Goal: Task Accomplishment & Management: Manage account settings

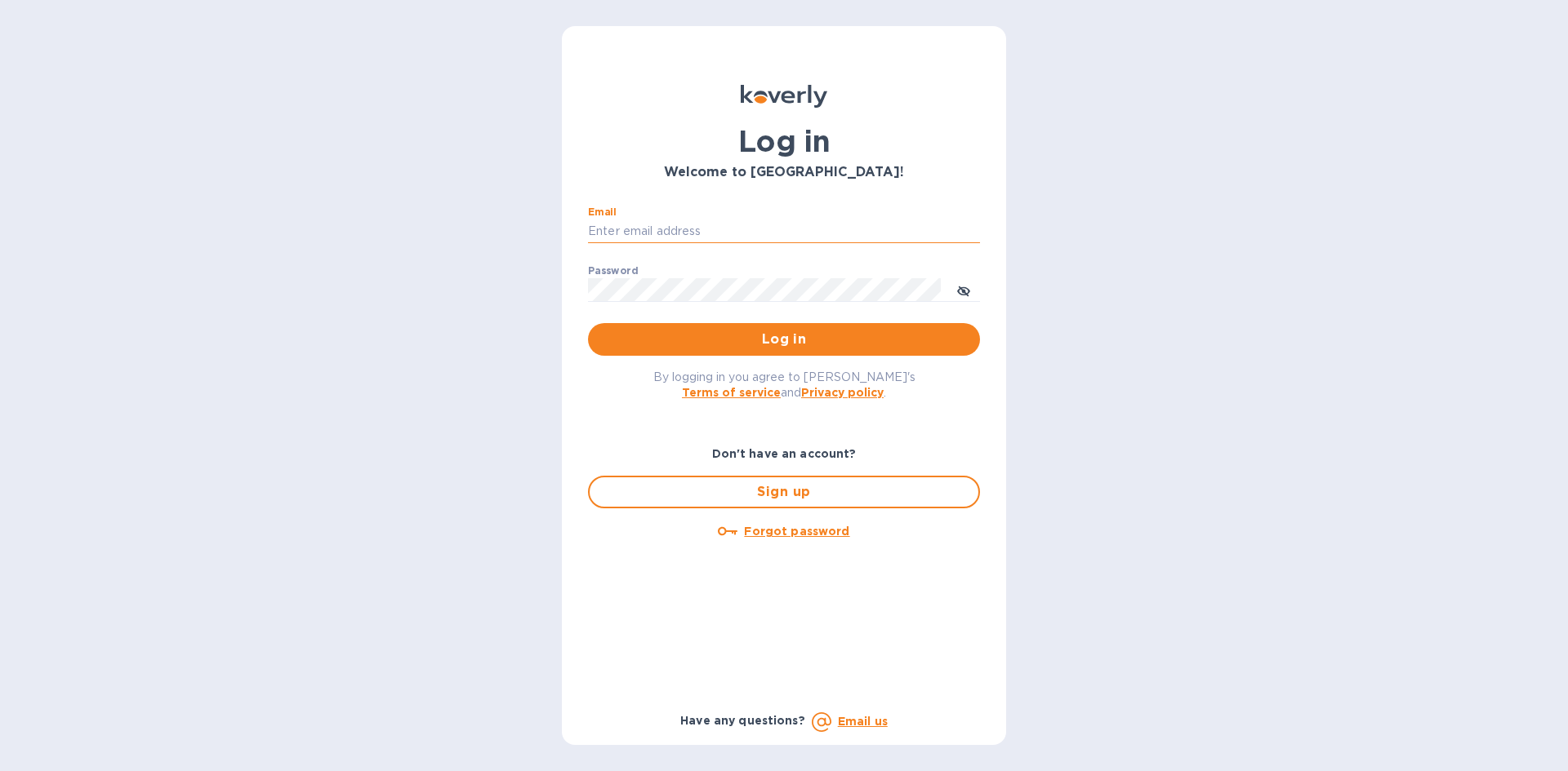
click at [695, 236] on input "Email" at bounding box center [784, 231] width 392 height 24
type input "[EMAIL_ADDRESS][DOMAIN_NAME]"
click at [670, 329] on button "Log in" at bounding box center [784, 339] width 392 height 33
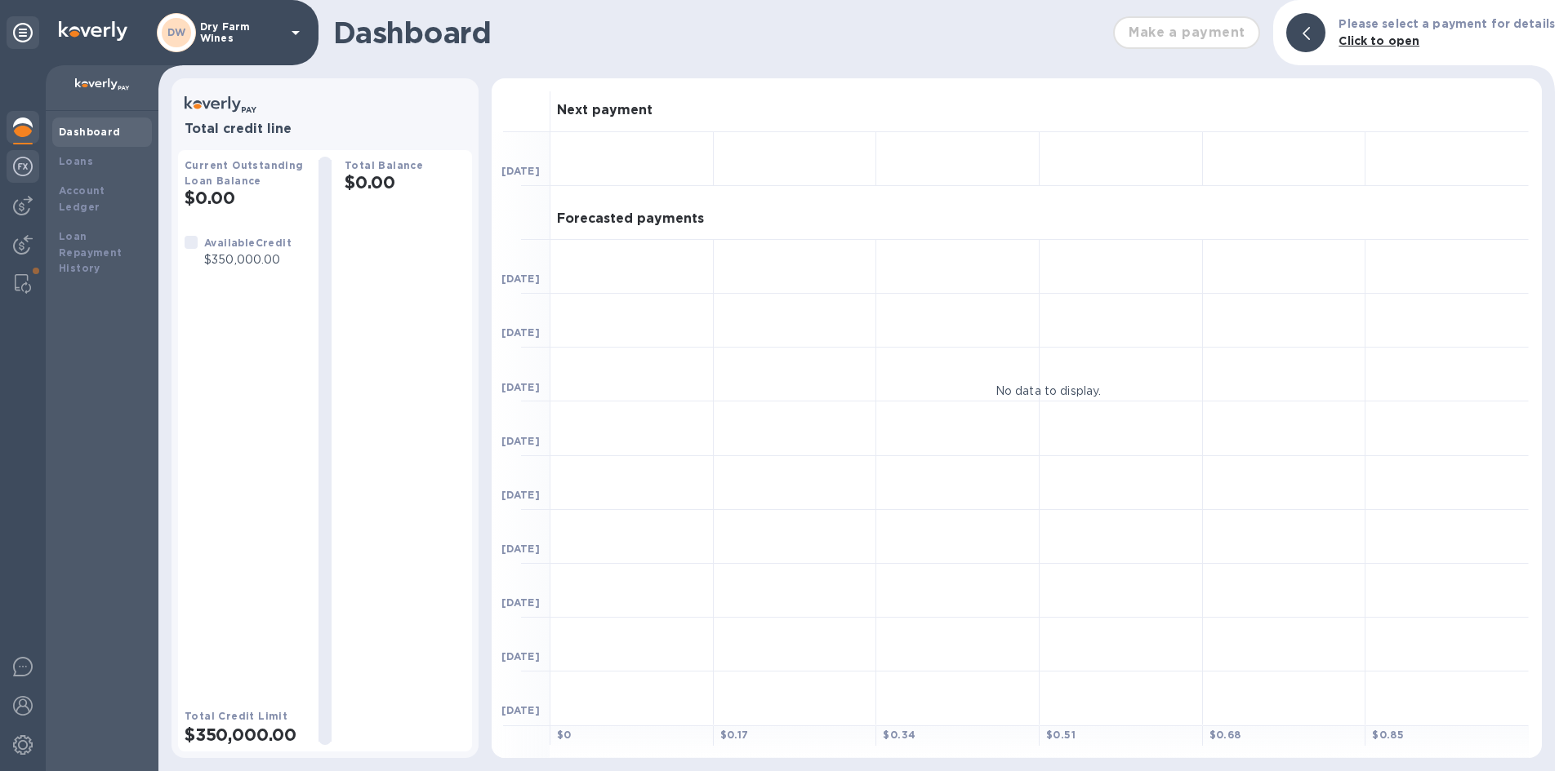
click at [16, 163] on img at bounding box center [22, 166] width 20 height 20
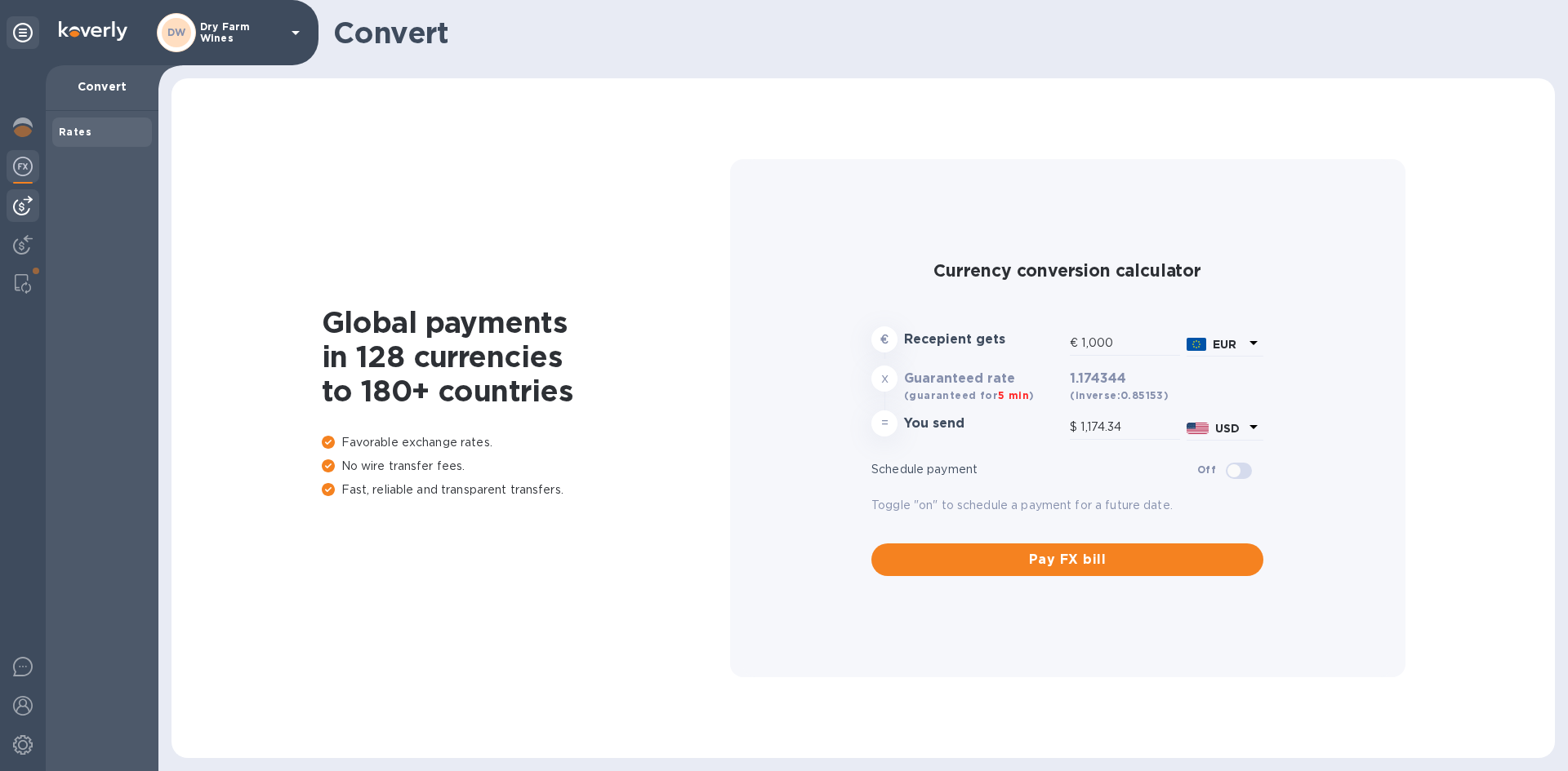
click at [7, 206] on div at bounding box center [22, 205] width 33 height 33
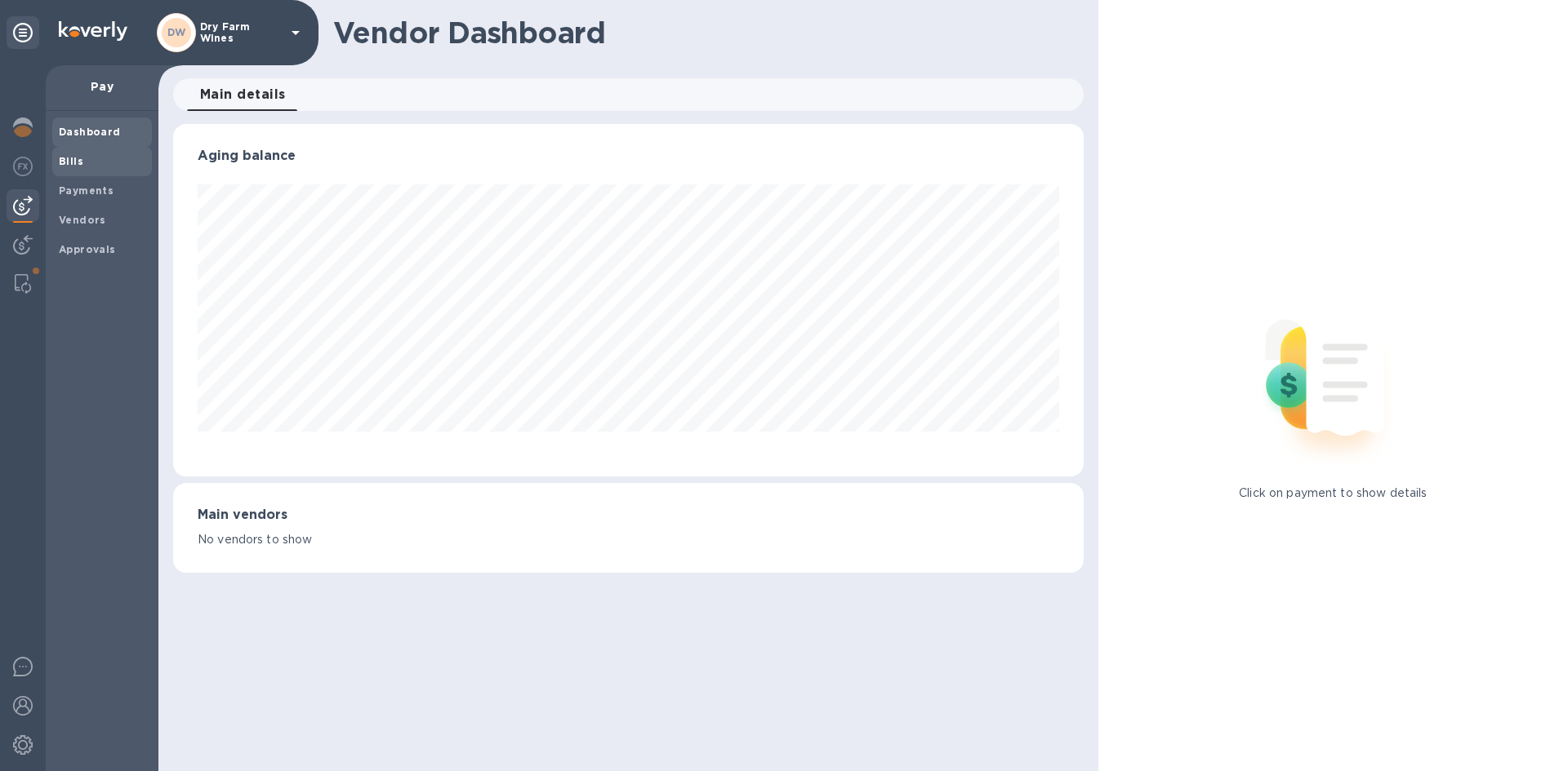
scroll to position [353, 910]
click at [69, 170] on div "Bills" at bounding box center [102, 161] width 100 height 29
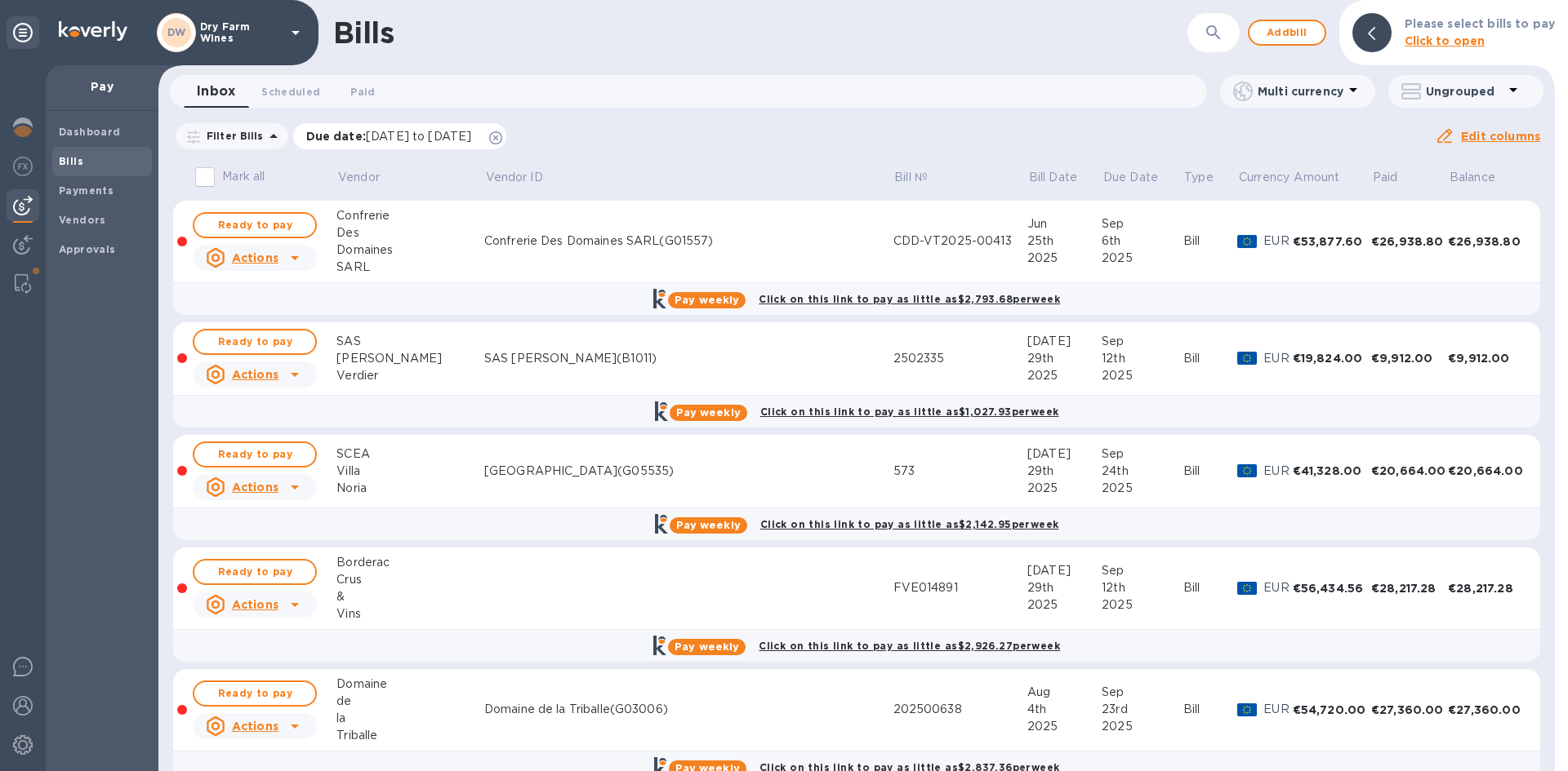
click at [502, 133] on icon at bounding box center [496, 138] width 13 height 13
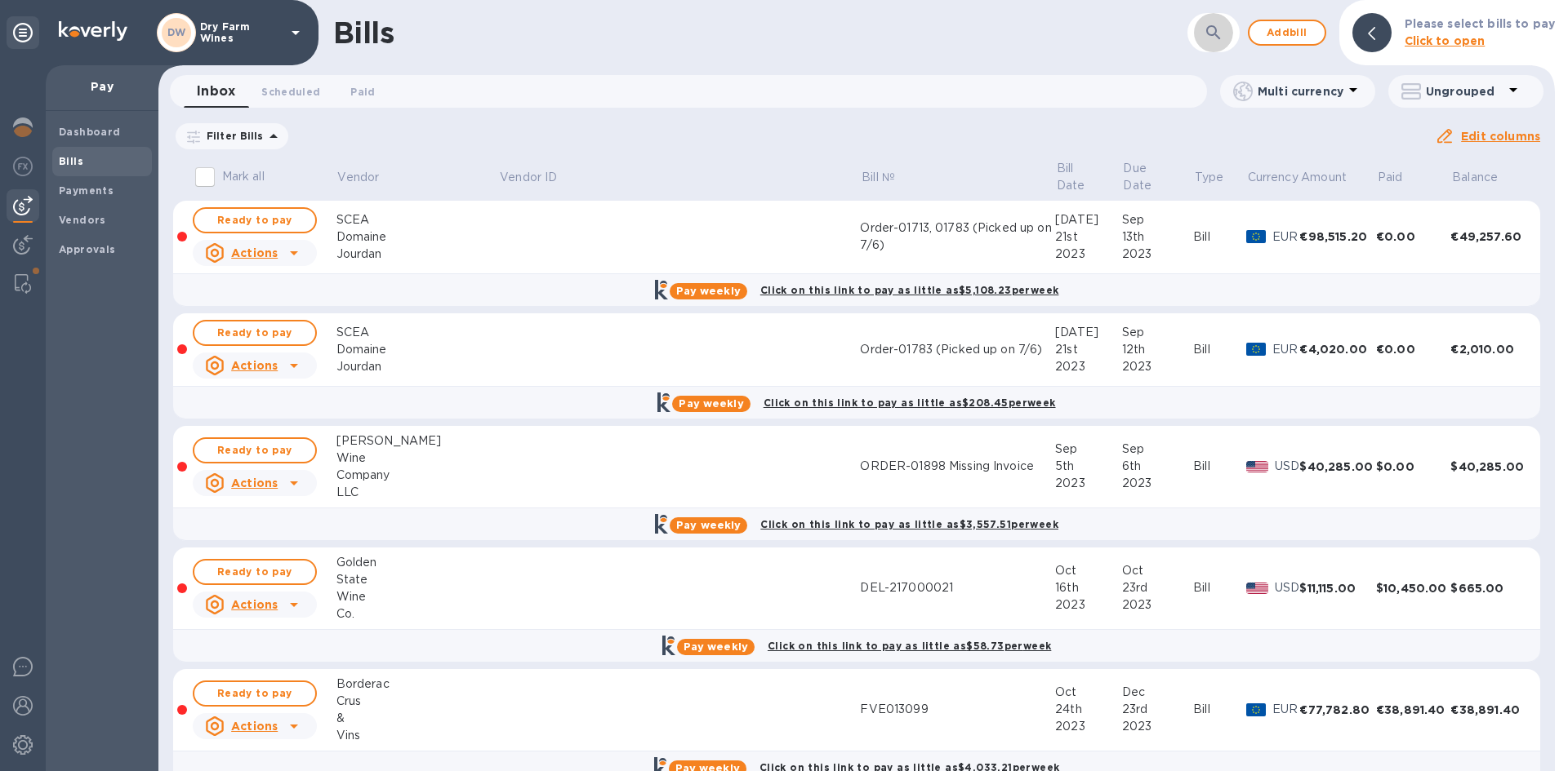
click at [1222, 29] on icon "button" at bounding box center [1213, 32] width 20 height 20
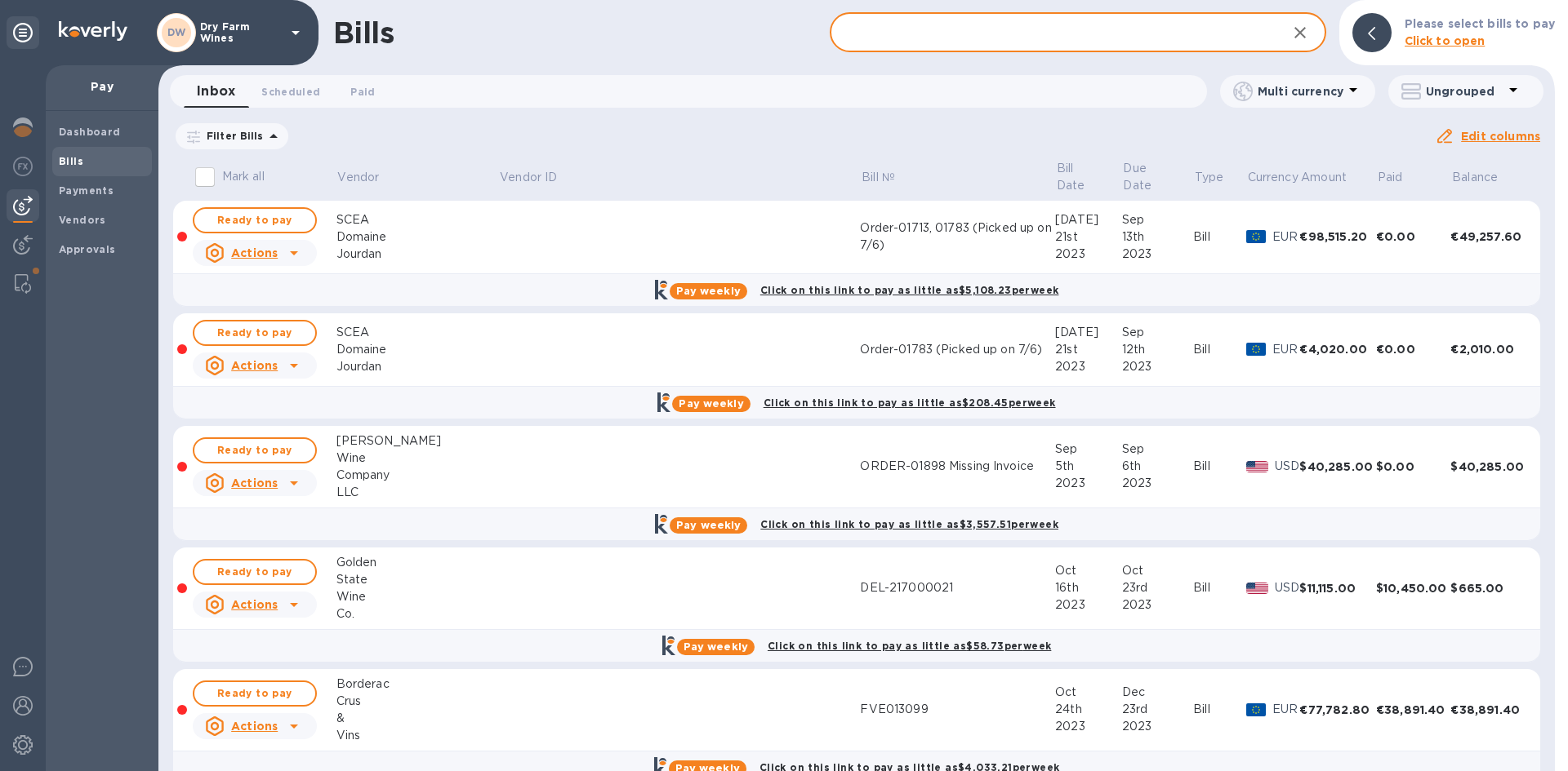
paste input "CDD-VT2025-00413"
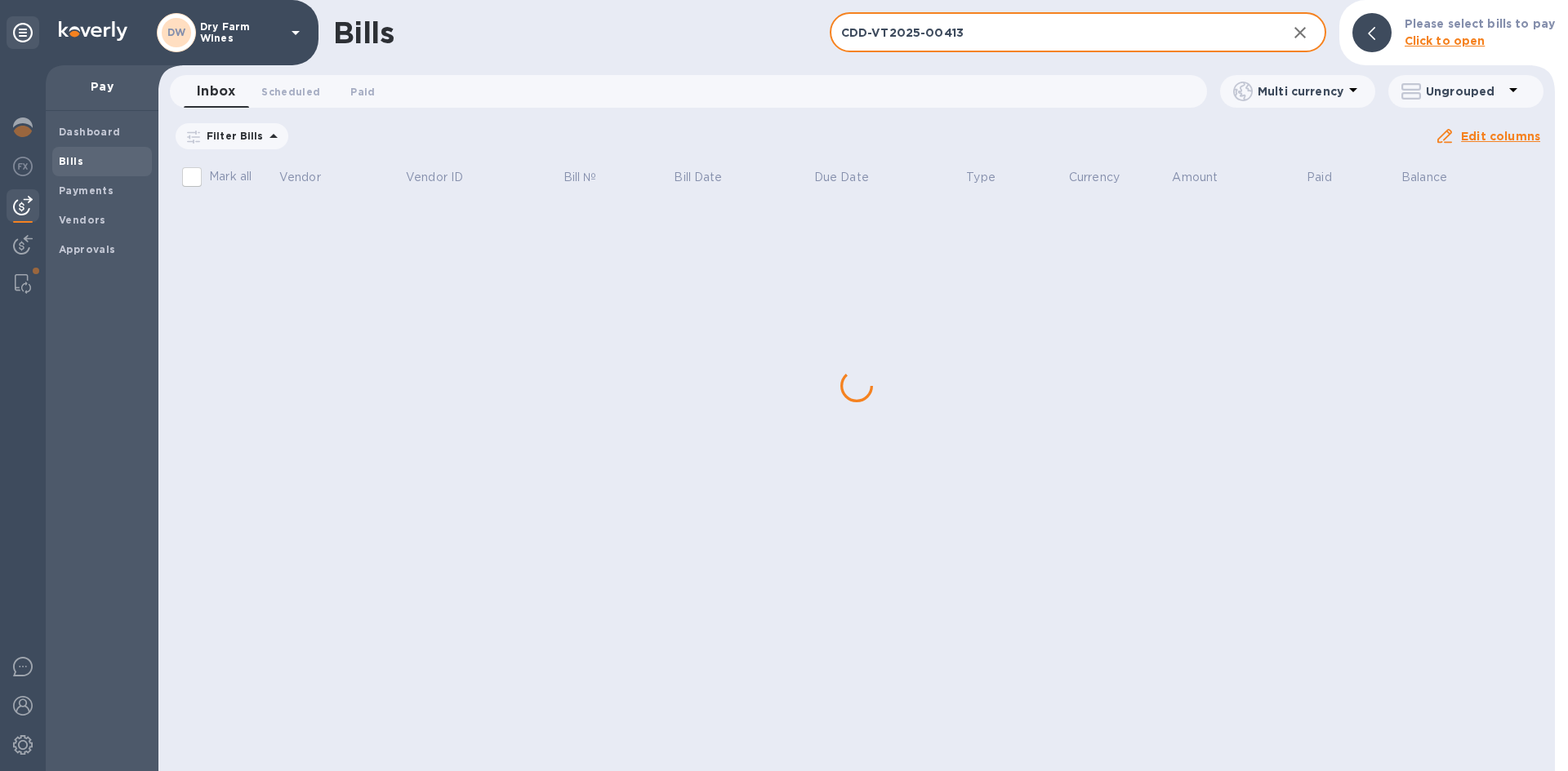
type input "CDD-VT2025-00413"
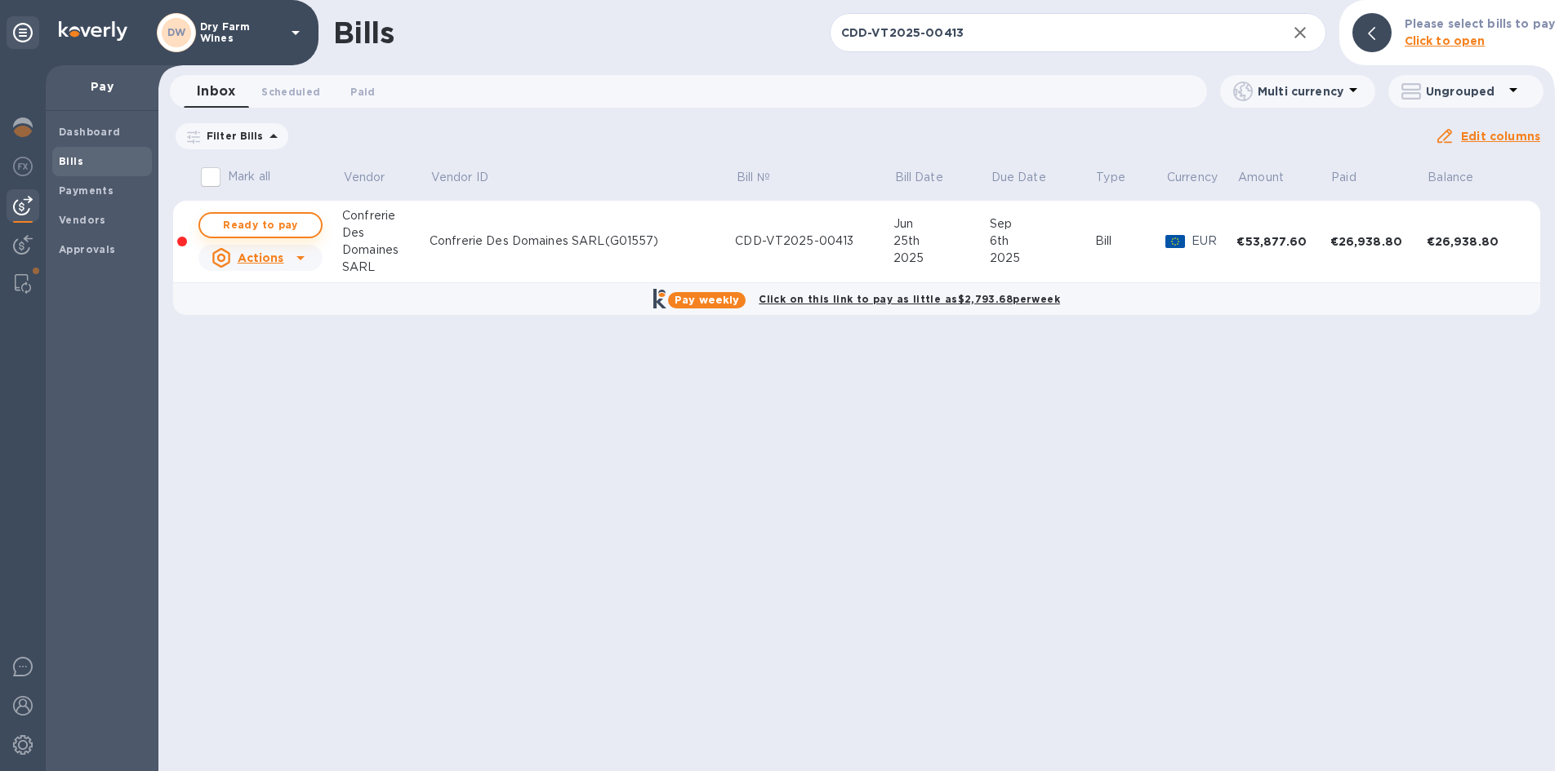
click at [309, 217] on button "Ready to pay" at bounding box center [260, 225] width 124 height 26
click at [306, 217] on span "Ready to pay" at bounding box center [260, 225] width 94 height 20
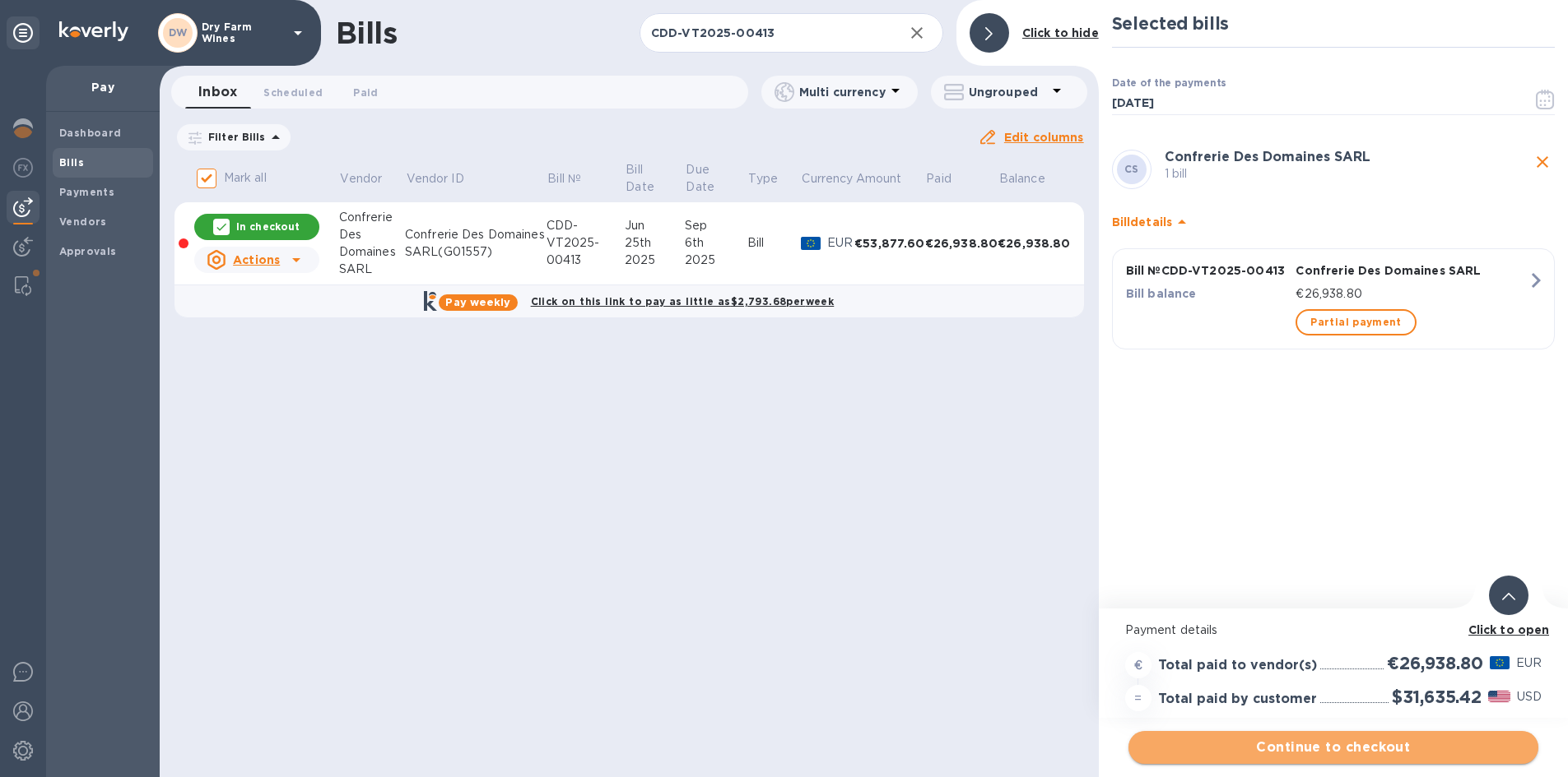
click at [1288, 751] on span "Continue to checkout" at bounding box center [1334, 747] width 384 height 20
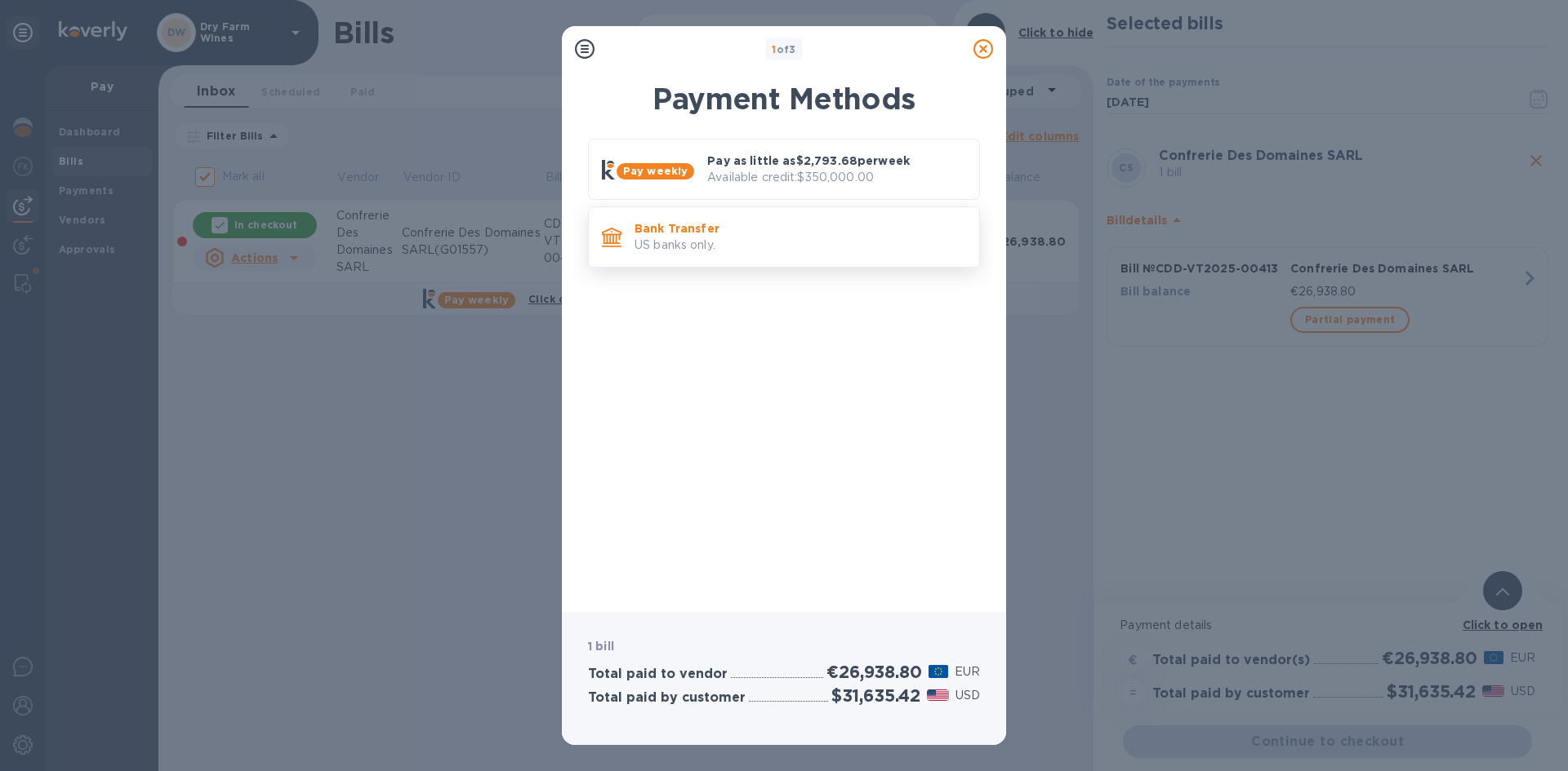
click at [802, 247] on p "US banks only." at bounding box center [799, 245] width 332 height 17
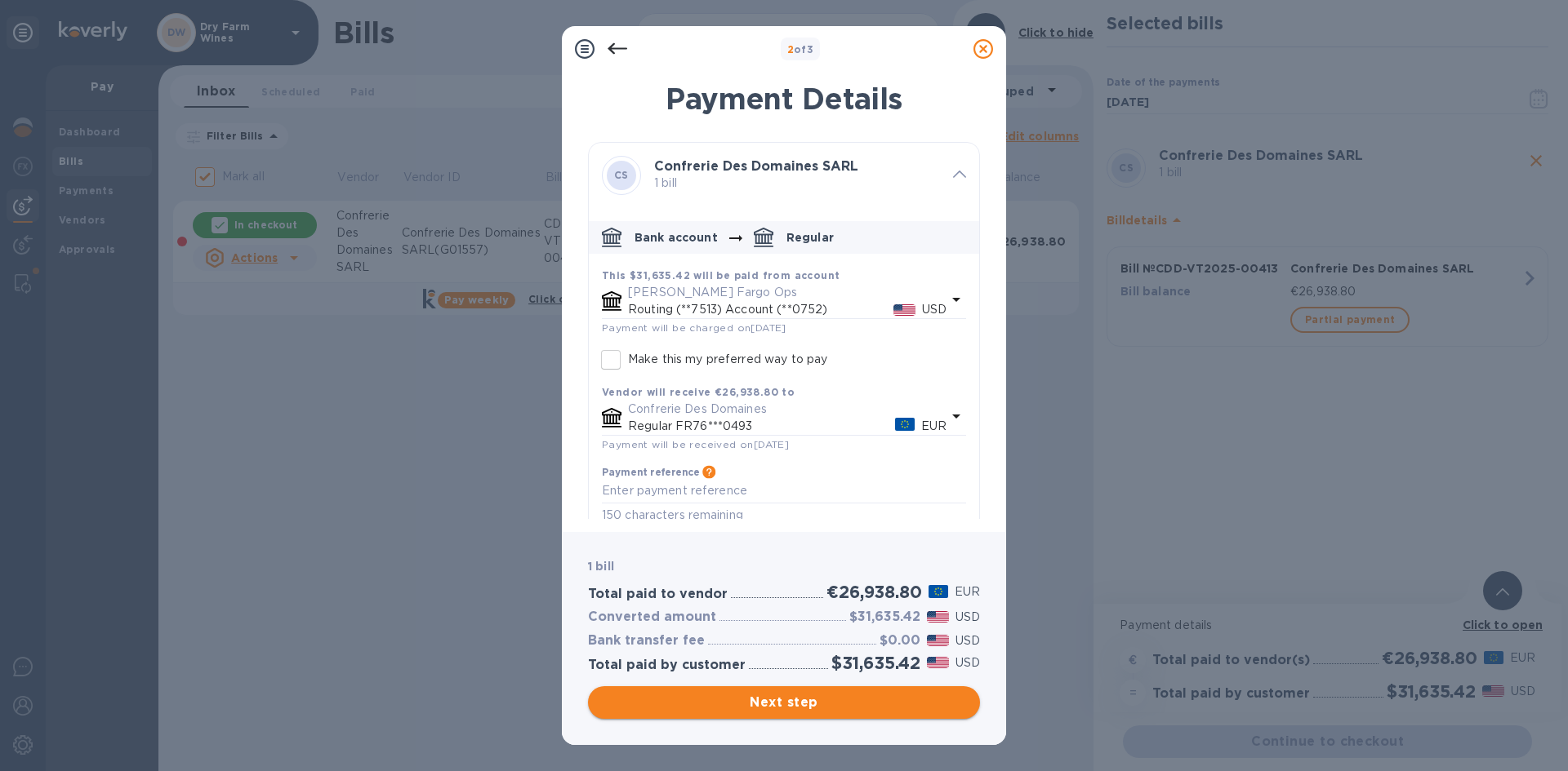
click at [831, 708] on span "Next step" at bounding box center [784, 702] width 366 height 20
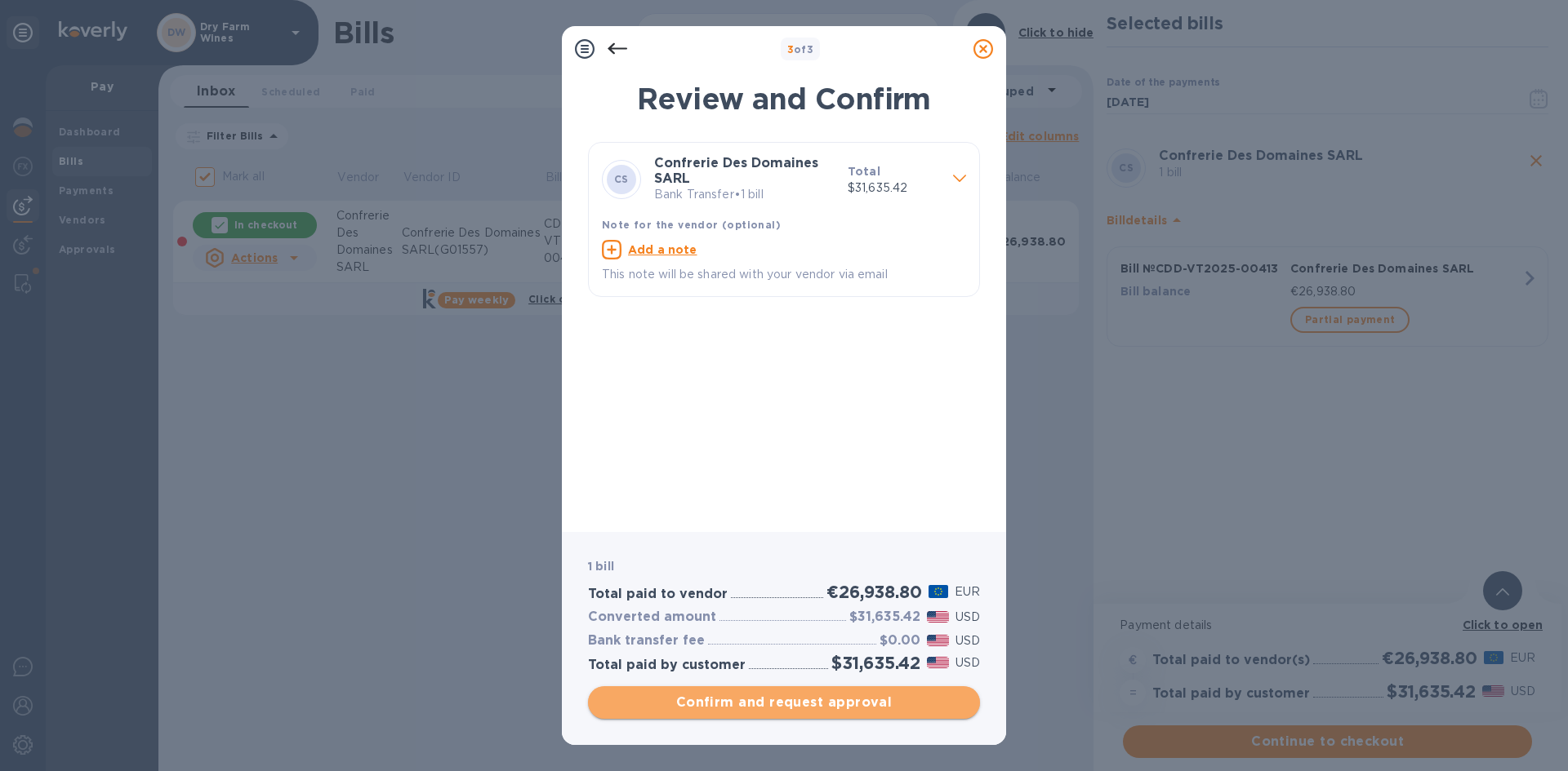
click at [915, 713] on button "Confirm and request approval" at bounding box center [784, 702] width 392 height 33
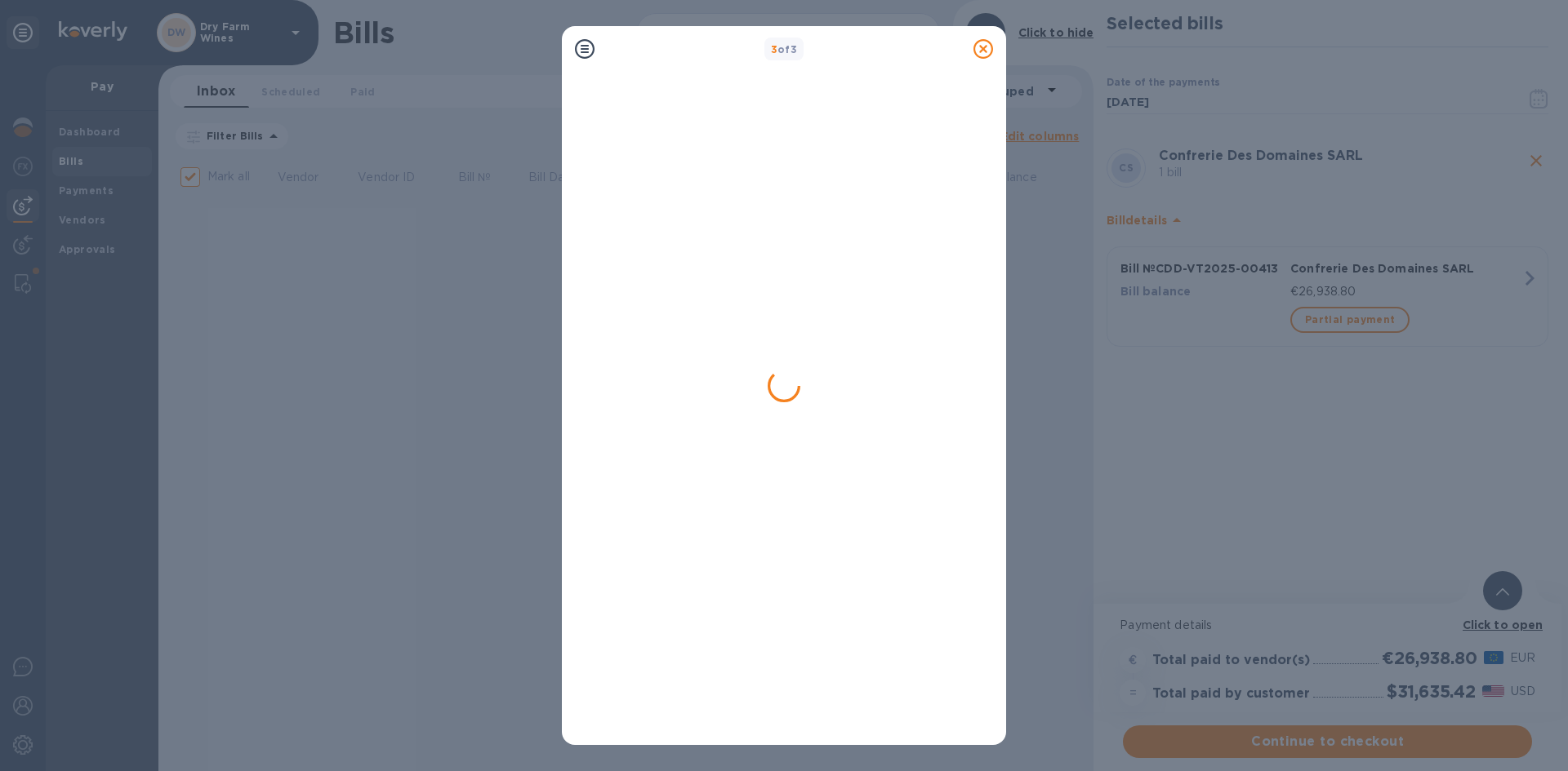
checkbox input "false"
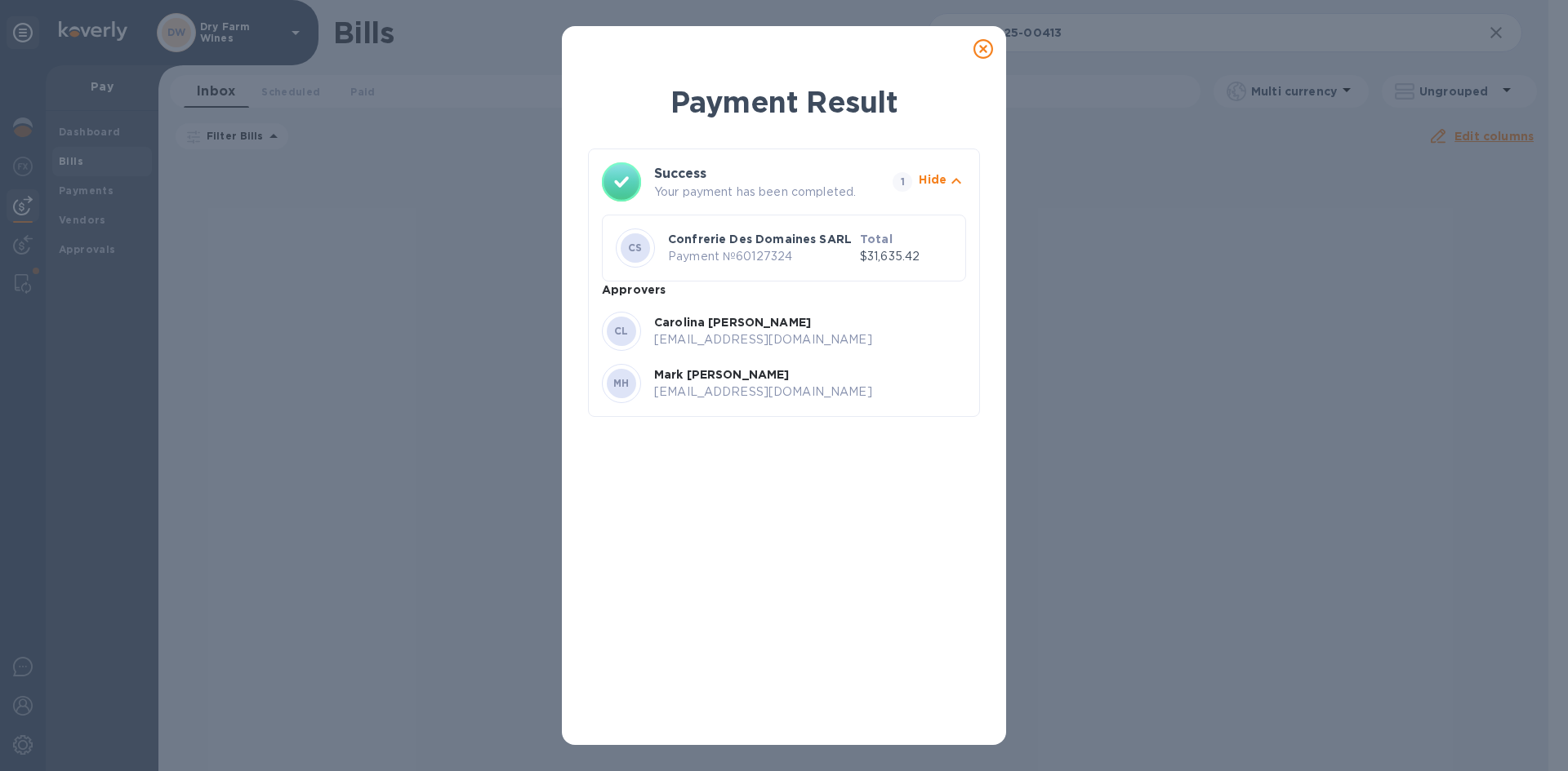
click at [977, 50] on icon at bounding box center [982, 49] width 20 height 20
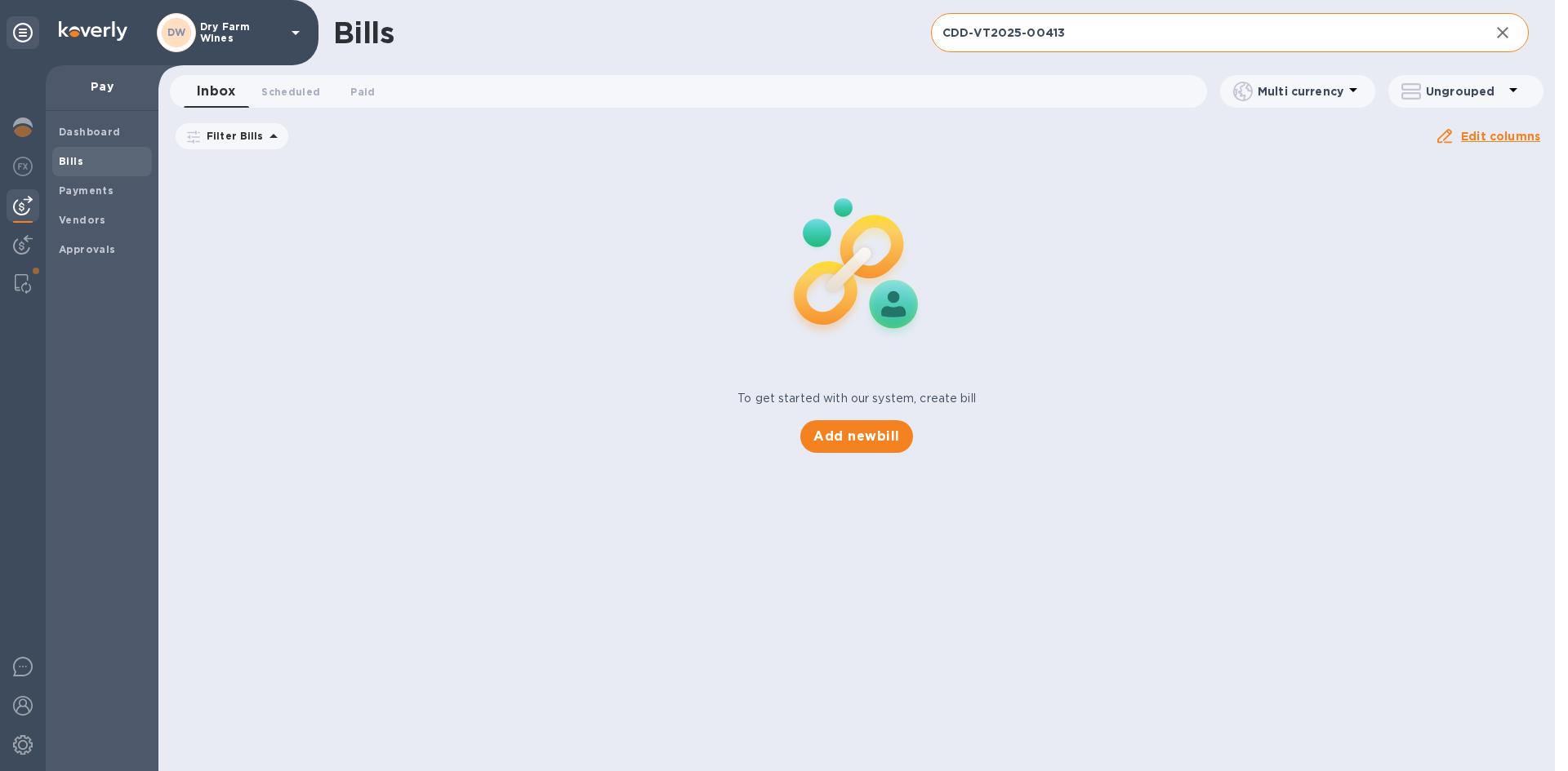
click at [1024, 31] on input "CDD-VT2025-00413" at bounding box center [1204, 33] width 545 height 40
paste input "V017369"
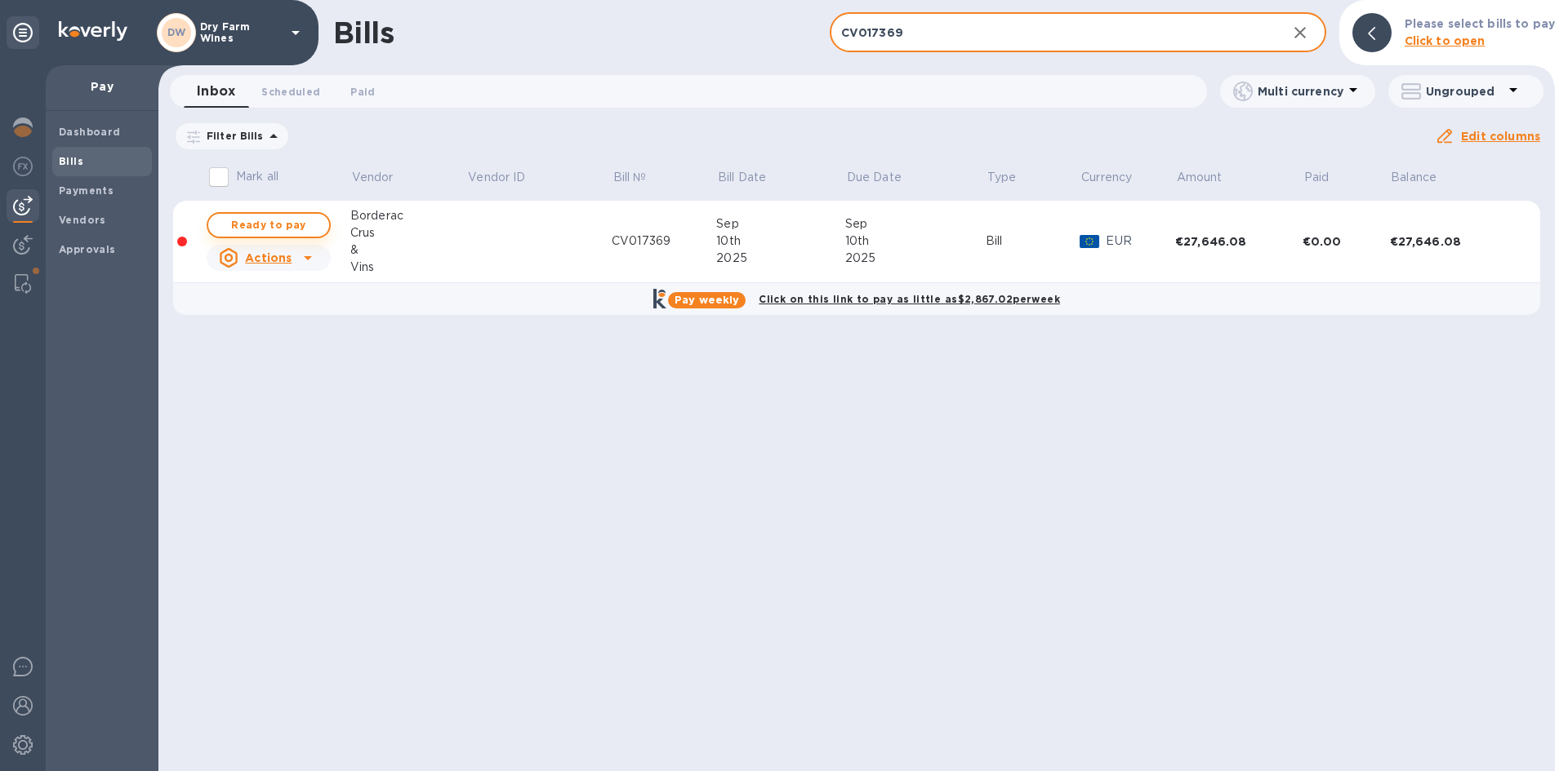
type input "CV017369"
click at [305, 217] on span "Ready to pay" at bounding box center [268, 225] width 94 height 20
checkbox input "true"
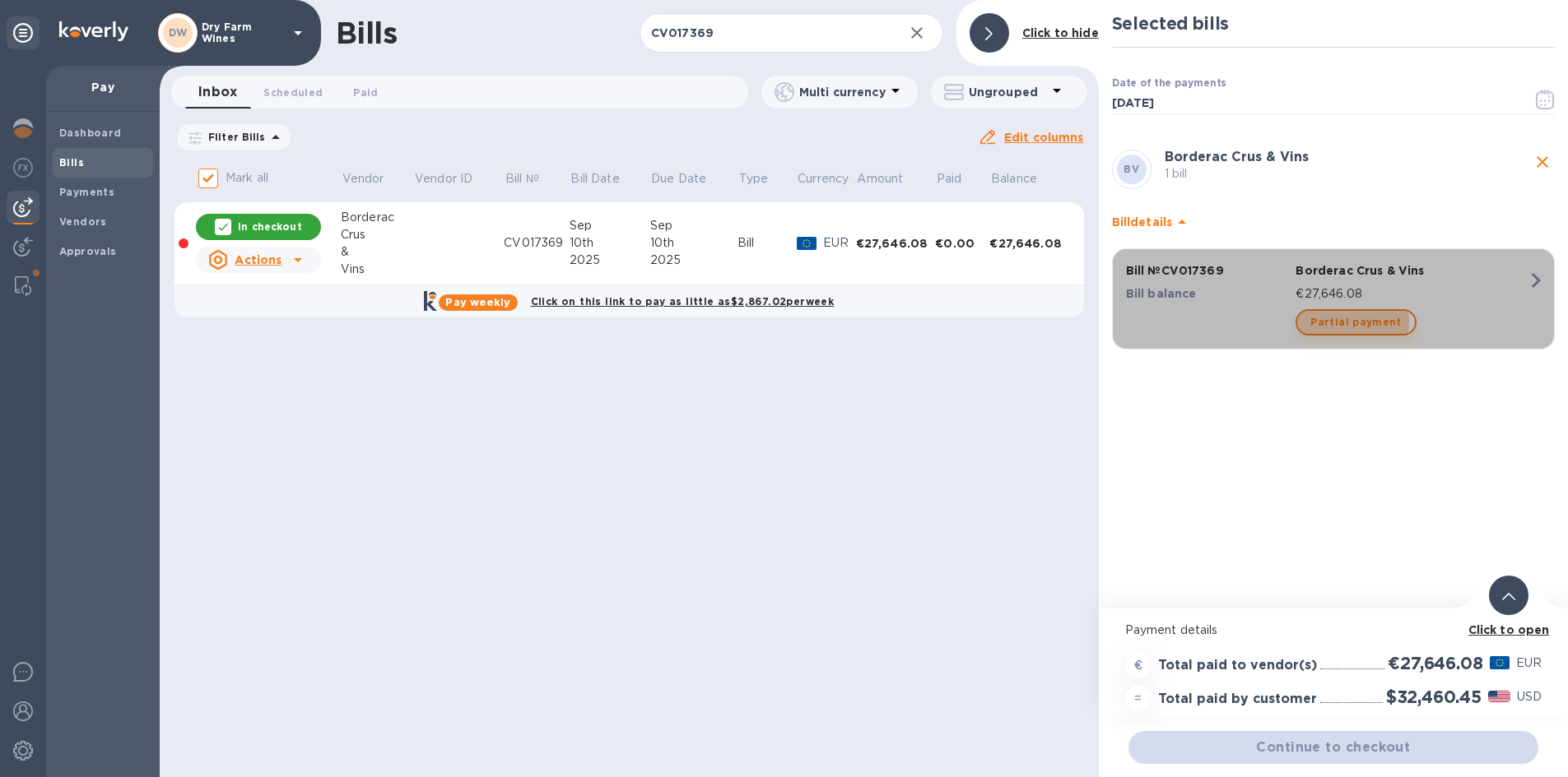
click at [1322, 321] on span "Partial payment" at bounding box center [1355, 322] width 90 height 20
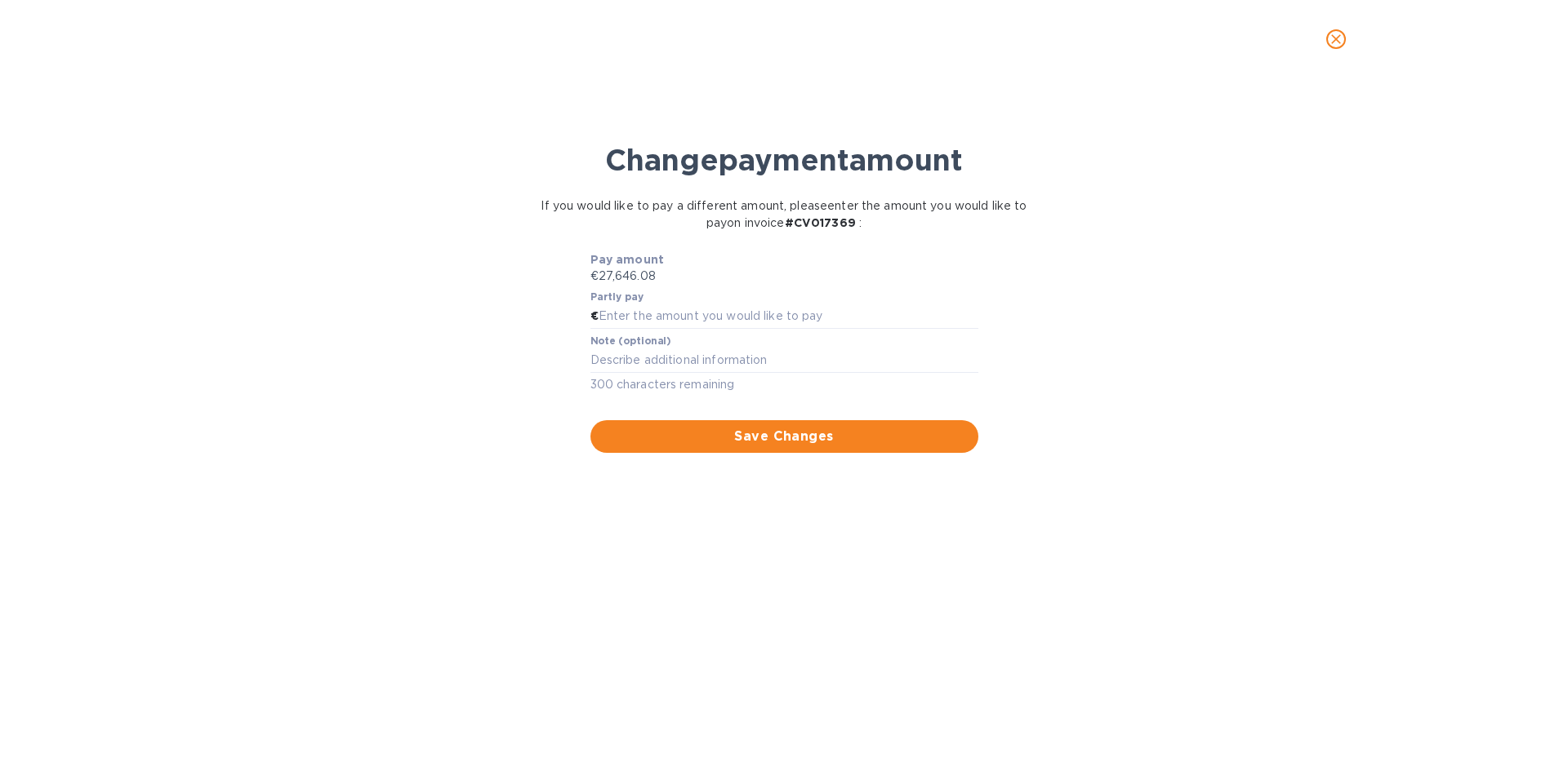
click at [762, 302] on div "Partly pay €" at bounding box center [784, 310] width 388 height 37
click at [757, 312] on input "text" at bounding box center [788, 316] width 380 height 24
type input "1"
type input "13,823.04"
click at [756, 359] on textarea at bounding box center [784, 360] width 388 height 14
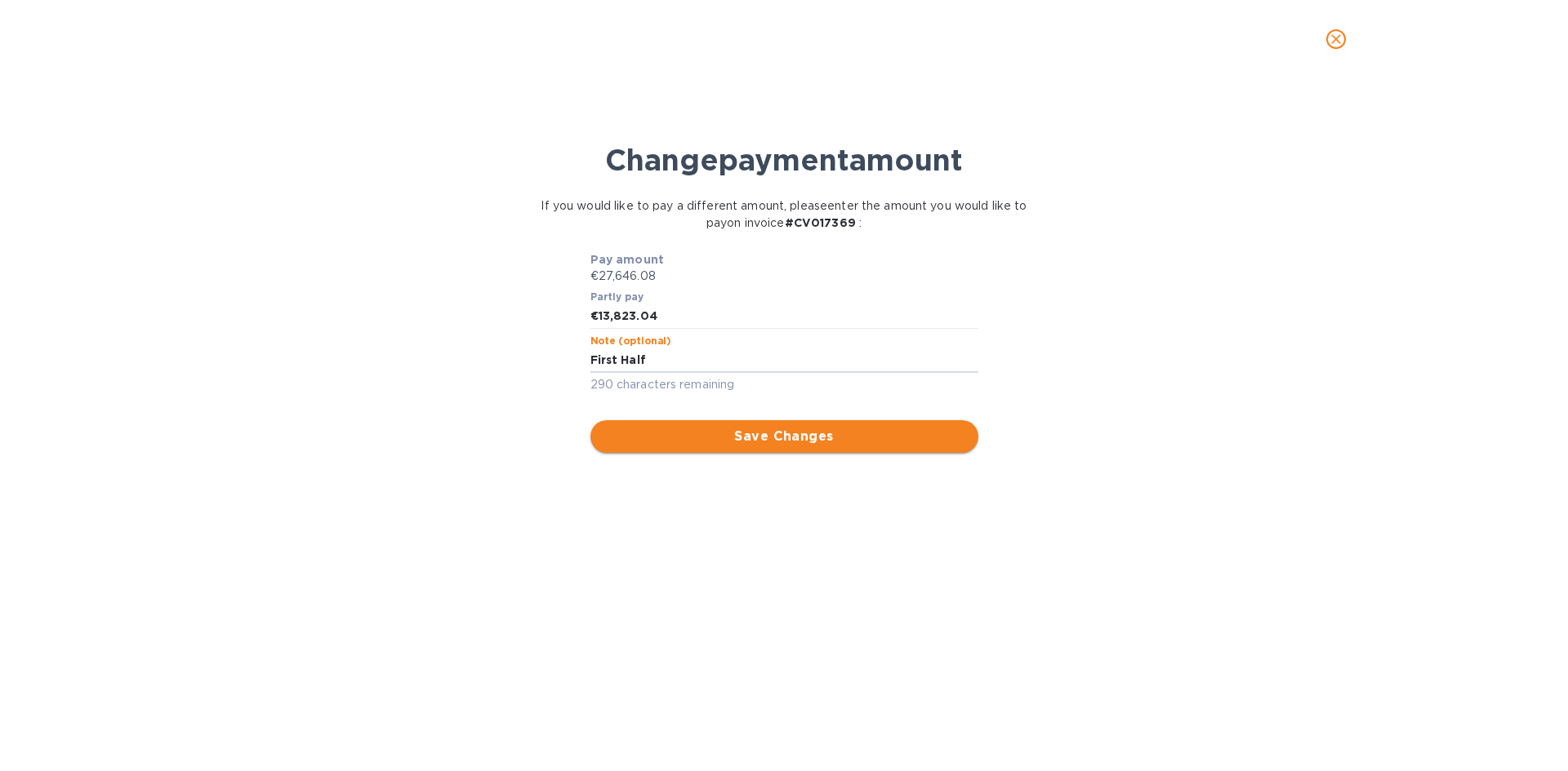
type textarea "First Half"
click at [759, 443] on span "Save Changes" at bounding box center [784, 436] width 361 height 20
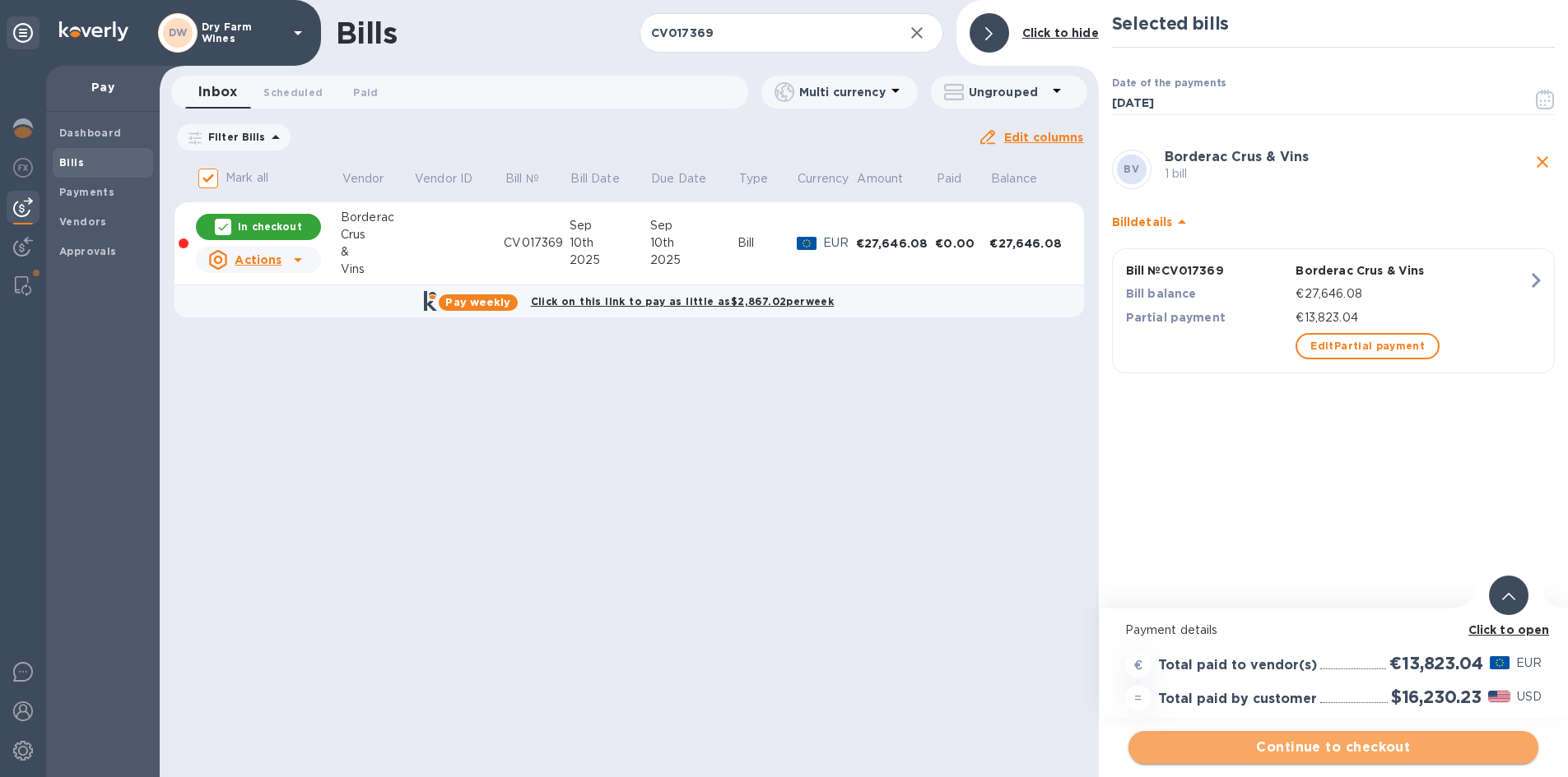
click at [1352, 737] on button "Continue to checkout" at bounding box center [1333, 747] width 409 height 33
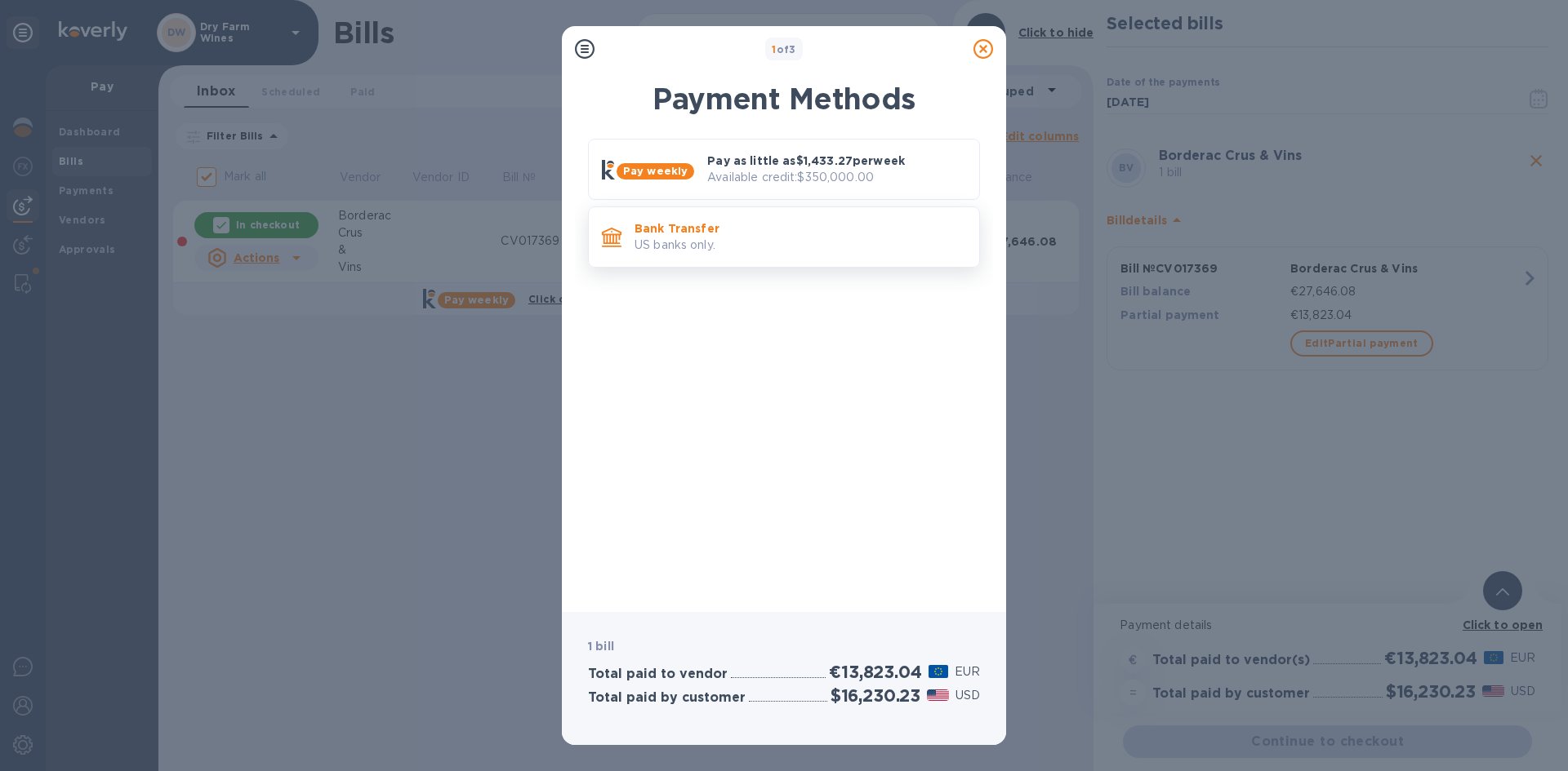
click at [807, 220] on p "Bank Transfer" at bounding box center [799, 228] width 332 height 16
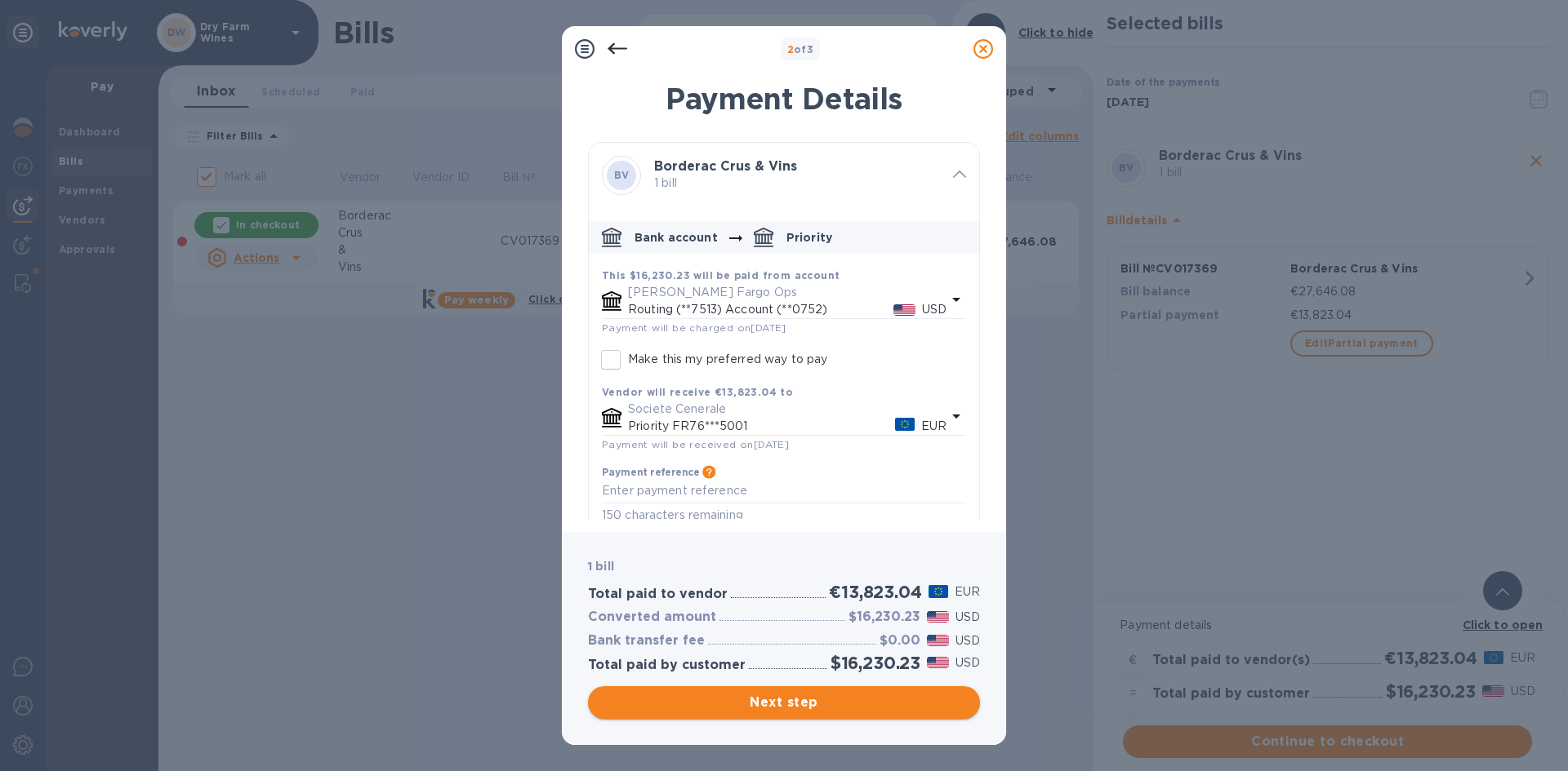
click at [823, 697] on span "Next step" at bounding box center [784, 702] width 366 height 20
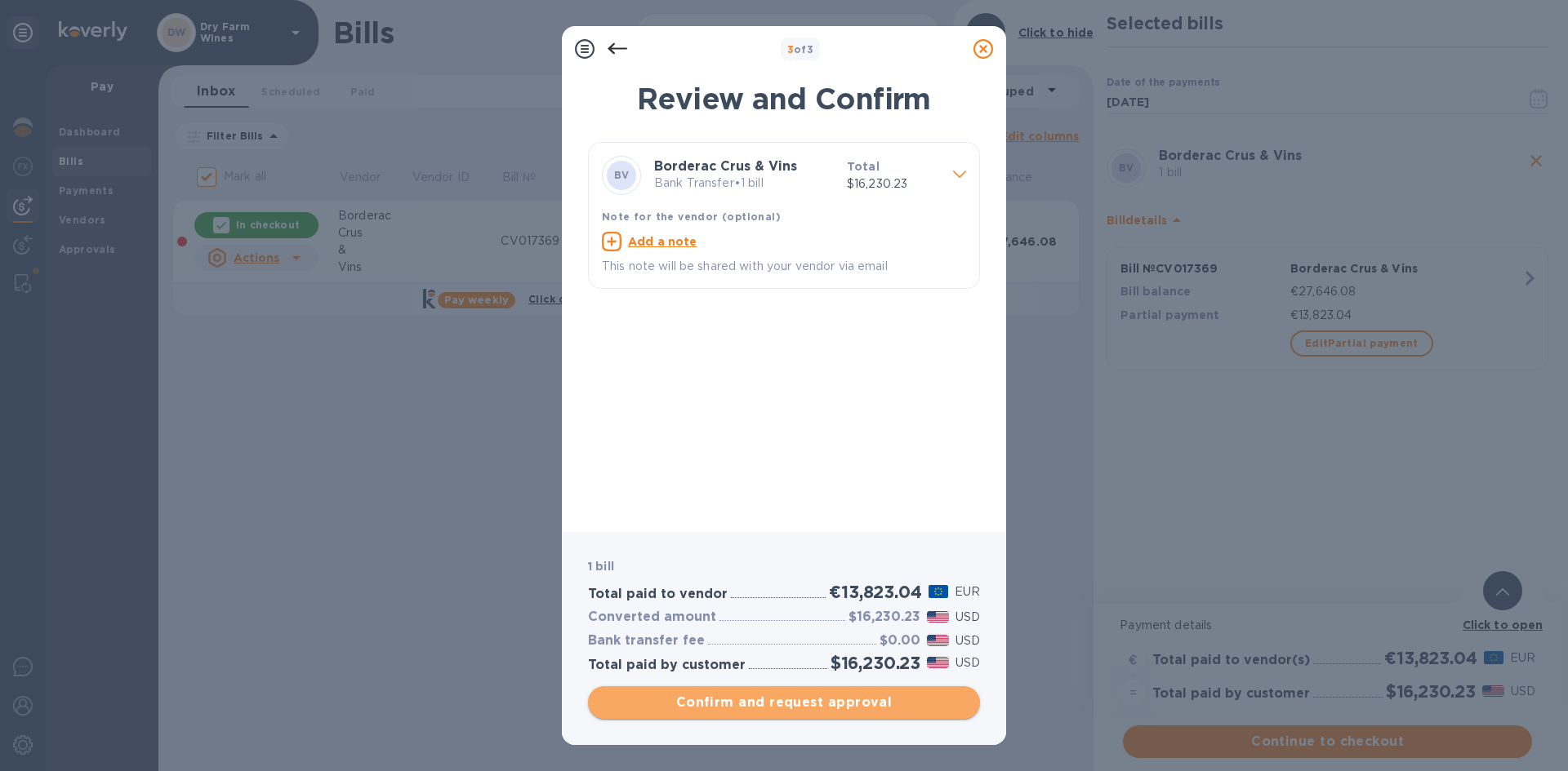
click at [829, 702] on span "Confirm and request approval" at bounding box center [784, 702] width 366 height 20
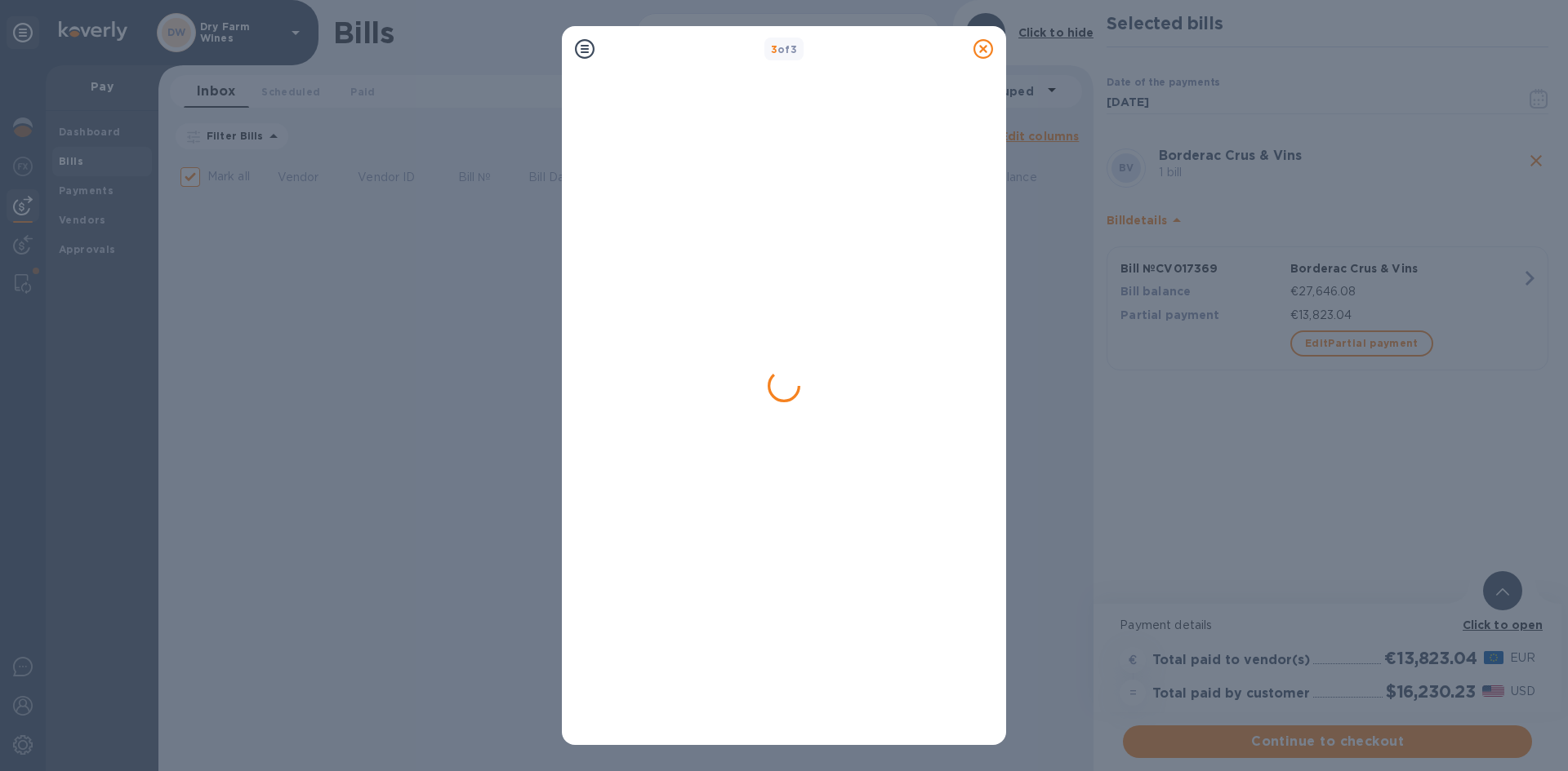
checkbox input "false"
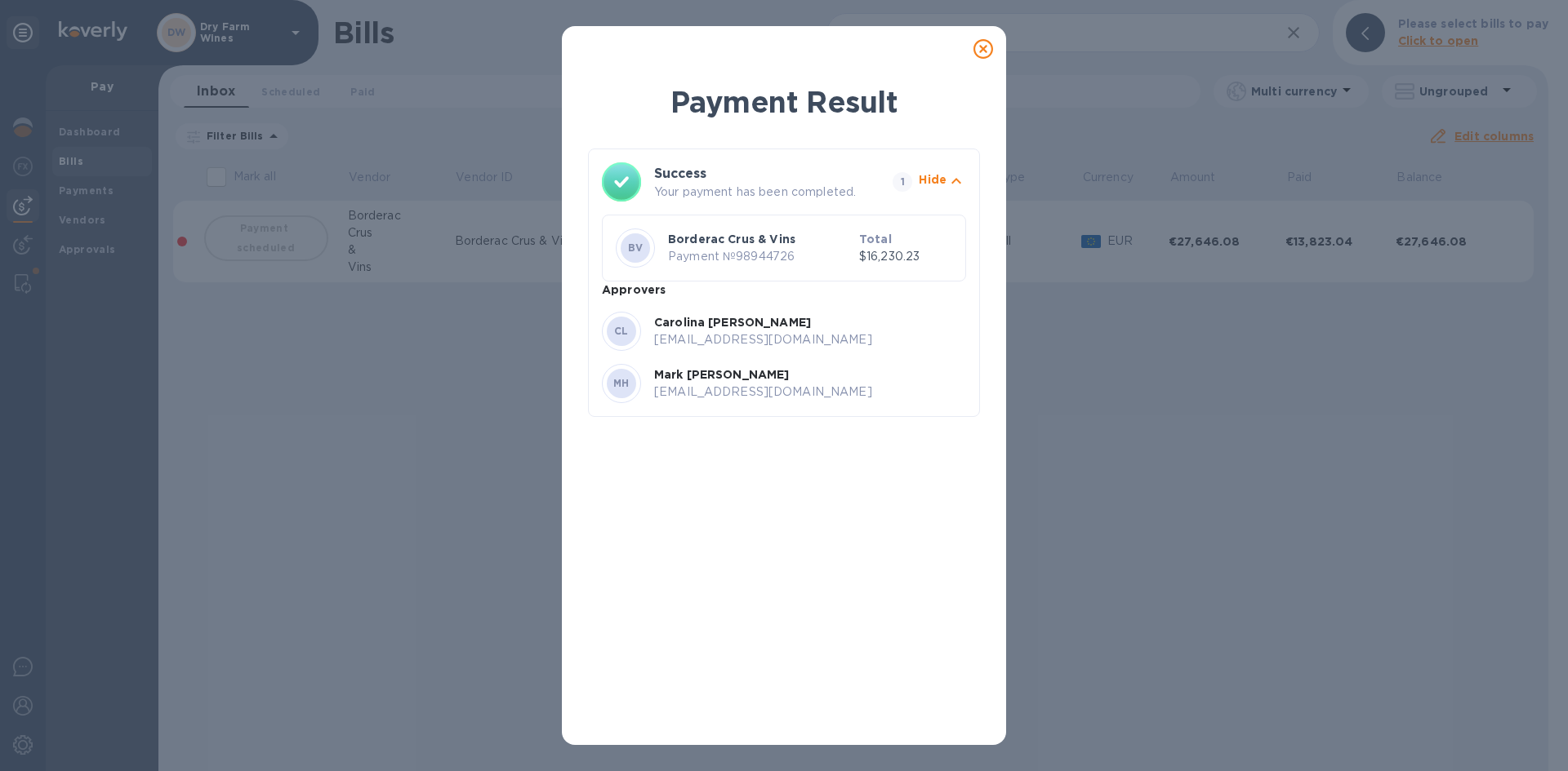
click at [979, 55] on icon at bounding box center [982, 49] width 20 height 20
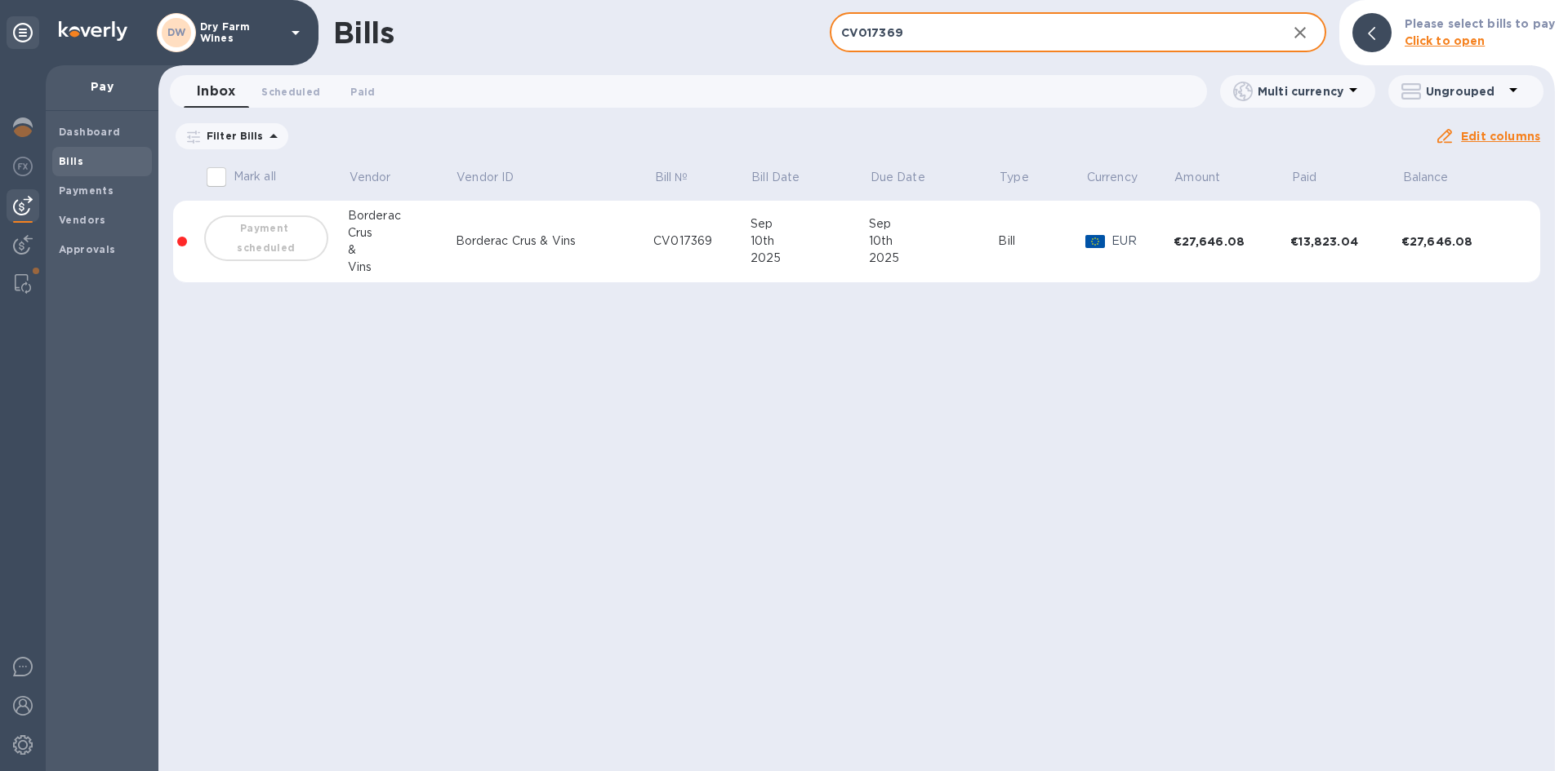
click at [845, 42] on input "CV017369" at bounding box center [1052, 33] width 445 height 40
paste input "250097"
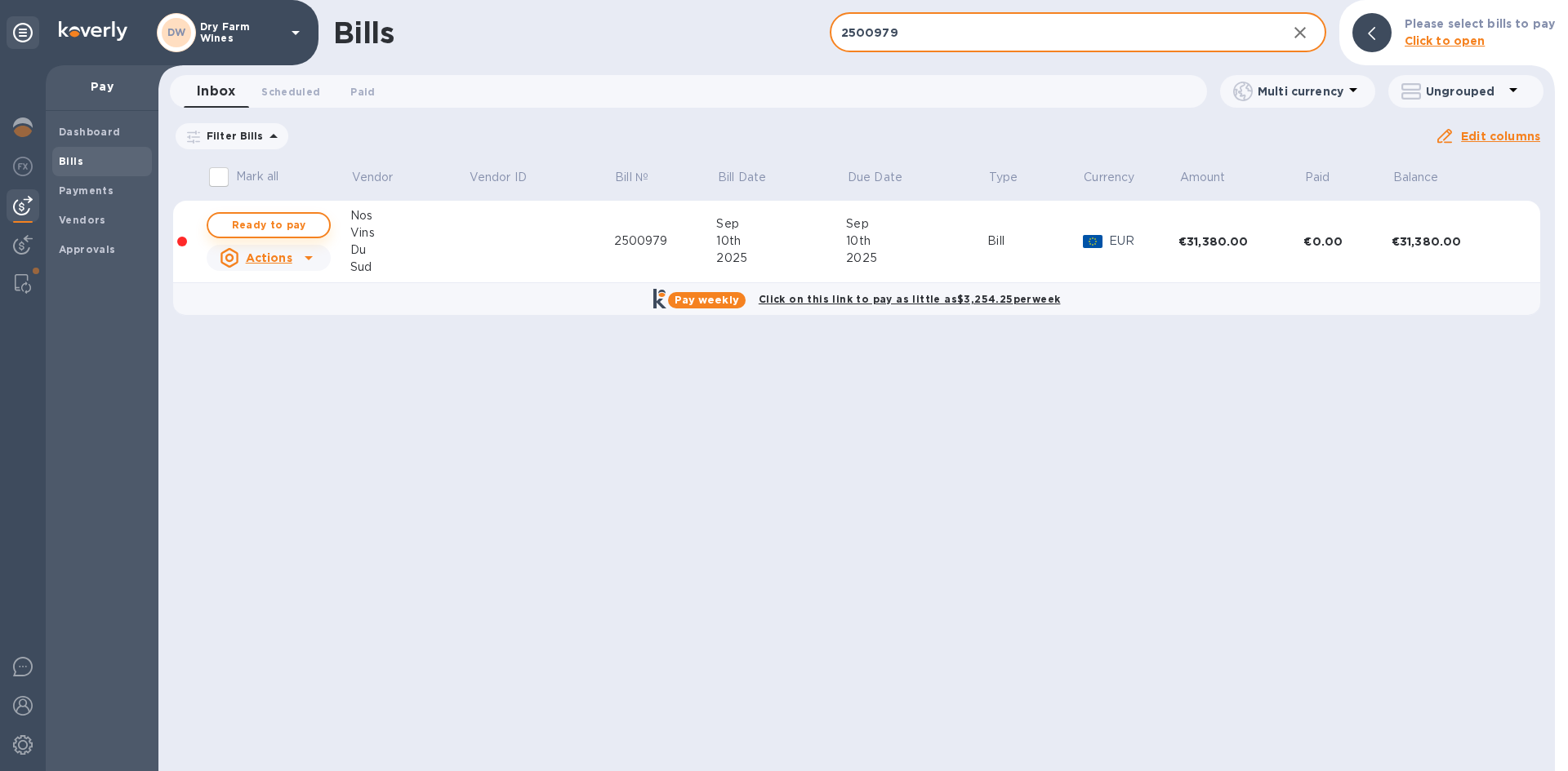
type input "2500979"
click at [296, 224] on span "Ready to pay" at bounding box center [268, 225] width 94 height 20
checkbox input "true"
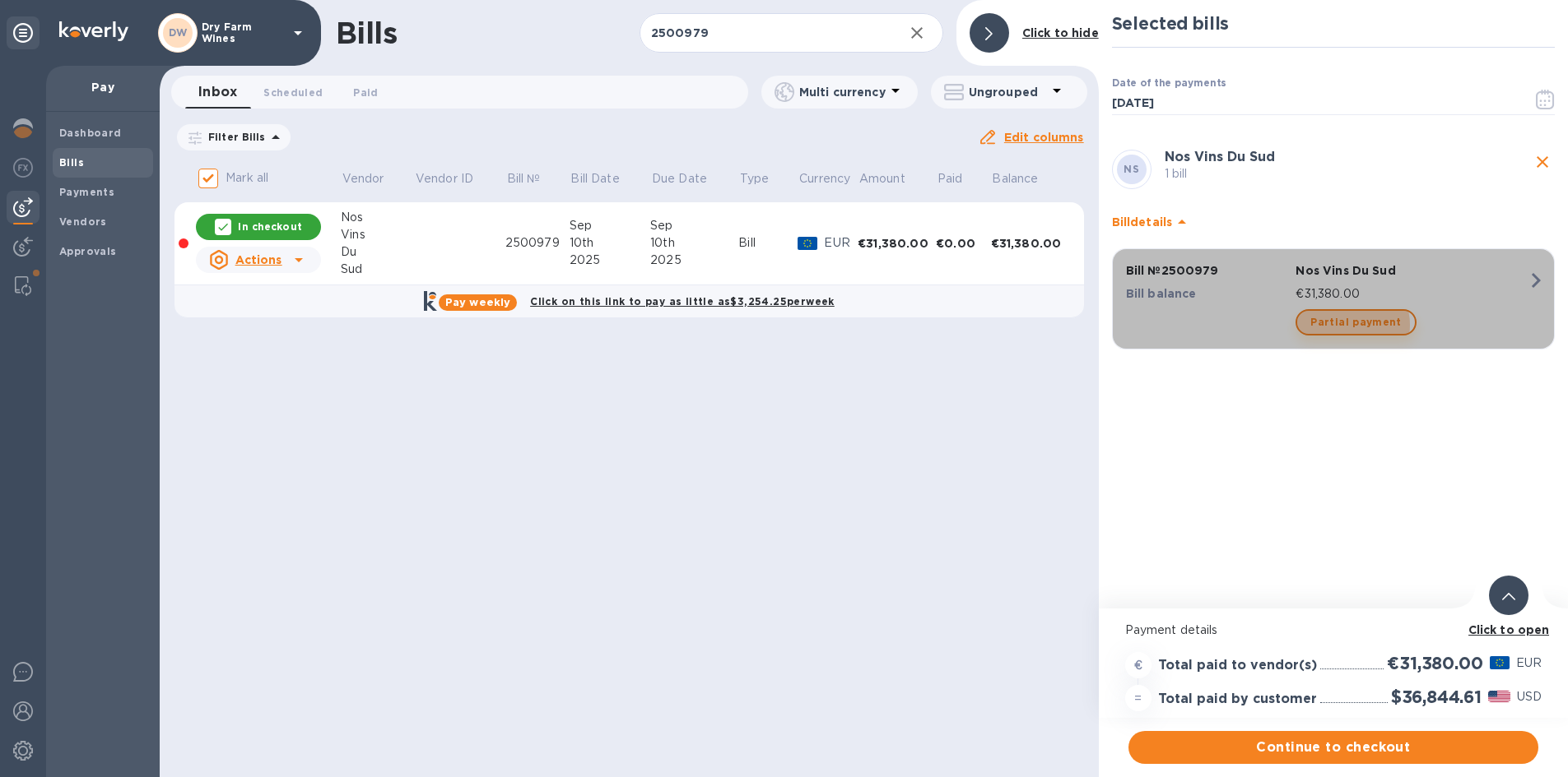
click at [1348, 325] on span "Partial payment" at bounding box center [1355, 322] width 90 height 20
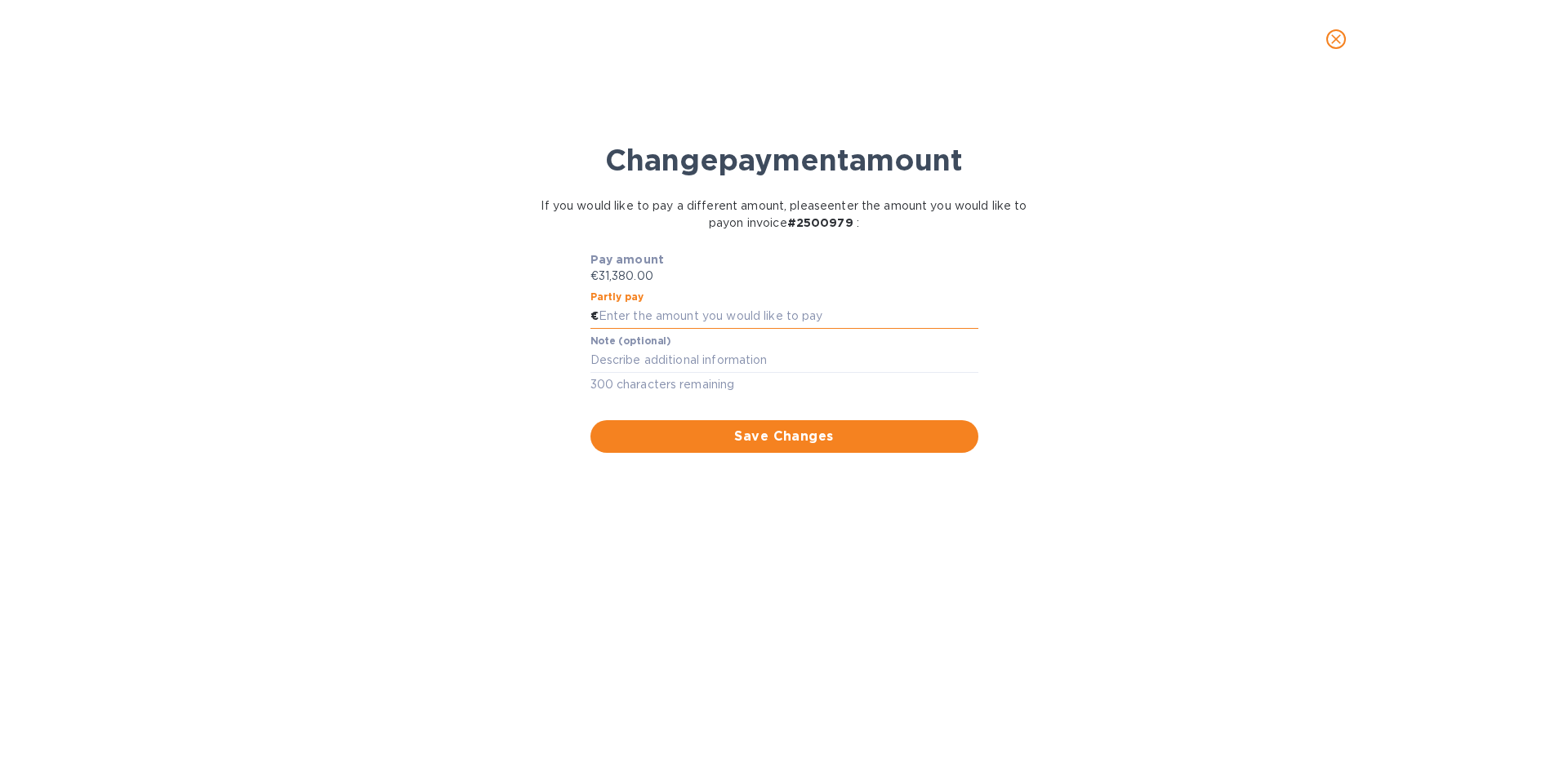
click at [648, 320] on input "text" at bounding box center [788, 316] width 380 height 24
paste input "15,690.00"
type input "15,690.00"
click at [667, 360] on textarea at bounding box center [784, 360] width 388 height 14
type textarea "First Half"
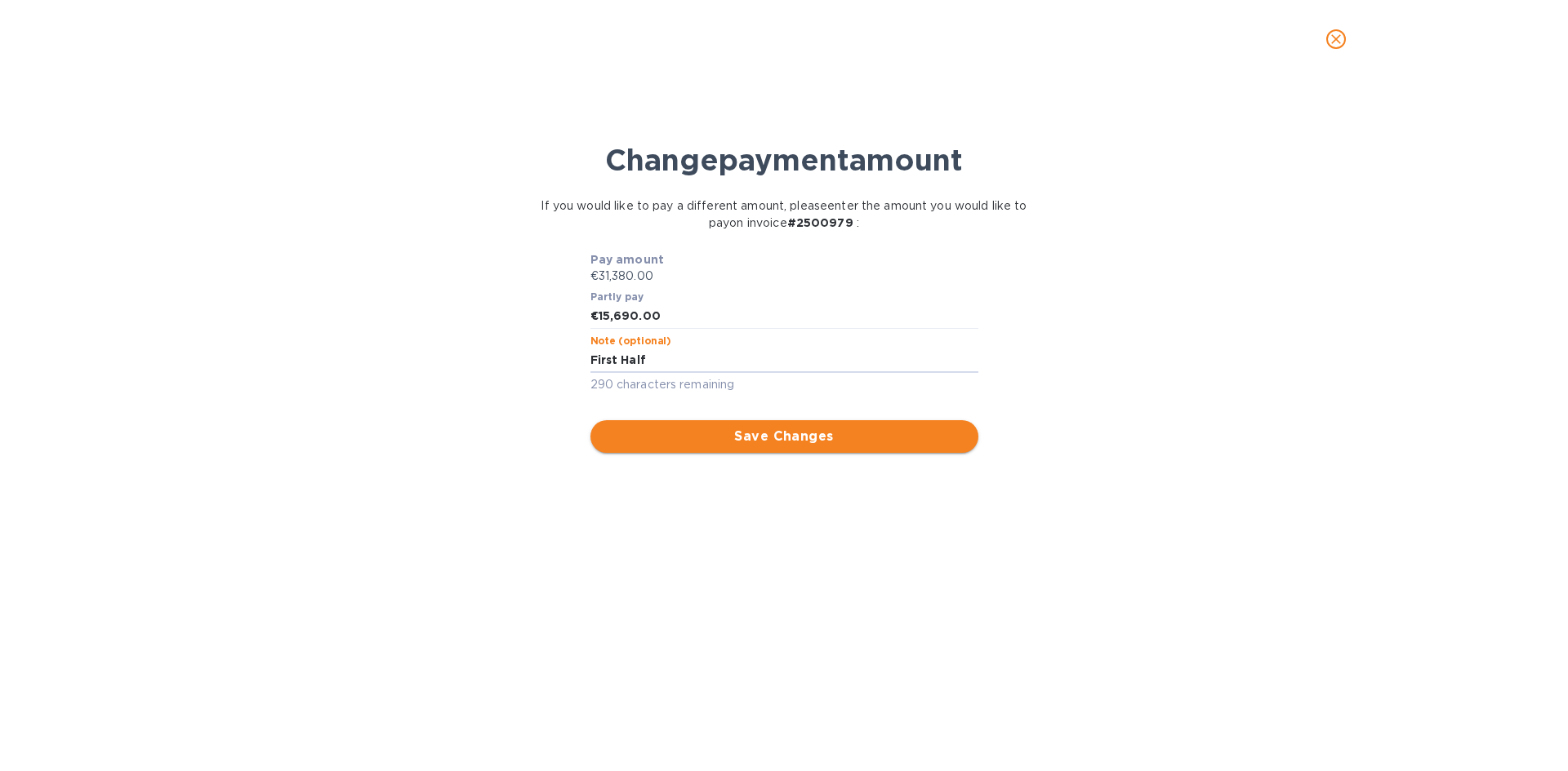
click at [678, 433] on span "Save Changes" at bounding box center [784, 436] width 361 height 20
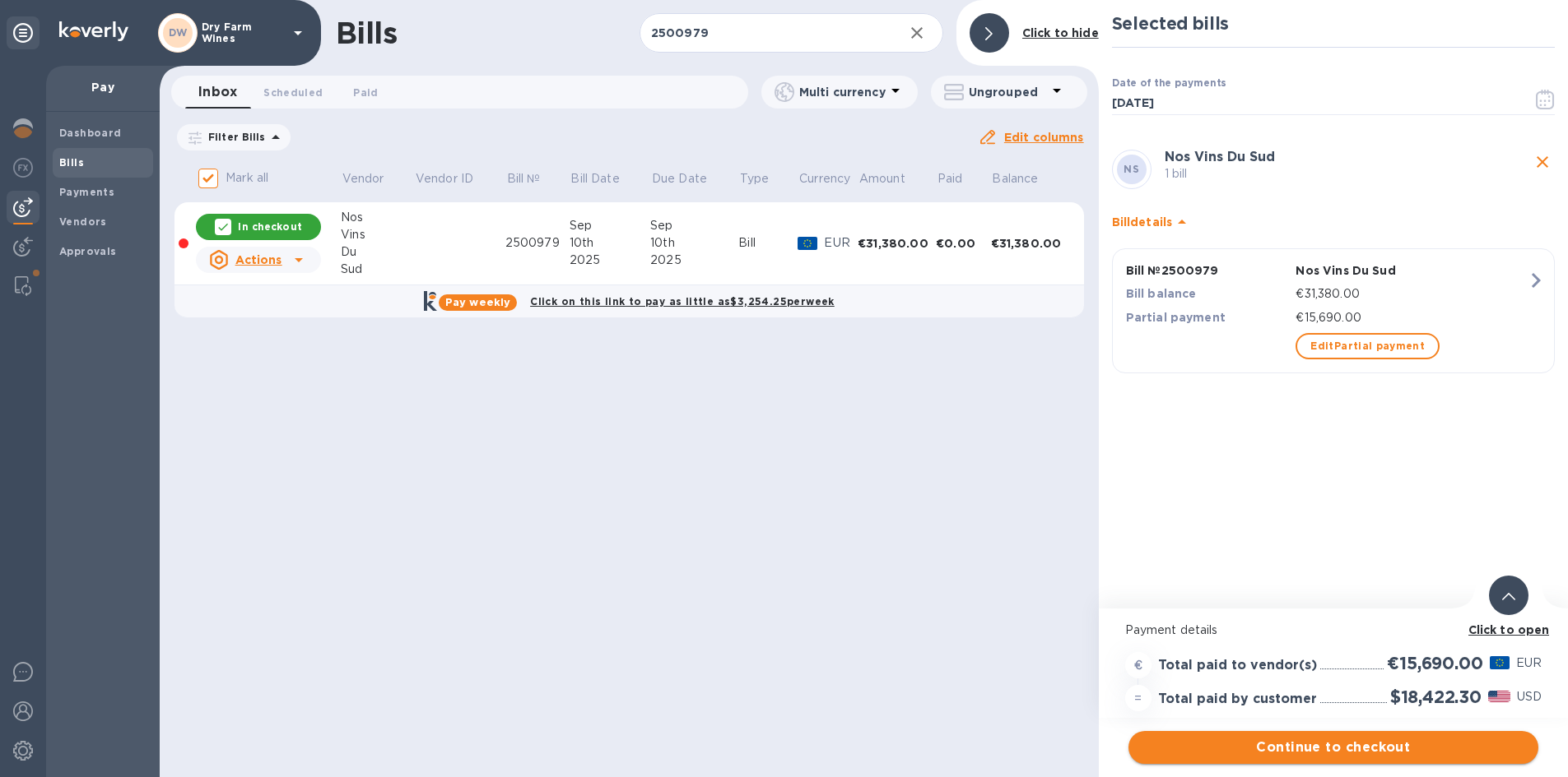
click at [1337, 738] on span "Continue to checkout" at bounding box center [1334, 747] width 384 height 20
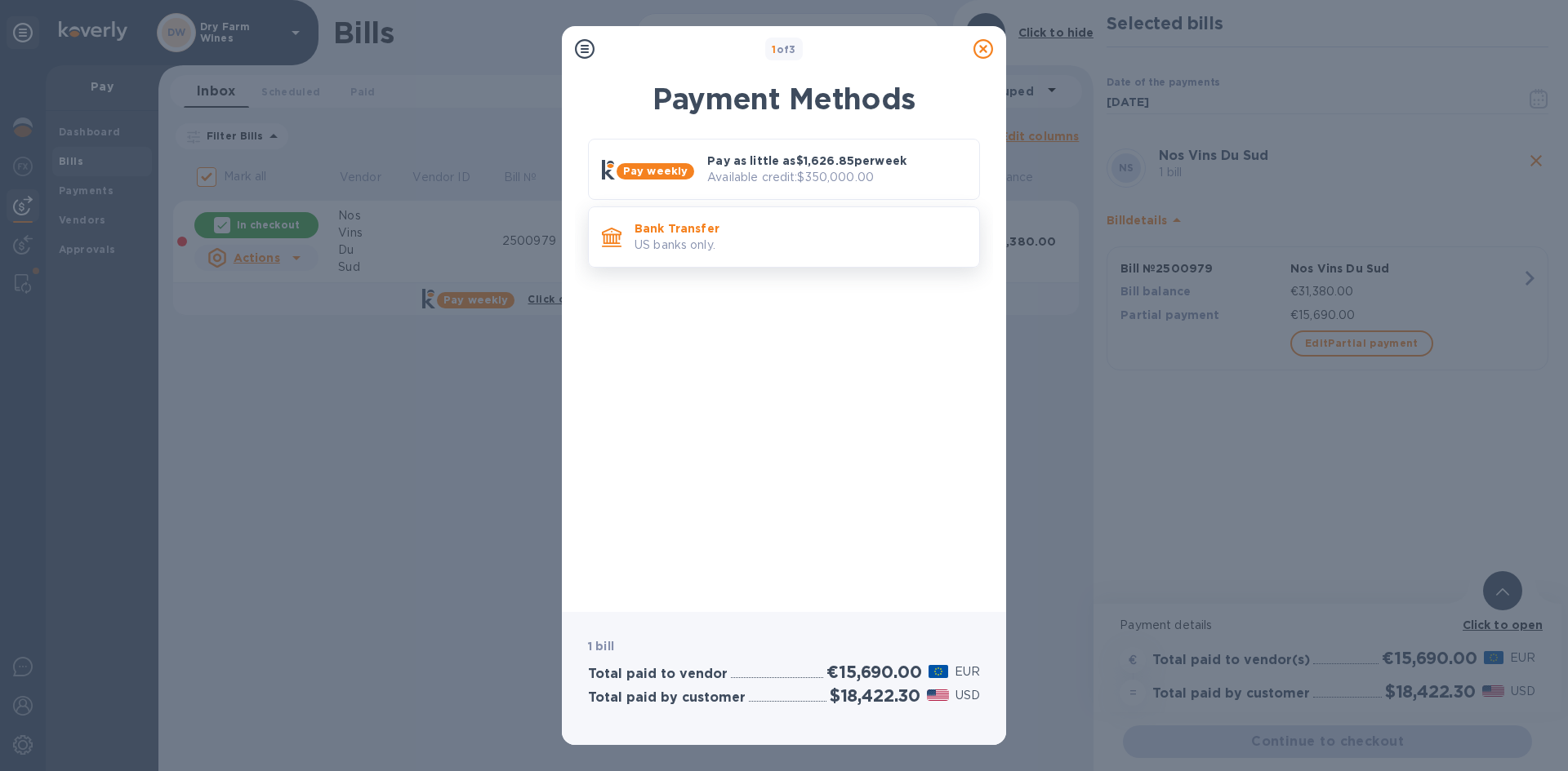
click at [885, 243] on p "US banks only." at bounding box center [799, 245] width 332 height 17
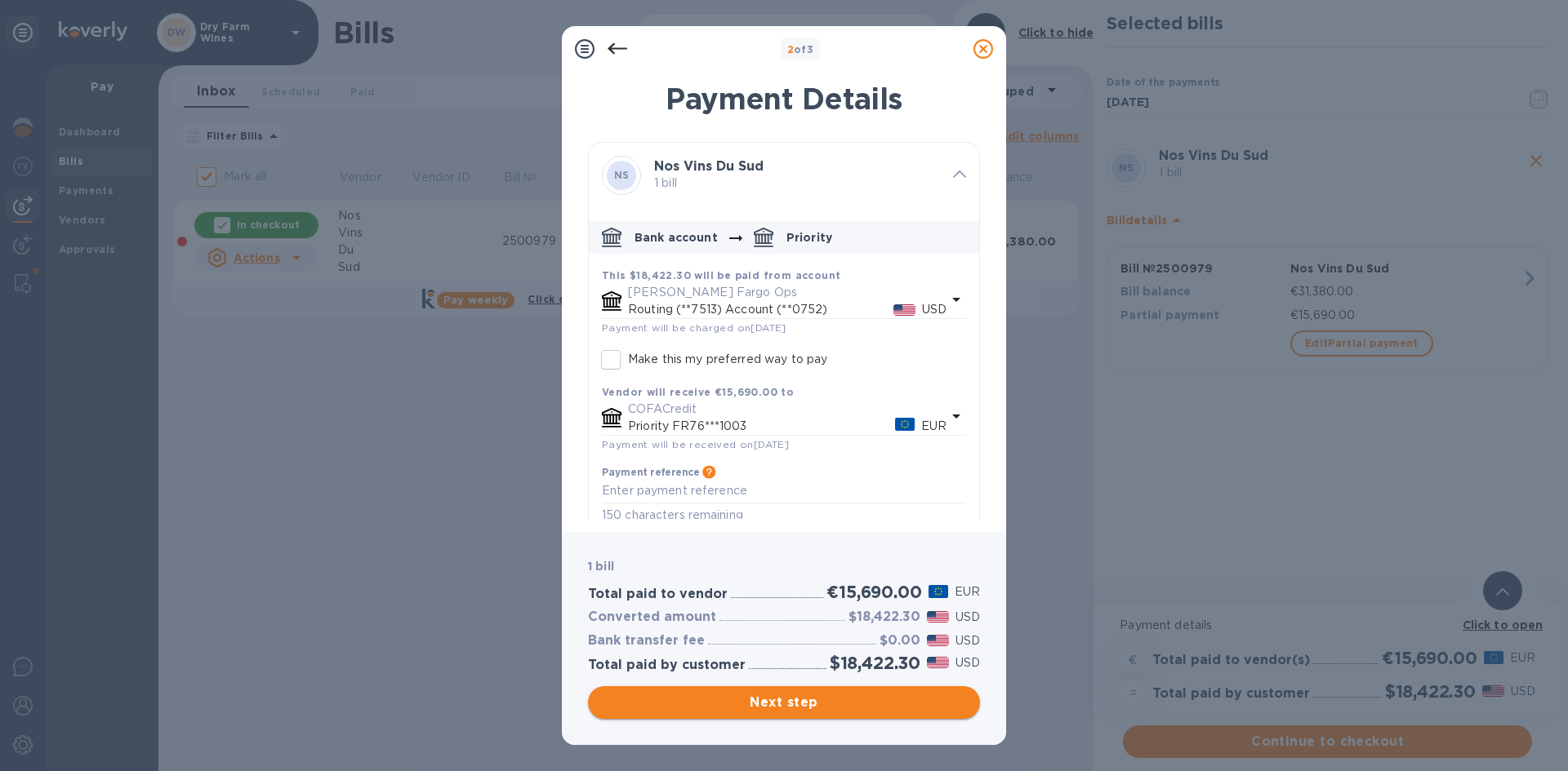
click at [802, 700] on span "Next step" at bounding box center [784, 702] width 366 height 20
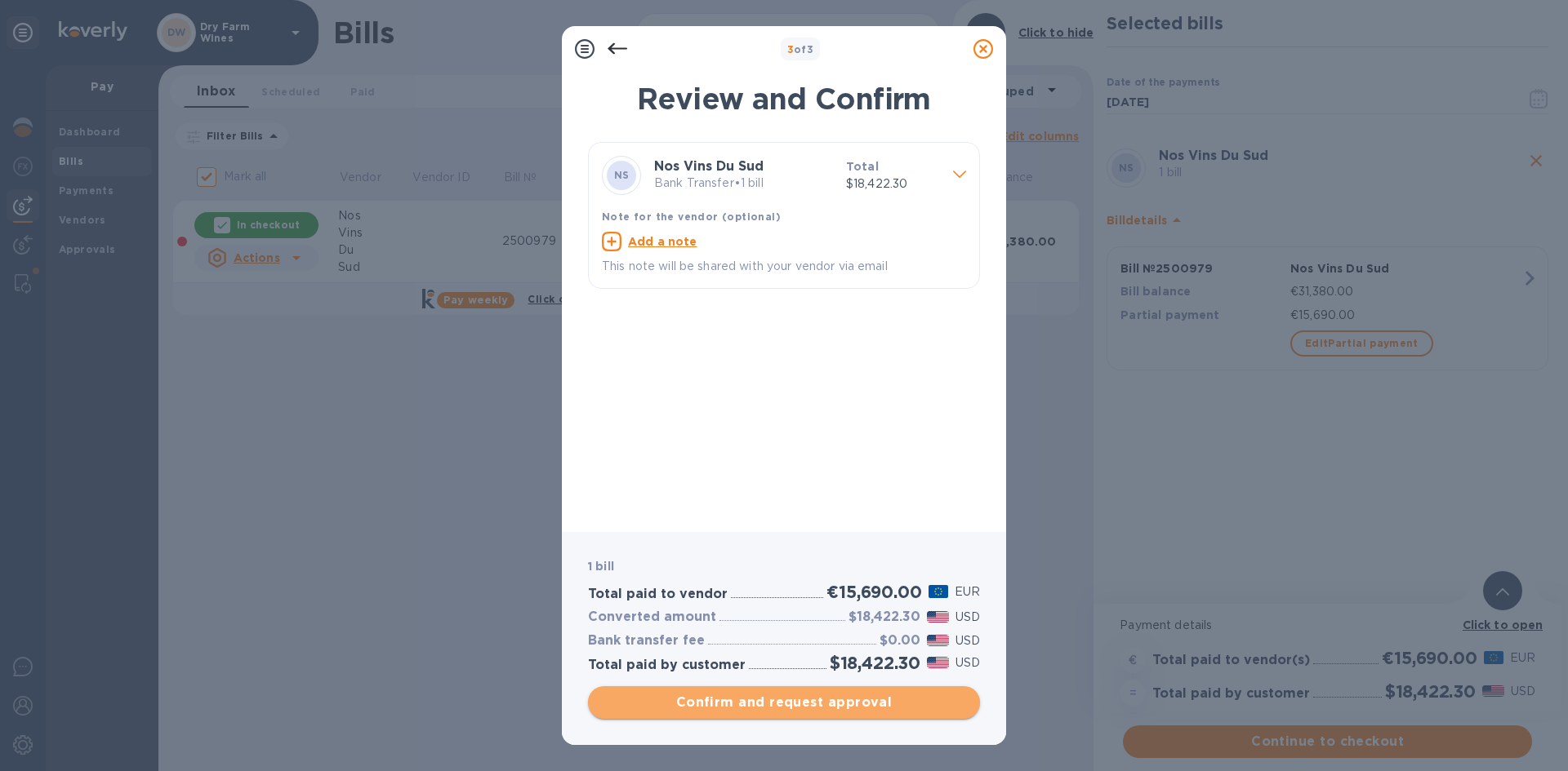
click at [872, 700] on span "Confirm and request approval" at bounding box center [784, 702] width 366 height 20
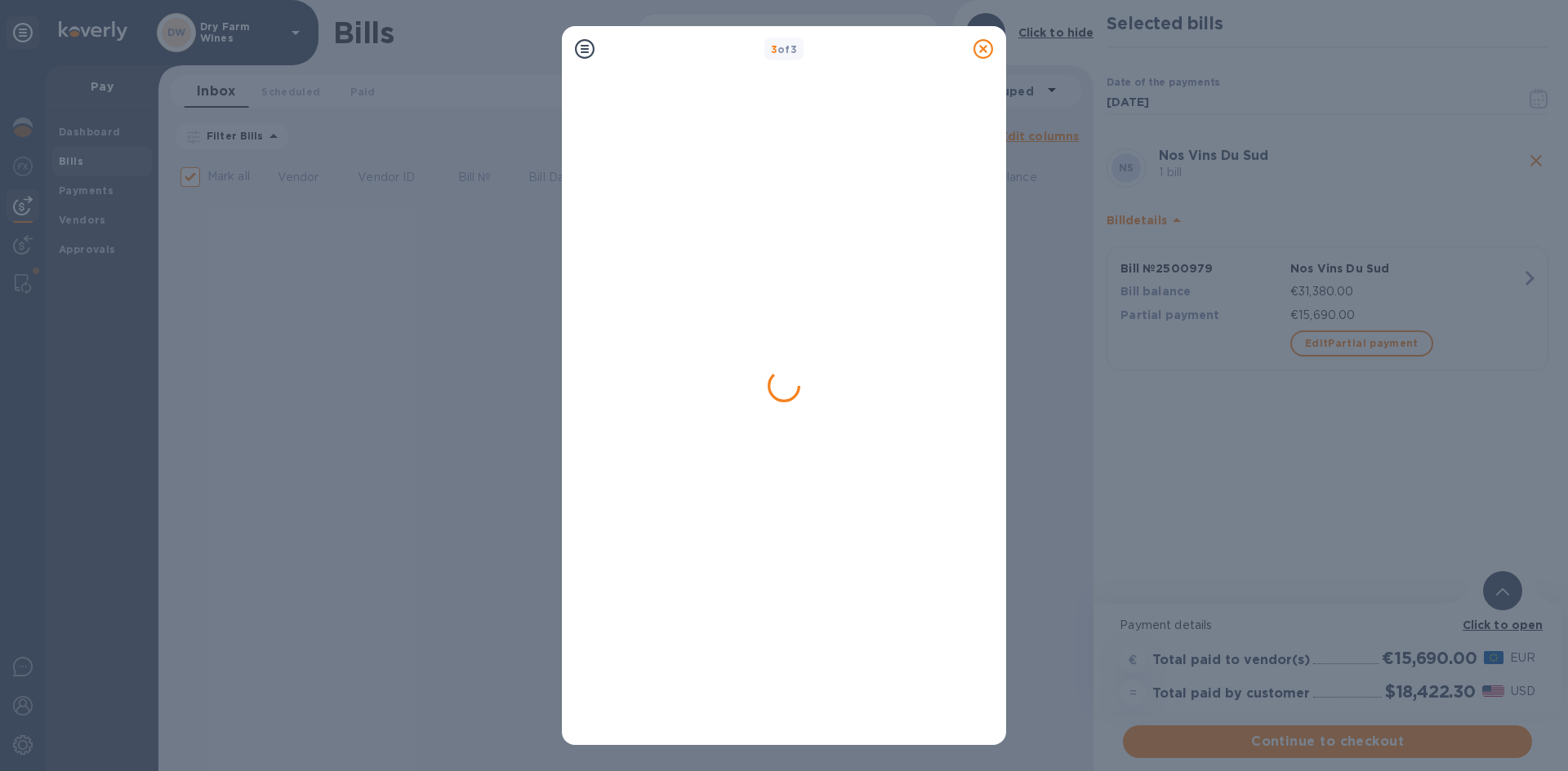
checkbox input "false"
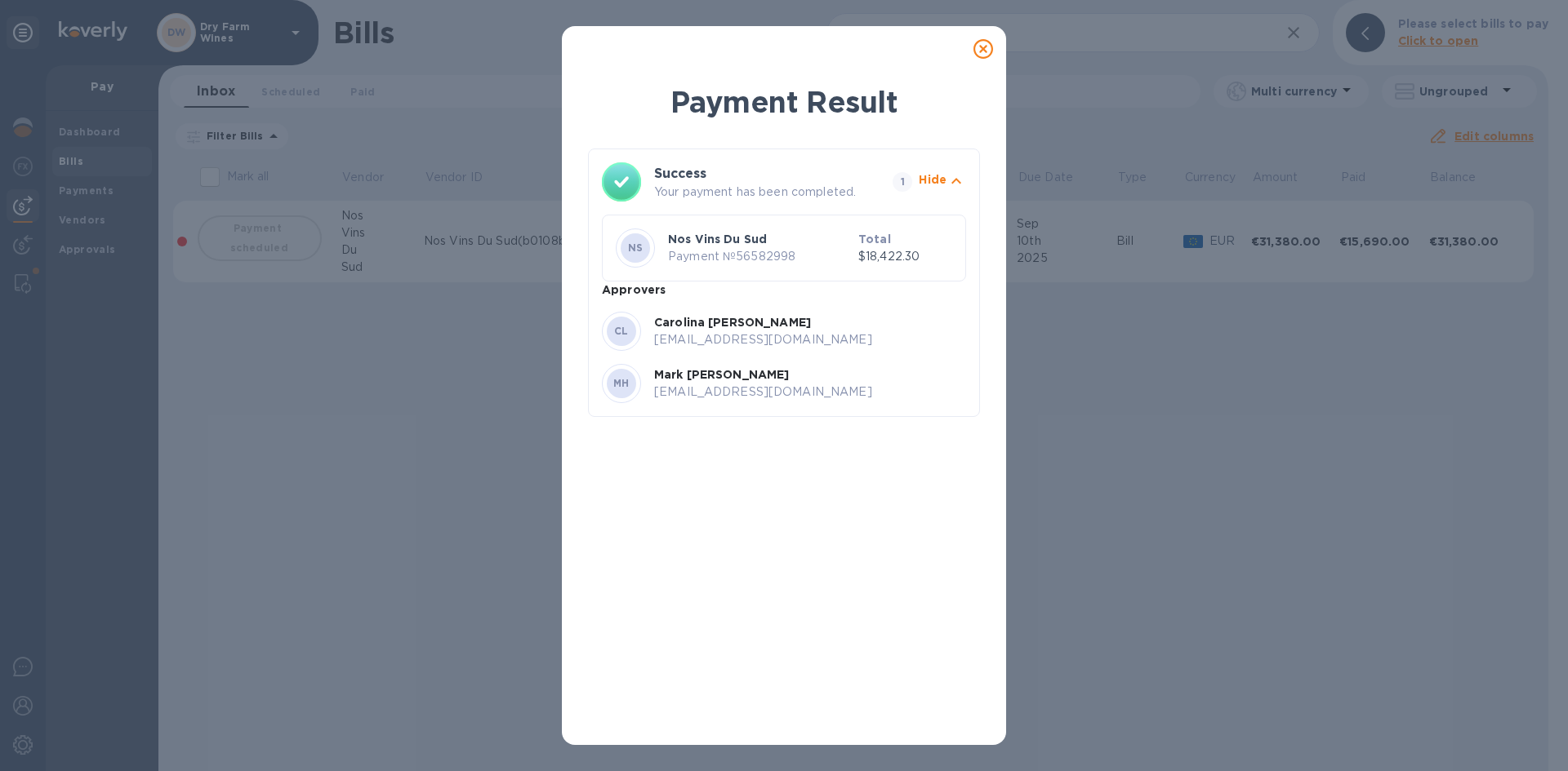
click at [984, 58] on icon at bounding box center [982, 49] width 20 height 20
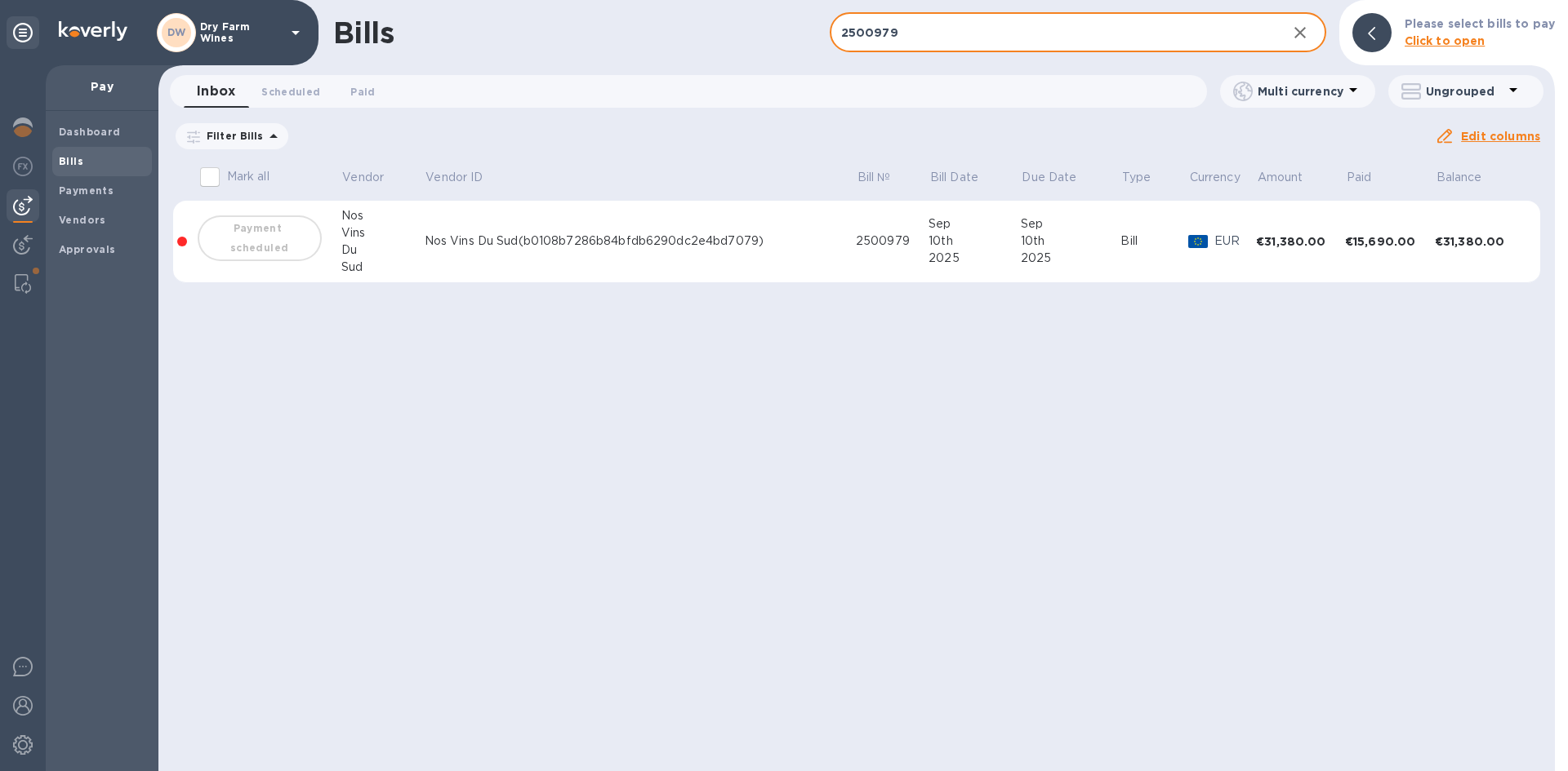
click at [899, 42] on input "2500979" at bounding box center [1052, 33] width 445 height 40
paste input "250"
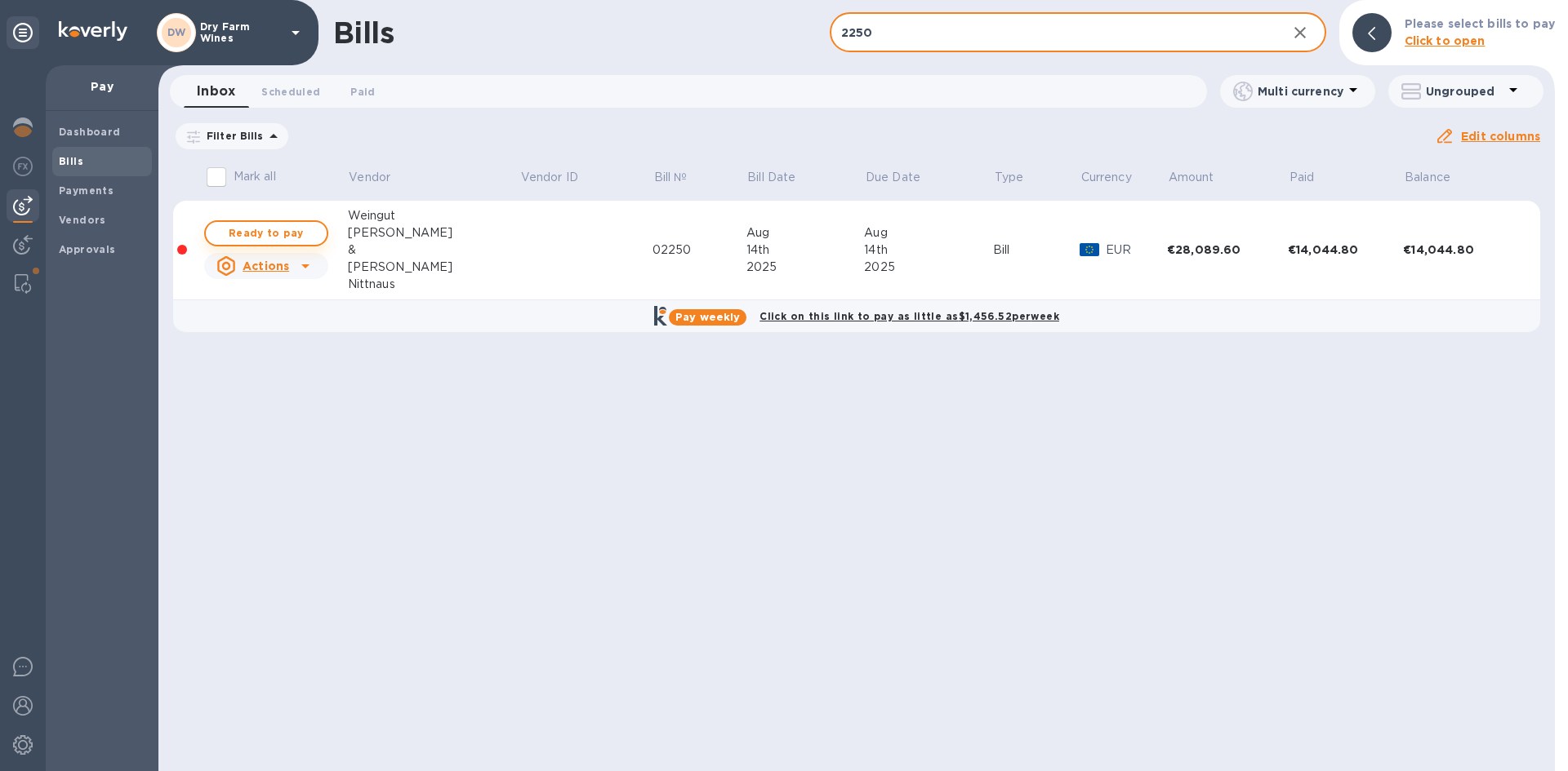
type input "2250"
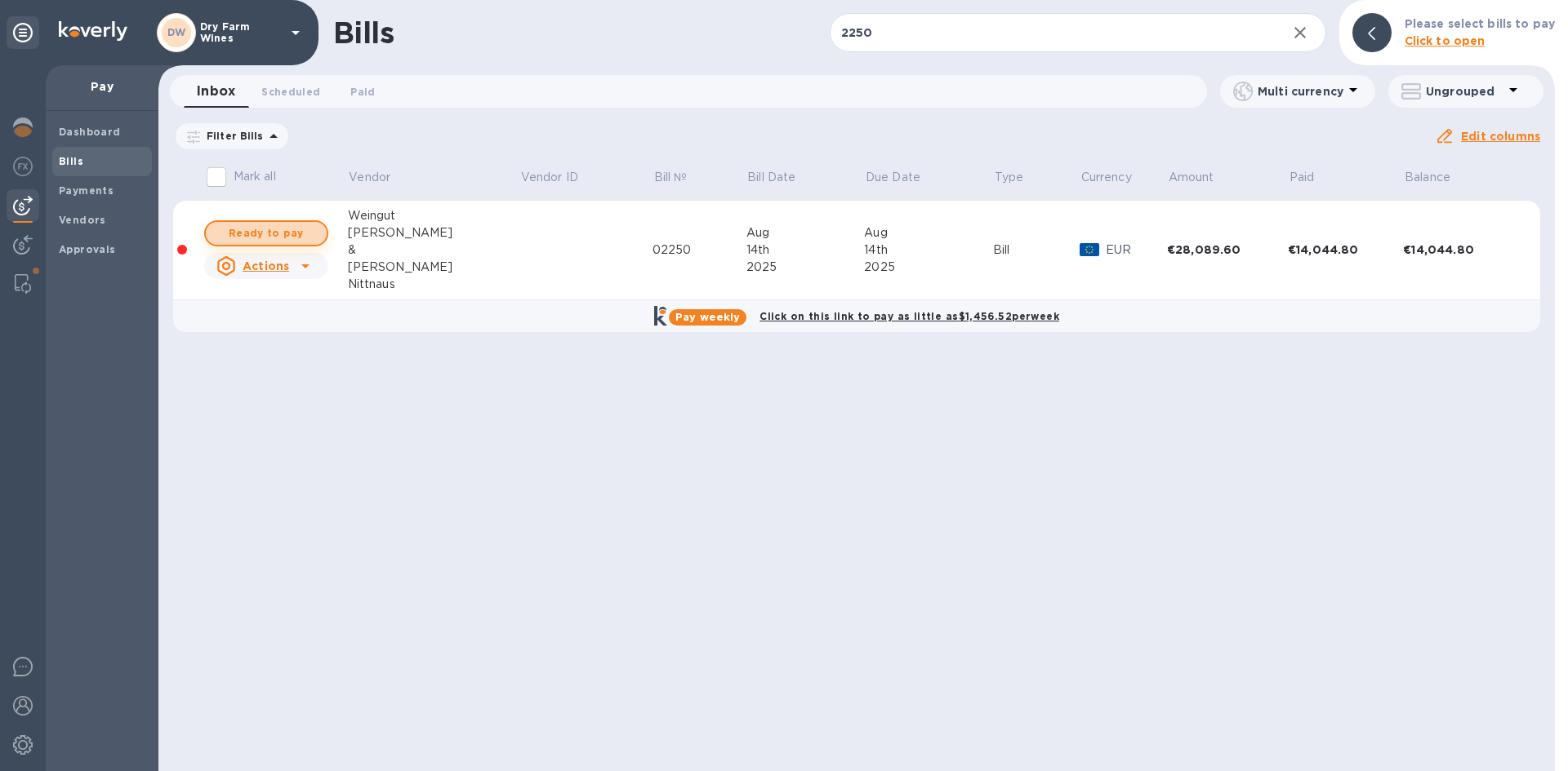
click at [304, 229] on span "Ready to pay" at bounding box center [265, 233] width 94 height 20
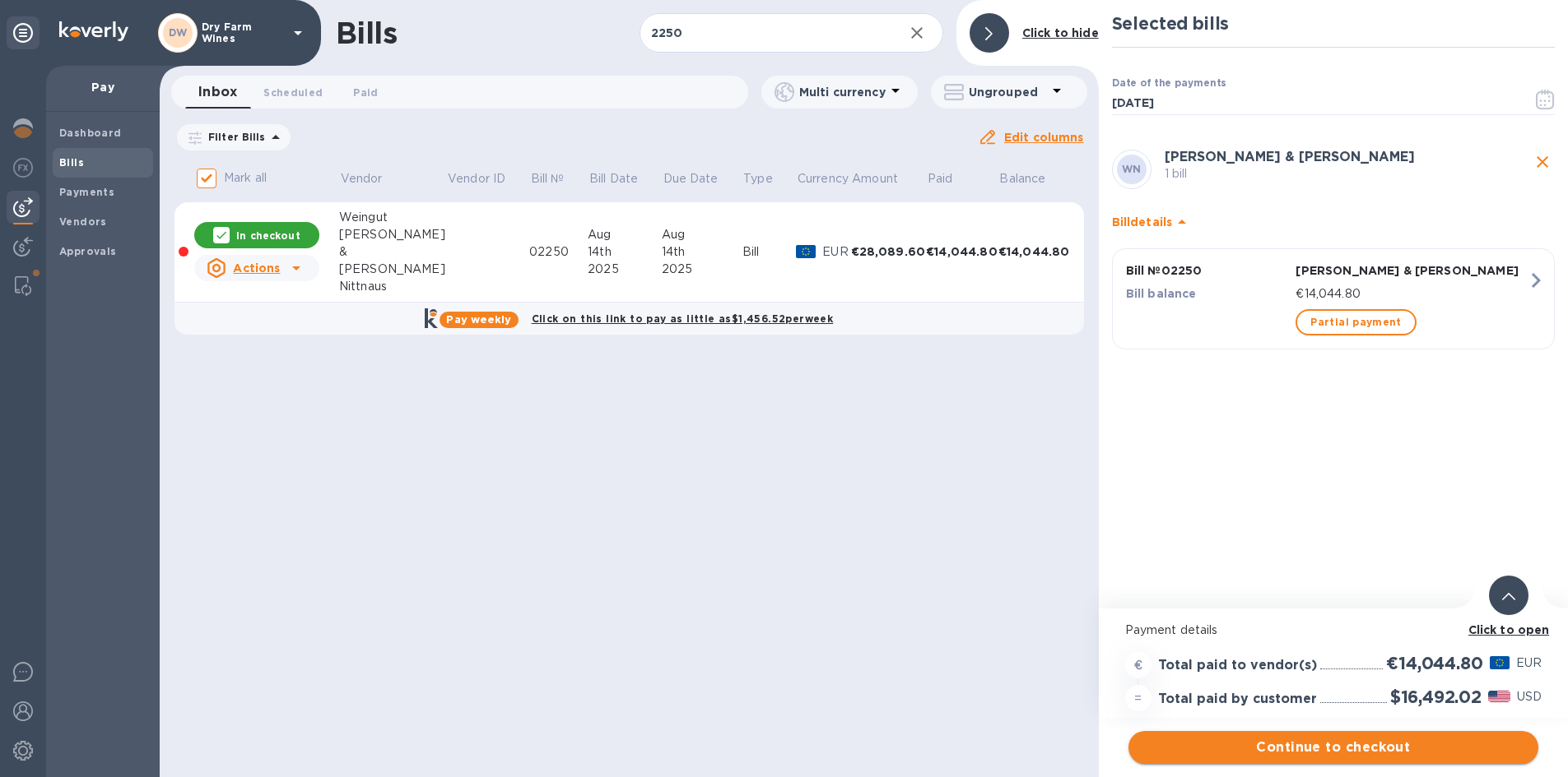
click at [1359, 745] on span "Continue to checkout" at bounding box center [1334, 747] width 384 height 20
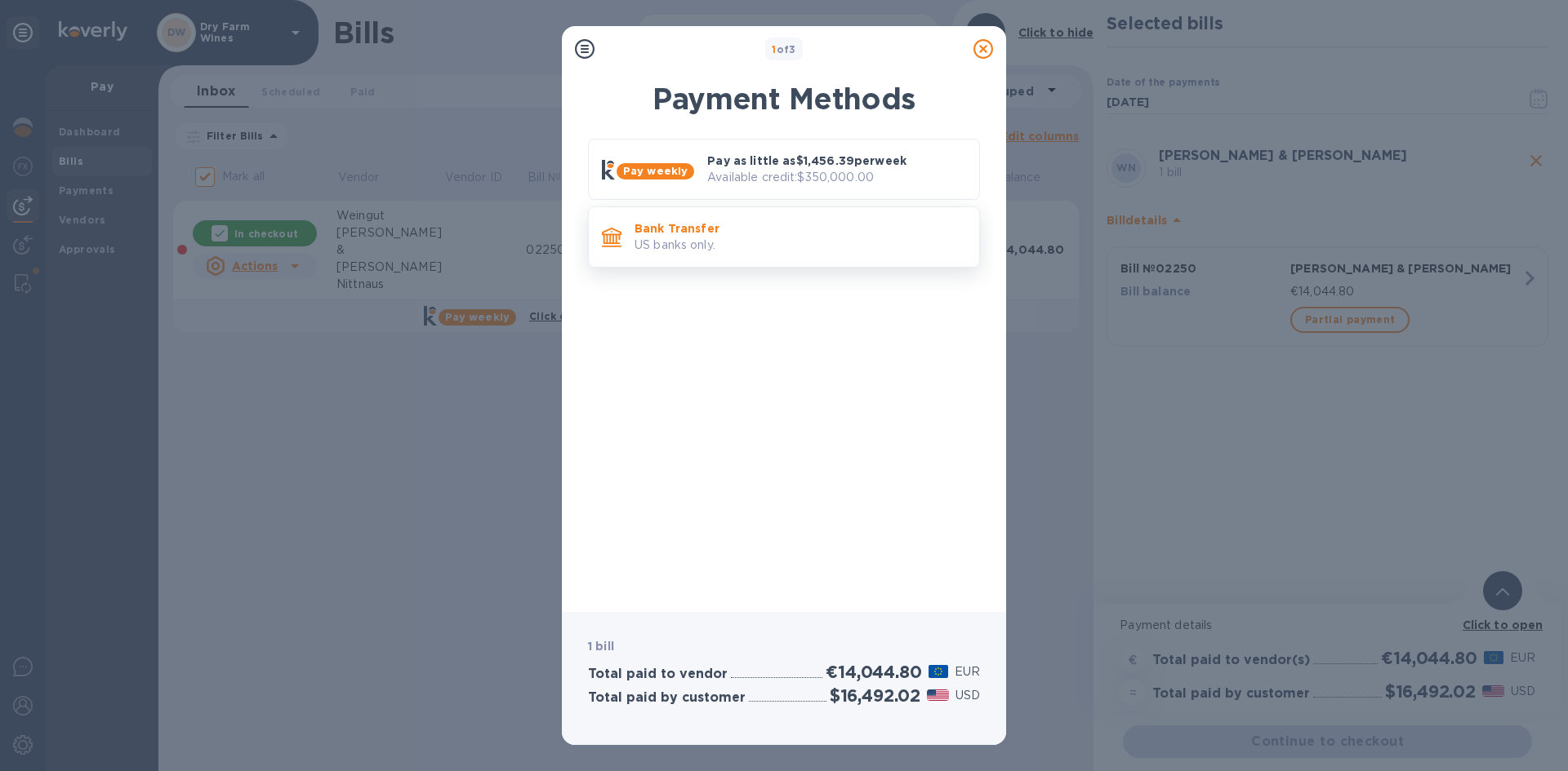
click at [738, 236] on p "Bank Transfer" at bounding box center [799, 228] width 332 height 16
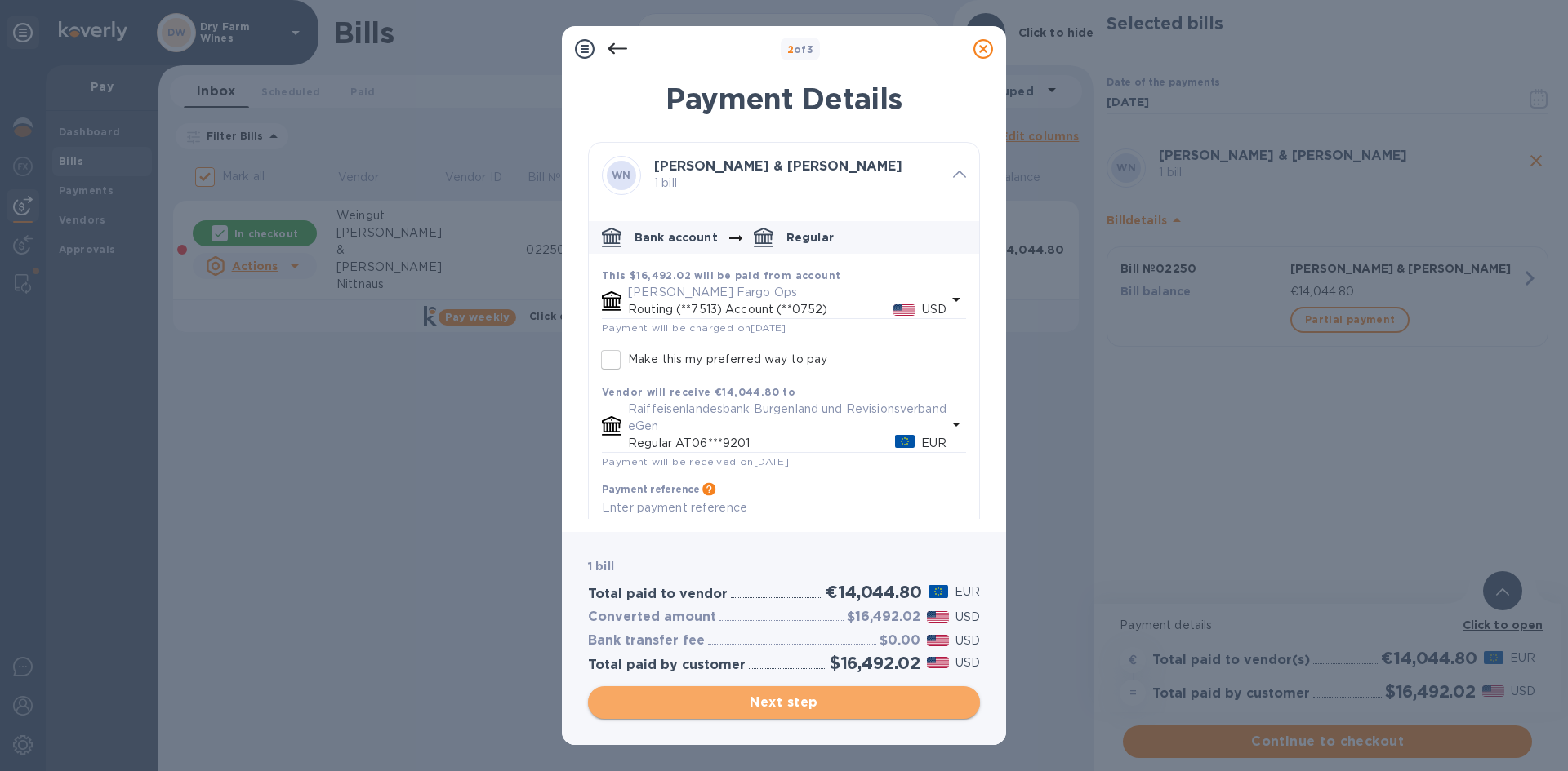
click at [792, 705] on span "Next step" at bounding box center [784, 702] width 366 height 20
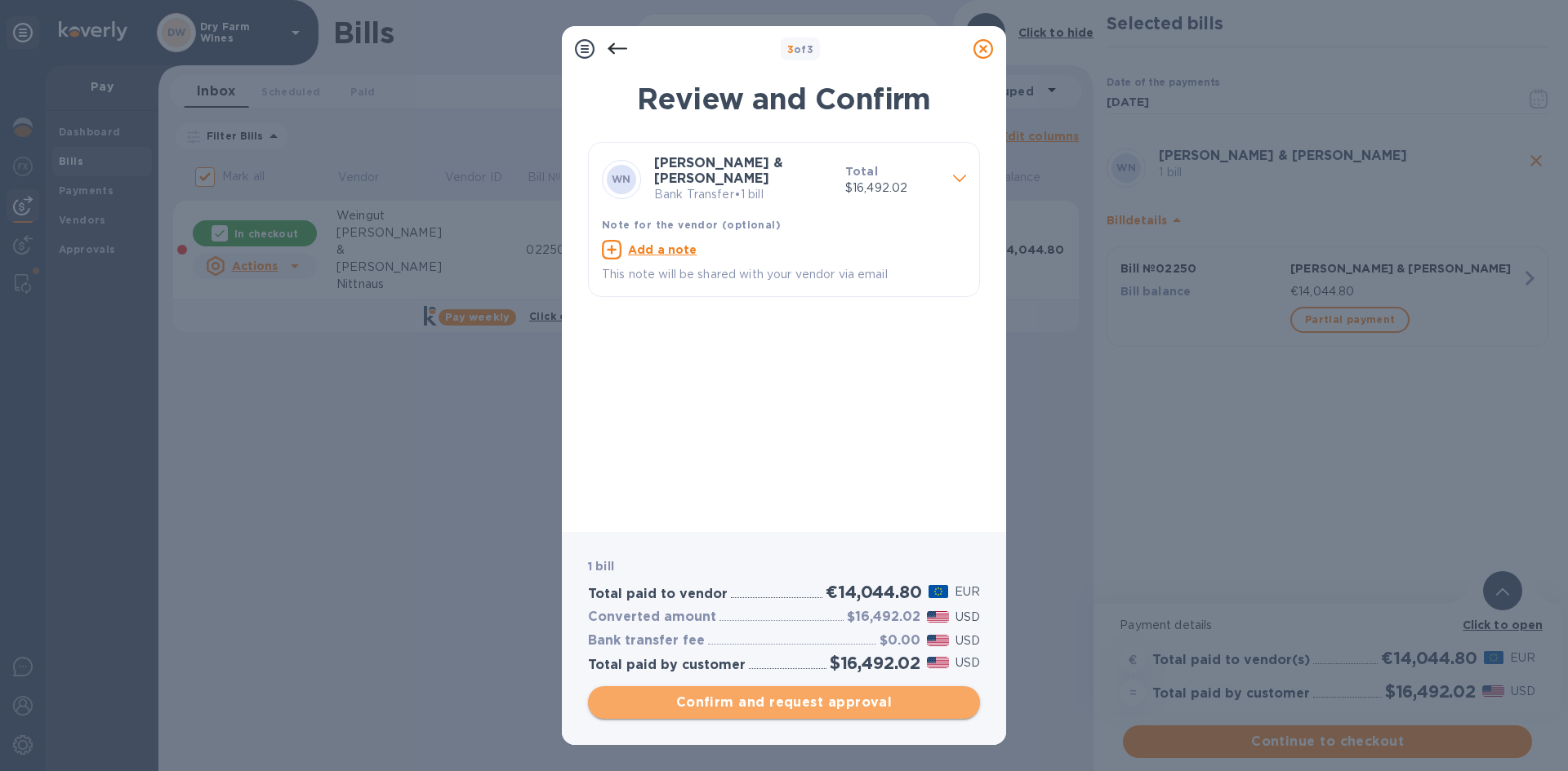
click at [788, 706] on span "Confirm and request approval" at bounding box center [784, 702] width 366 height 20
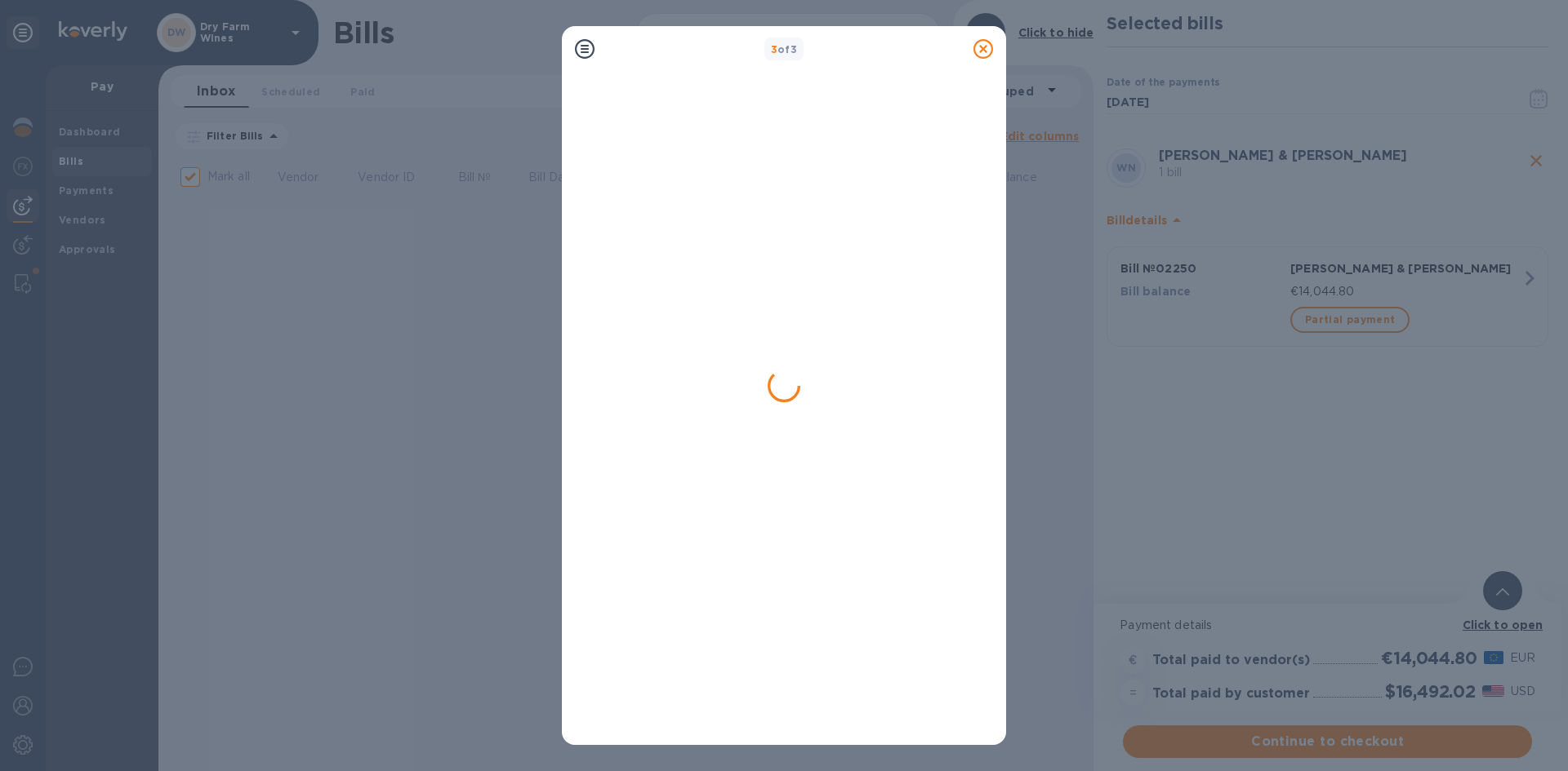
checkbox input "false"
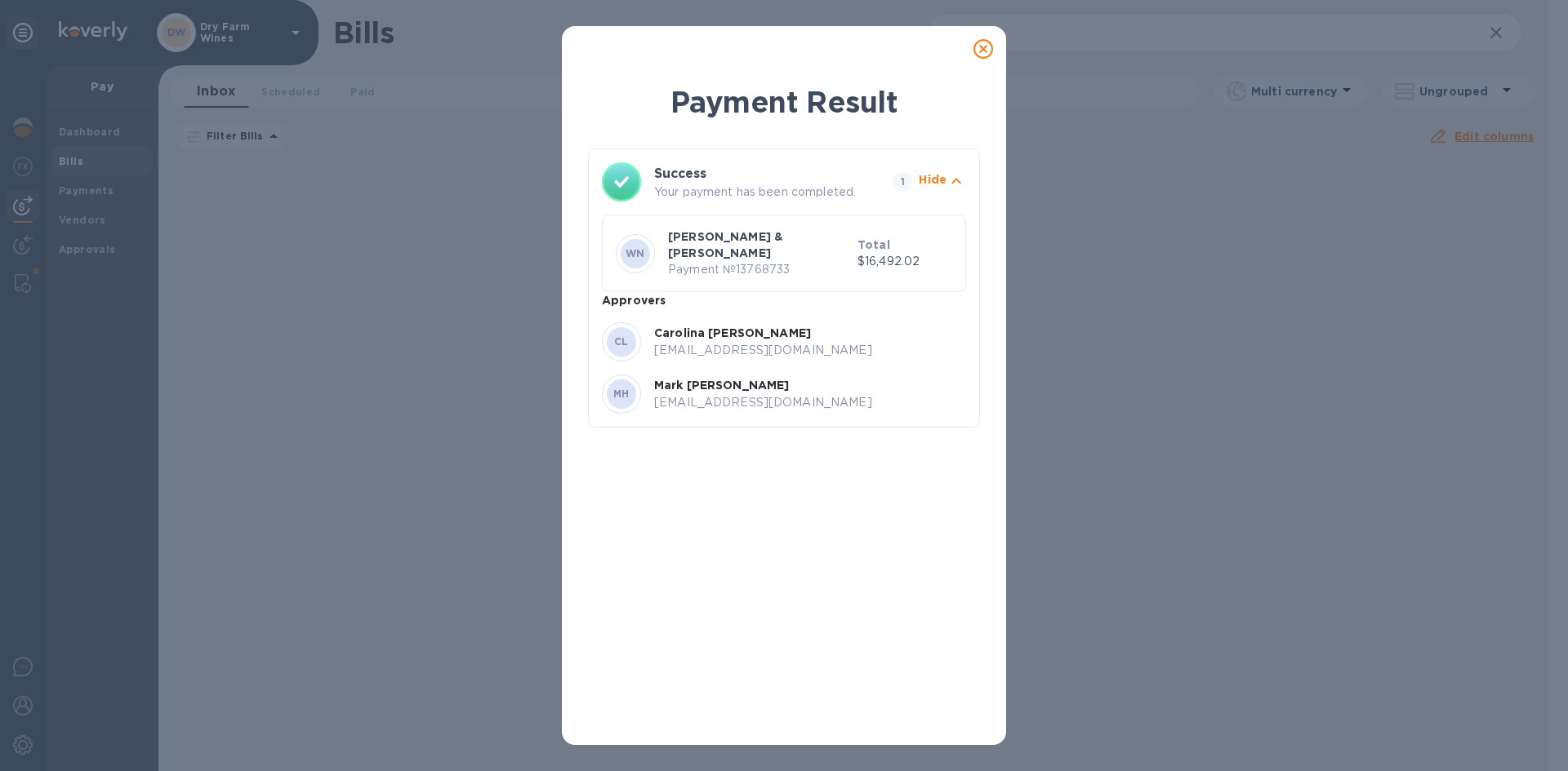
click at [979, 43] on icon at bounding box center [982, 49] width 20 height 20
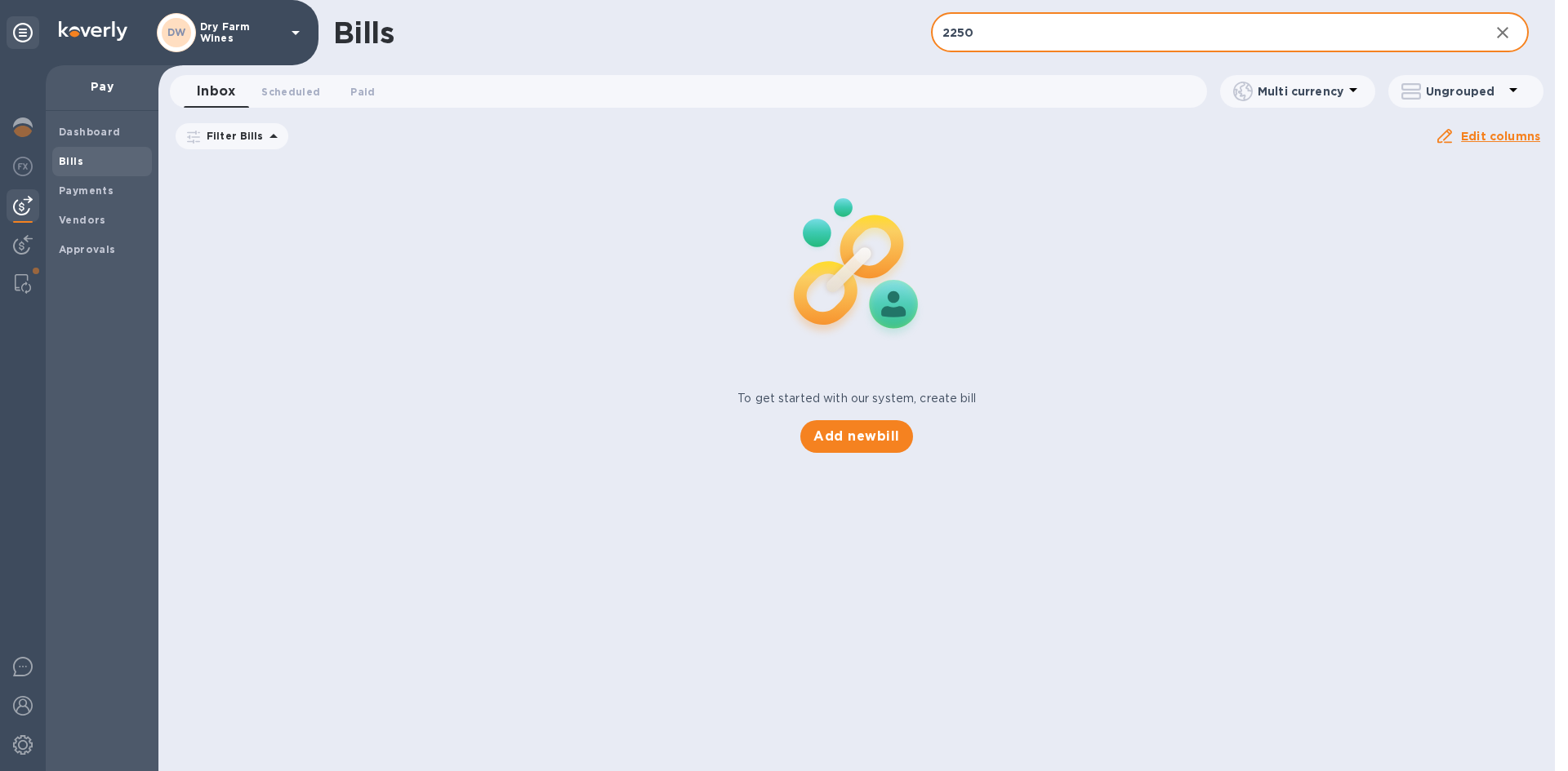
click at [1015, 32] on input "2250" at bounding box center [1204, 33] width 545 height 40
click at [1014, 32] on input "2250" at bounding box center [1204, 33] width 545 height 40
paste input "4118"
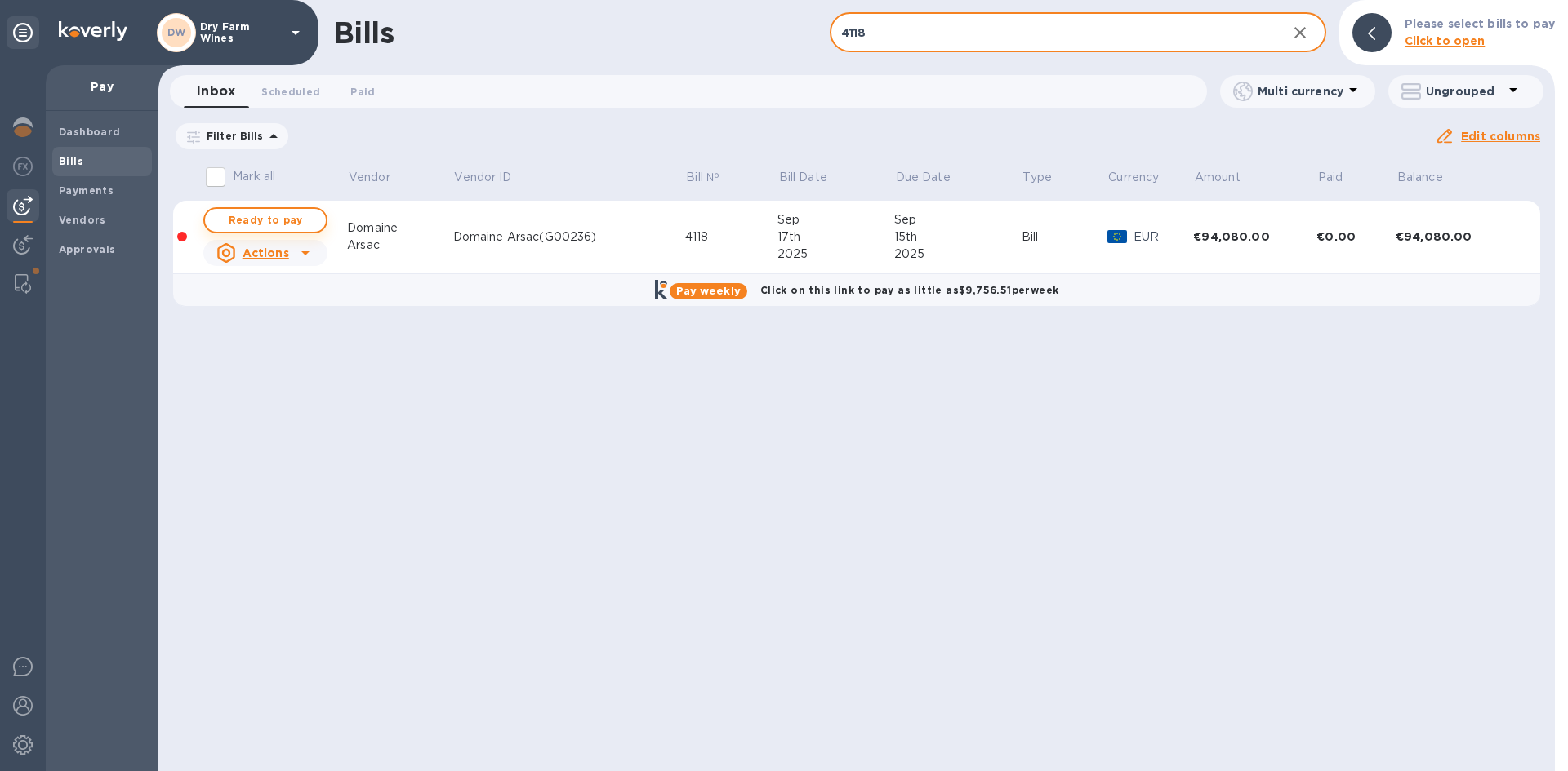
type input "4118"
click at [305, 225] on span "Ready to pay" at bounding box center [264, 220] width 94 height 20
checkbox input "true"
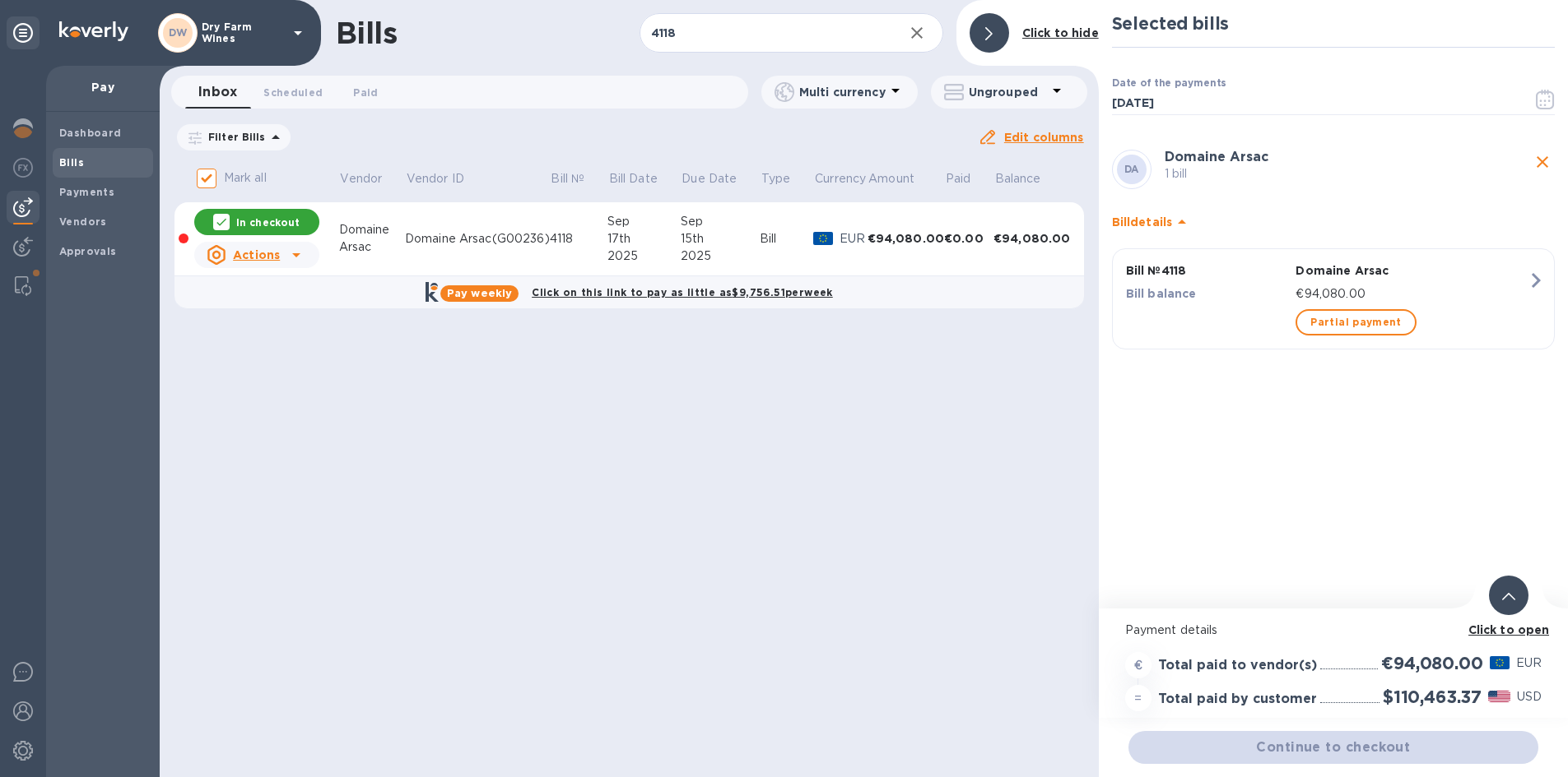
click at [1363, 292] on p "€94,080.00" at bounding box center [1411, 293] width 232 height 17
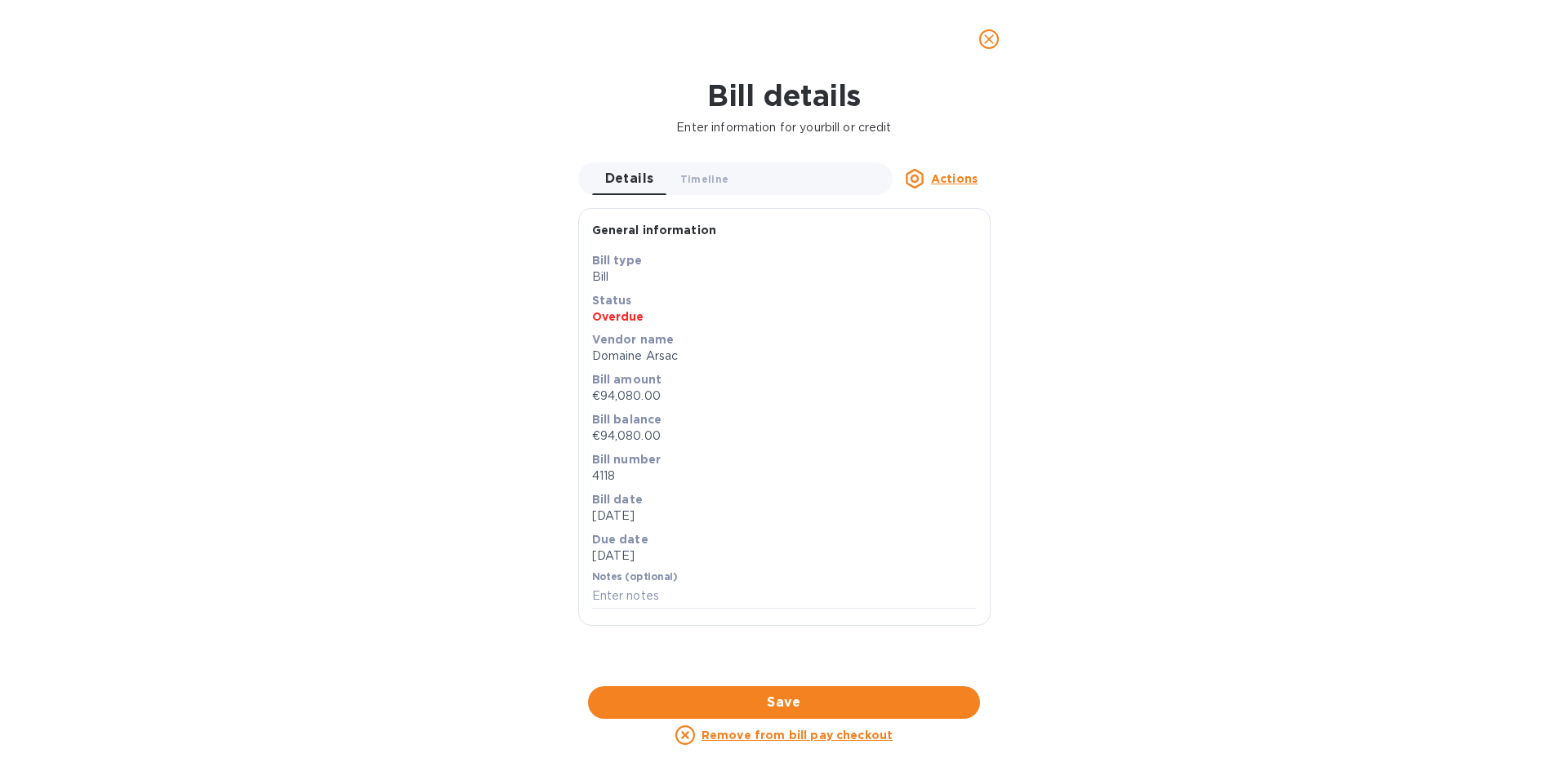
click at [985, 30] on span "close" at bounding box center [988, 38] width 20 height 20
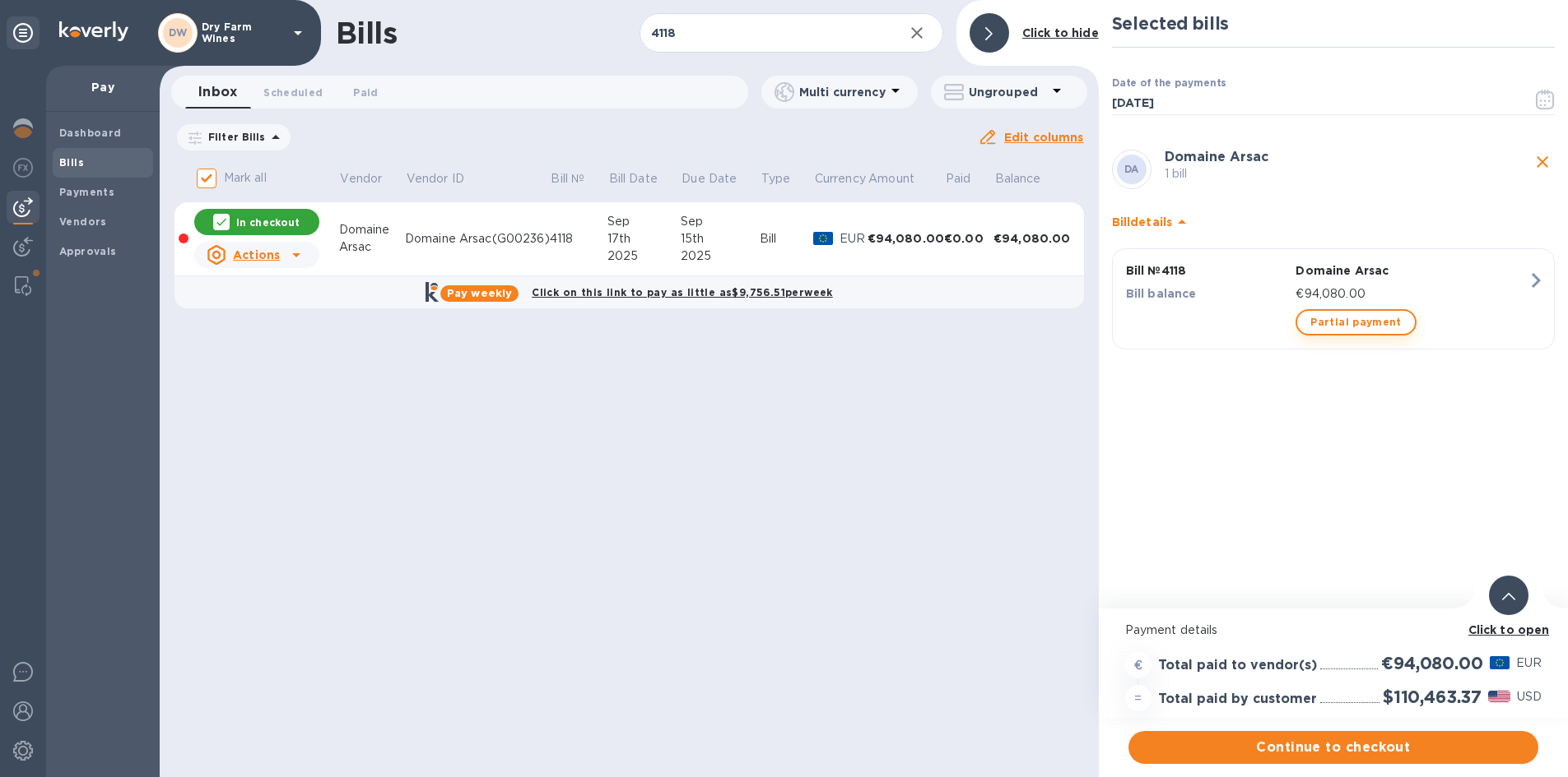
click at [1349, 332] on span "Partial payment" at bounding box center [1355, 322] width 90 height 20
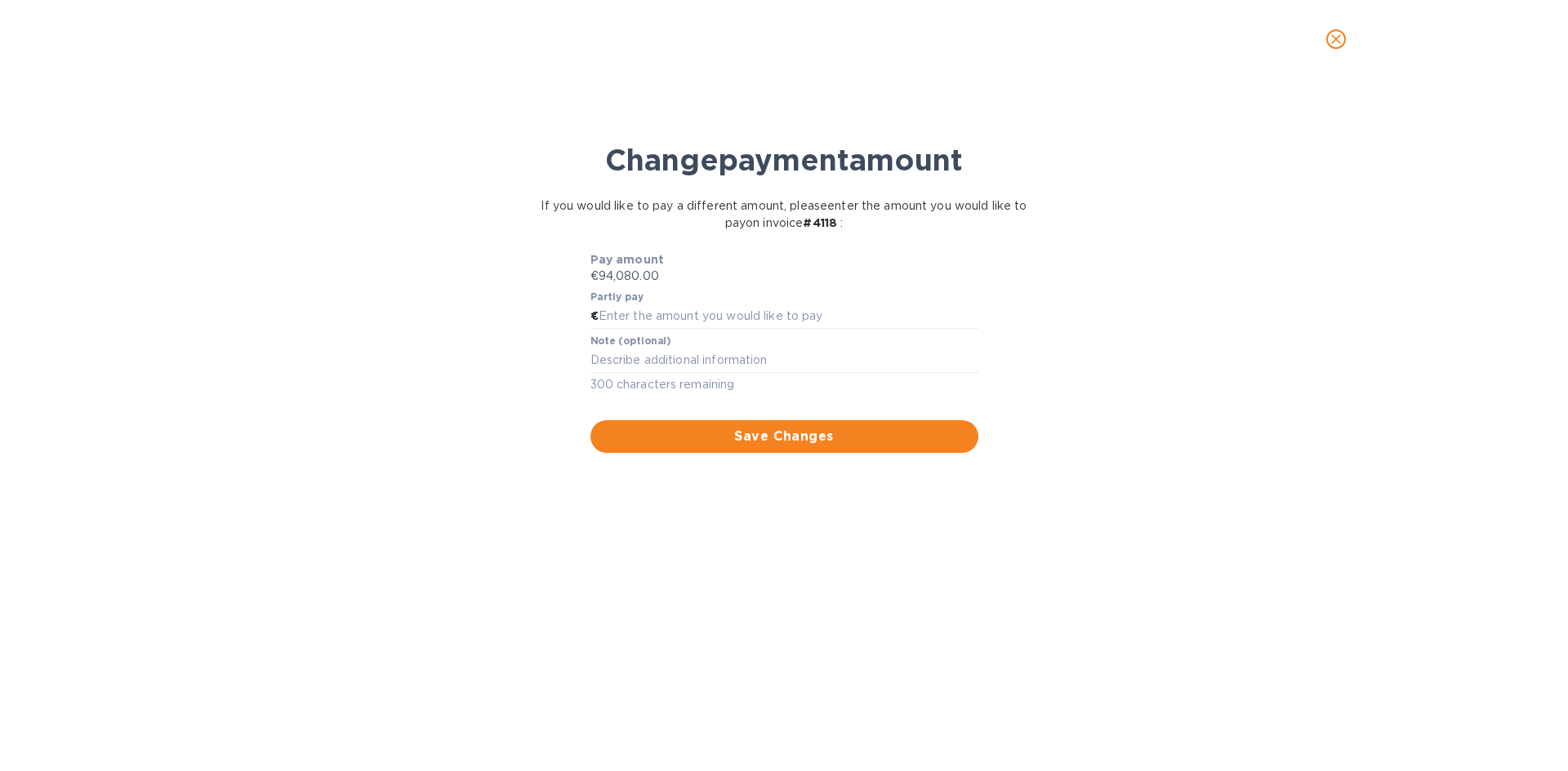
click at [654, 302] on div "Partly pay €" at bounding box center [784, 310] width 388 height 37
click at [654, 313] on input "text" at bounding box center [788, 316] width 380 height 24
paste input "47,040.00"
type input "47,040.00"
click at [651, 369] on div "x" at bounding box center [784, 360] width 388 height 24
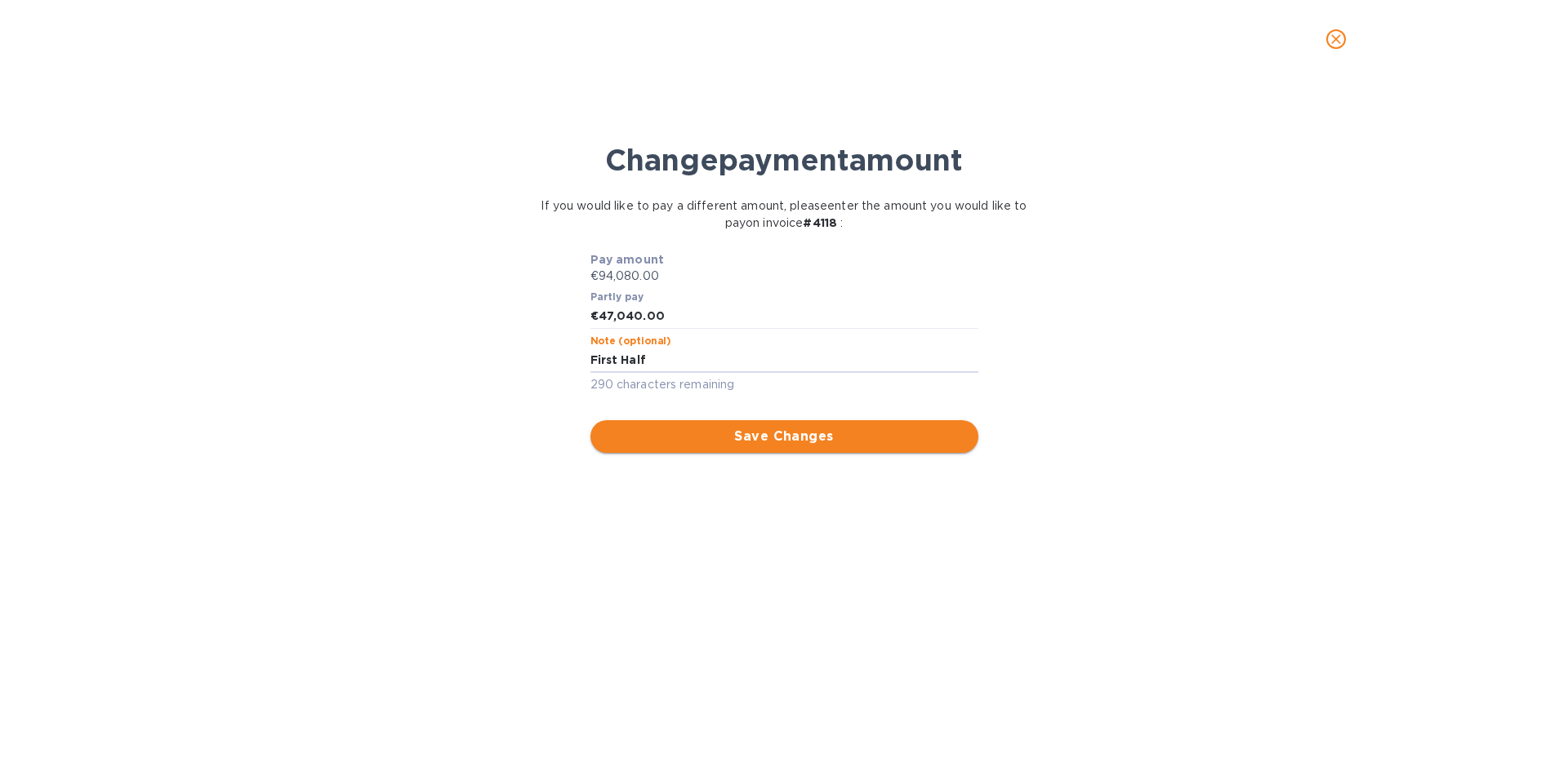
type textarea "First Half"
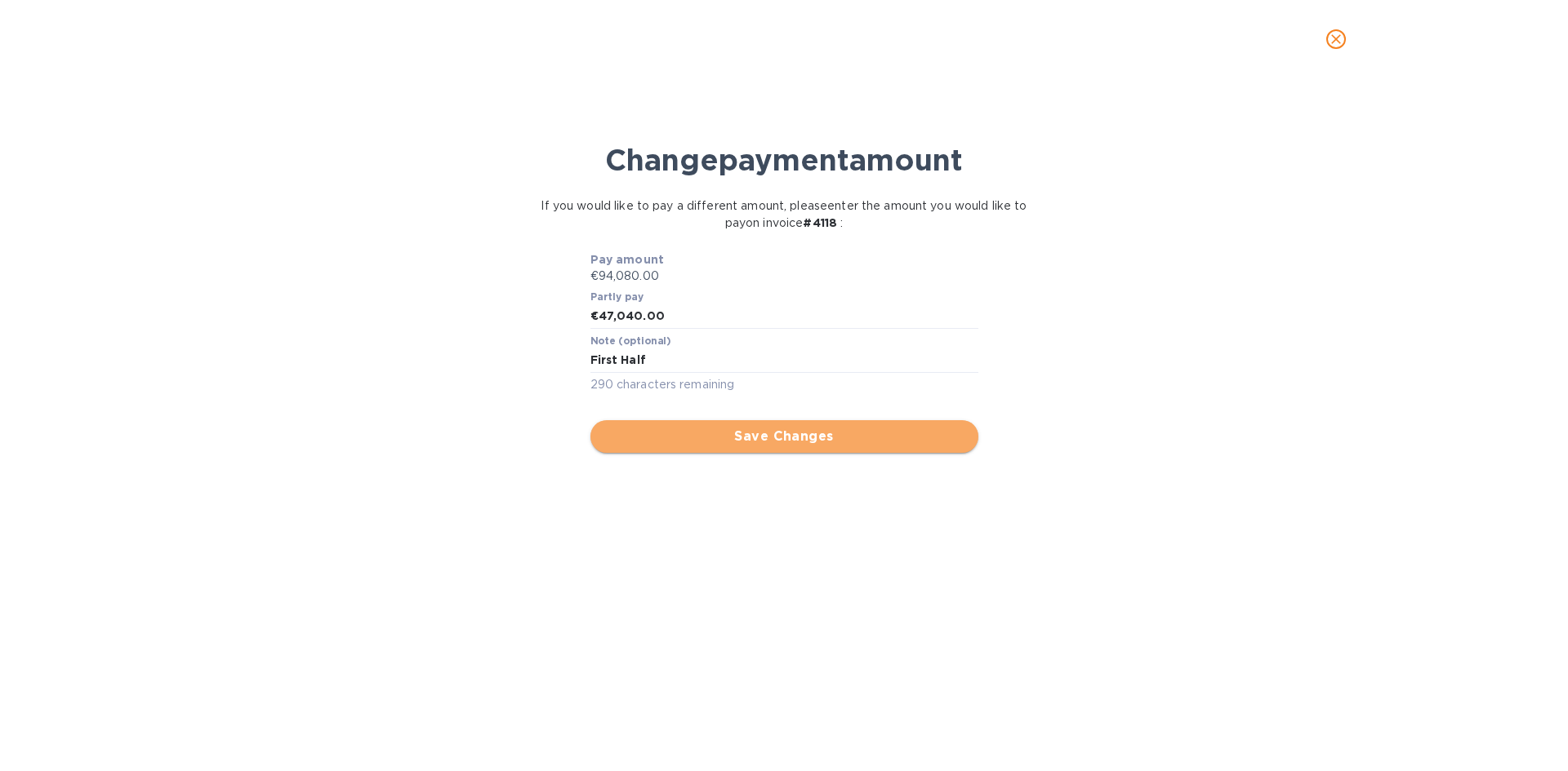
click at [666, 432] on span "Save Changes" at bounding box center [784, 436] width 361 height 20
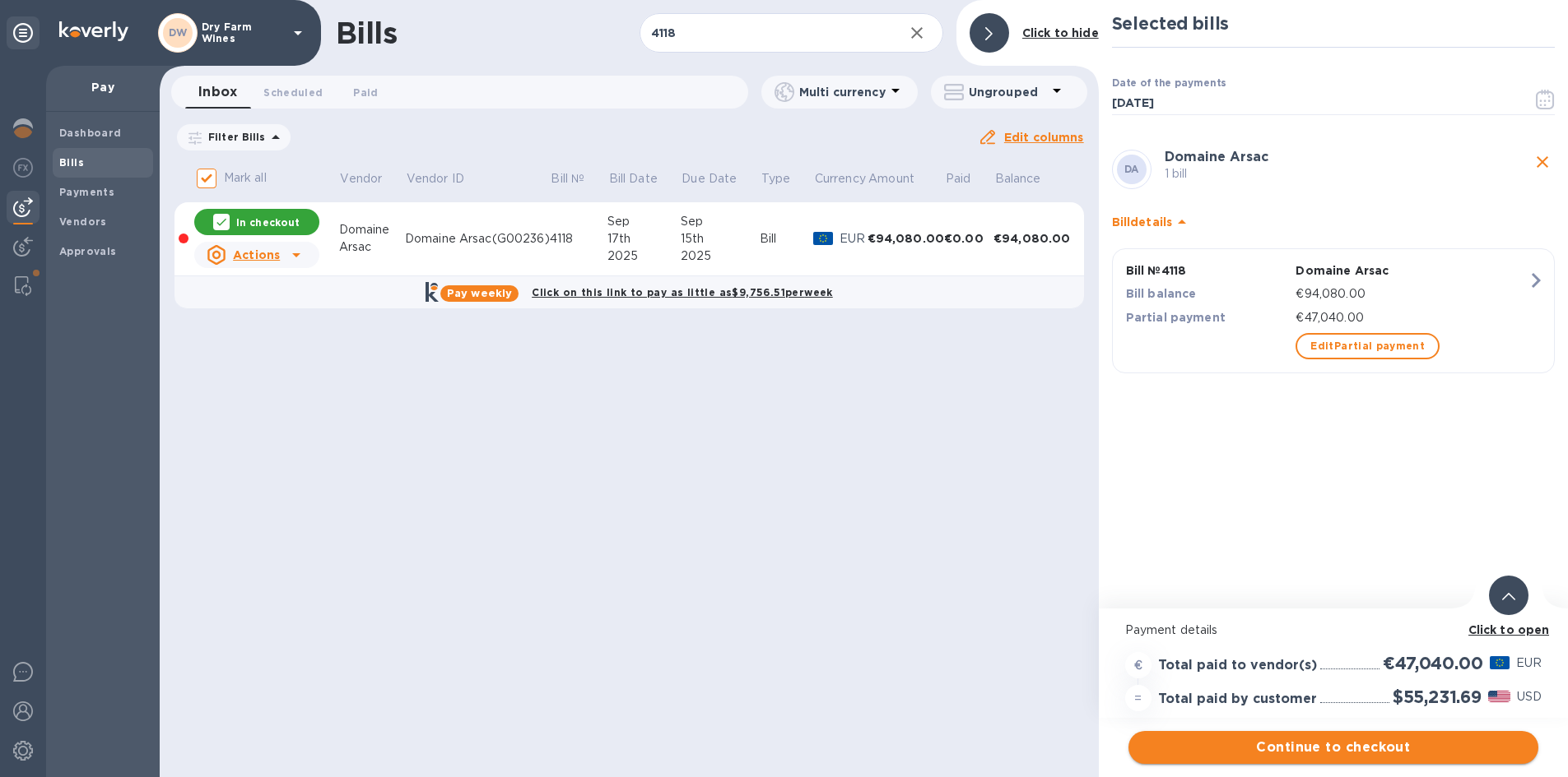
click at [1317, 742] on span "Continue to checkout" at bounding box center [1334, 747] width 384 height 20
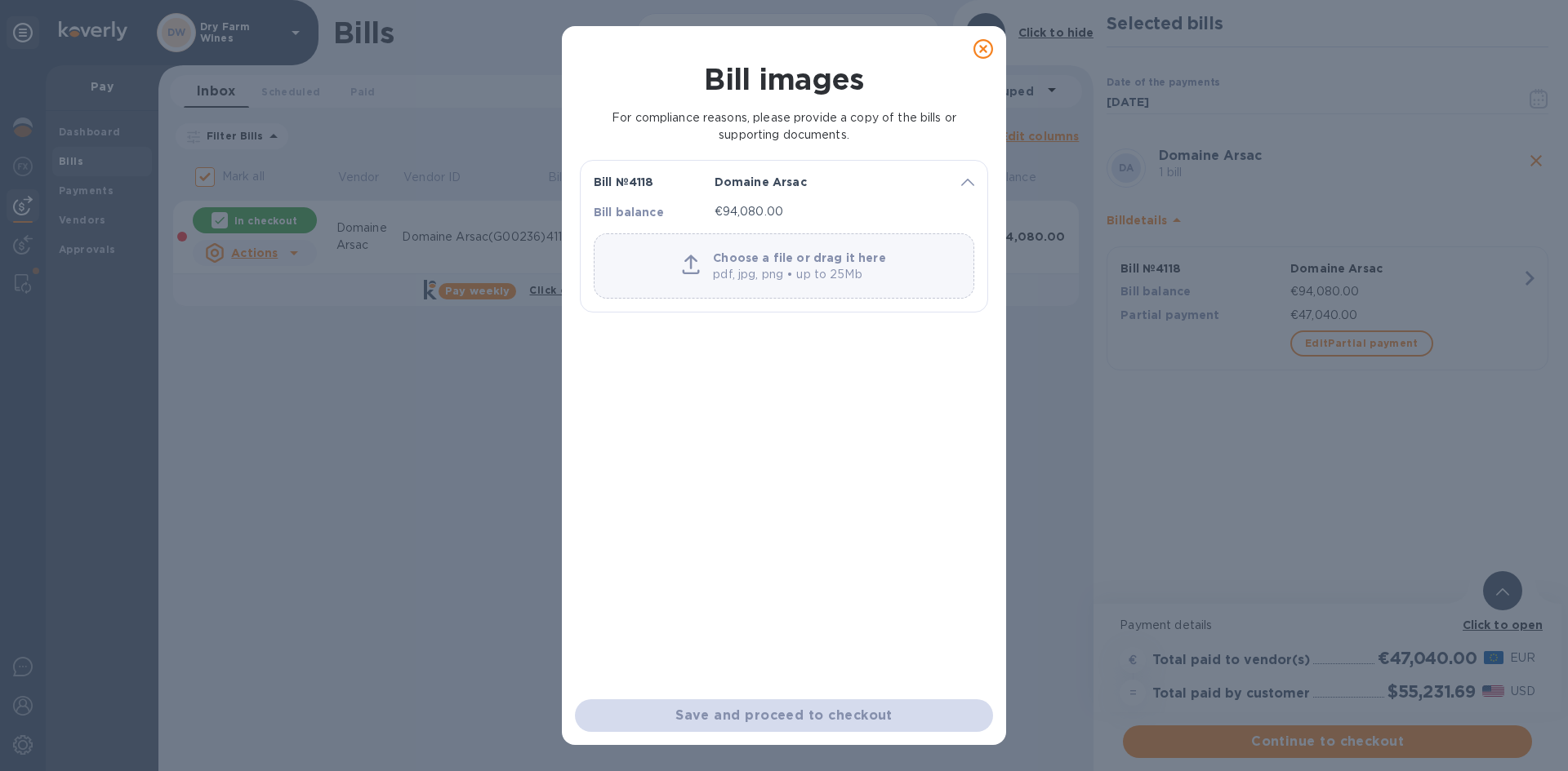
click at [983, 55] on icon at bounding box center [982, 49] width 20 height 20
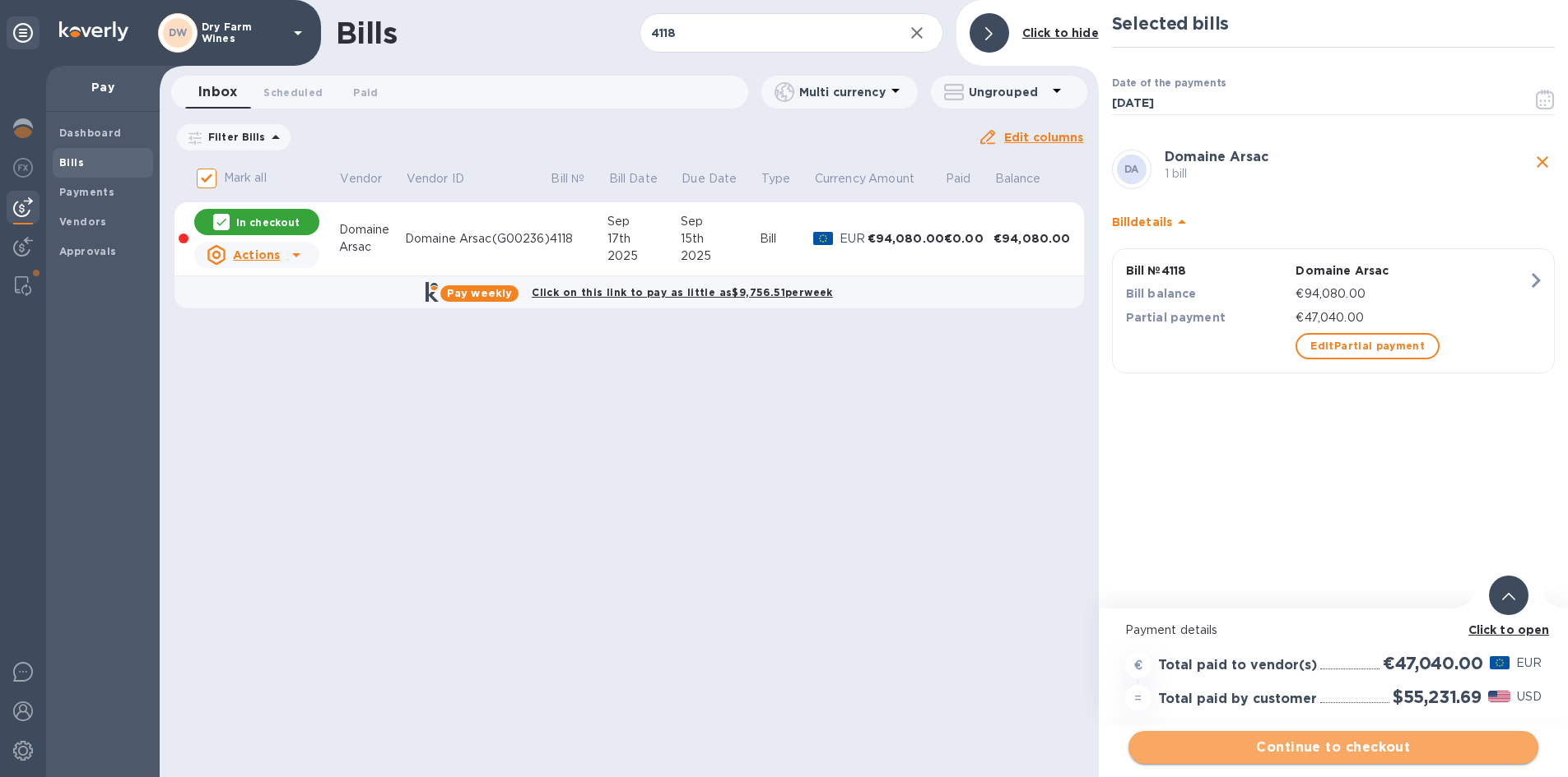
click at [1313, 753] on span "Continue to checkout" at bounding box center [1334, 747] width 384 height 20
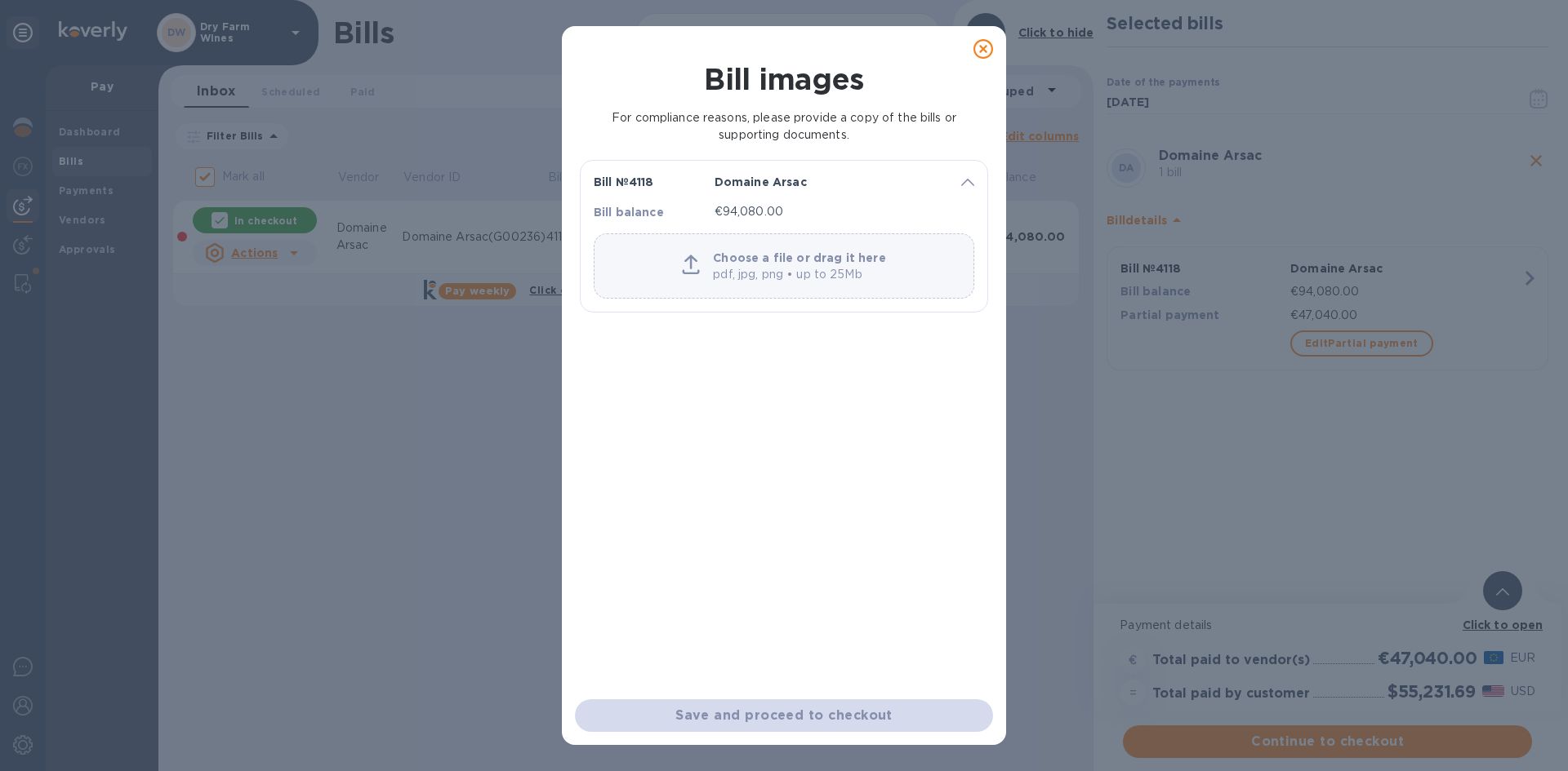
click at [795, 270] on p "pdf, jpg, png • up to 25Mb" at bounding box center [798, 274] width 173 height 17
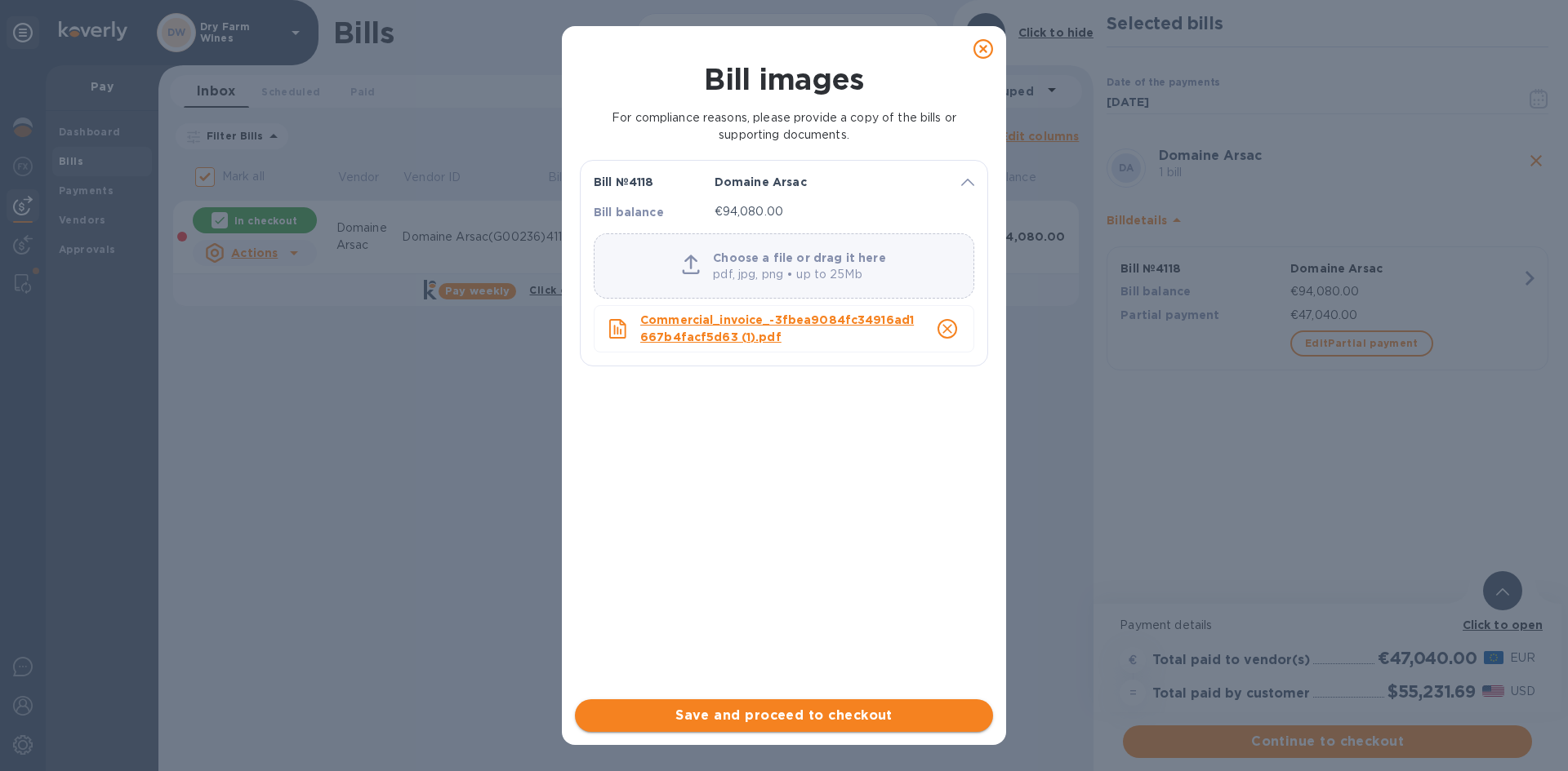
click at [776, 714] on span "Save and proceed to checkout" at bounding box center [784, 715] width 392 height 20
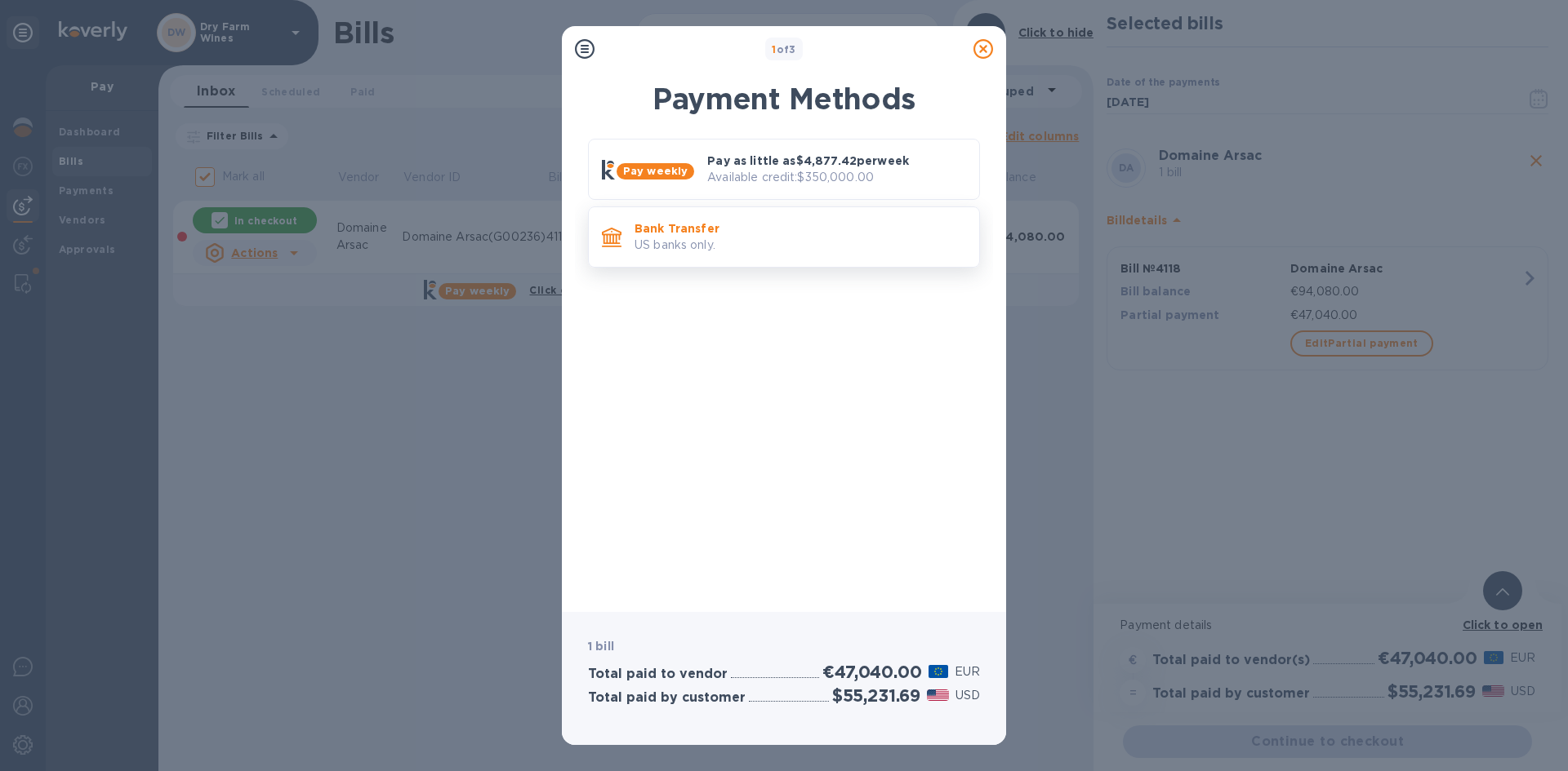
click at [836, 242] on p "US banks only." at bounding box center [799, 245] width 332 height 17
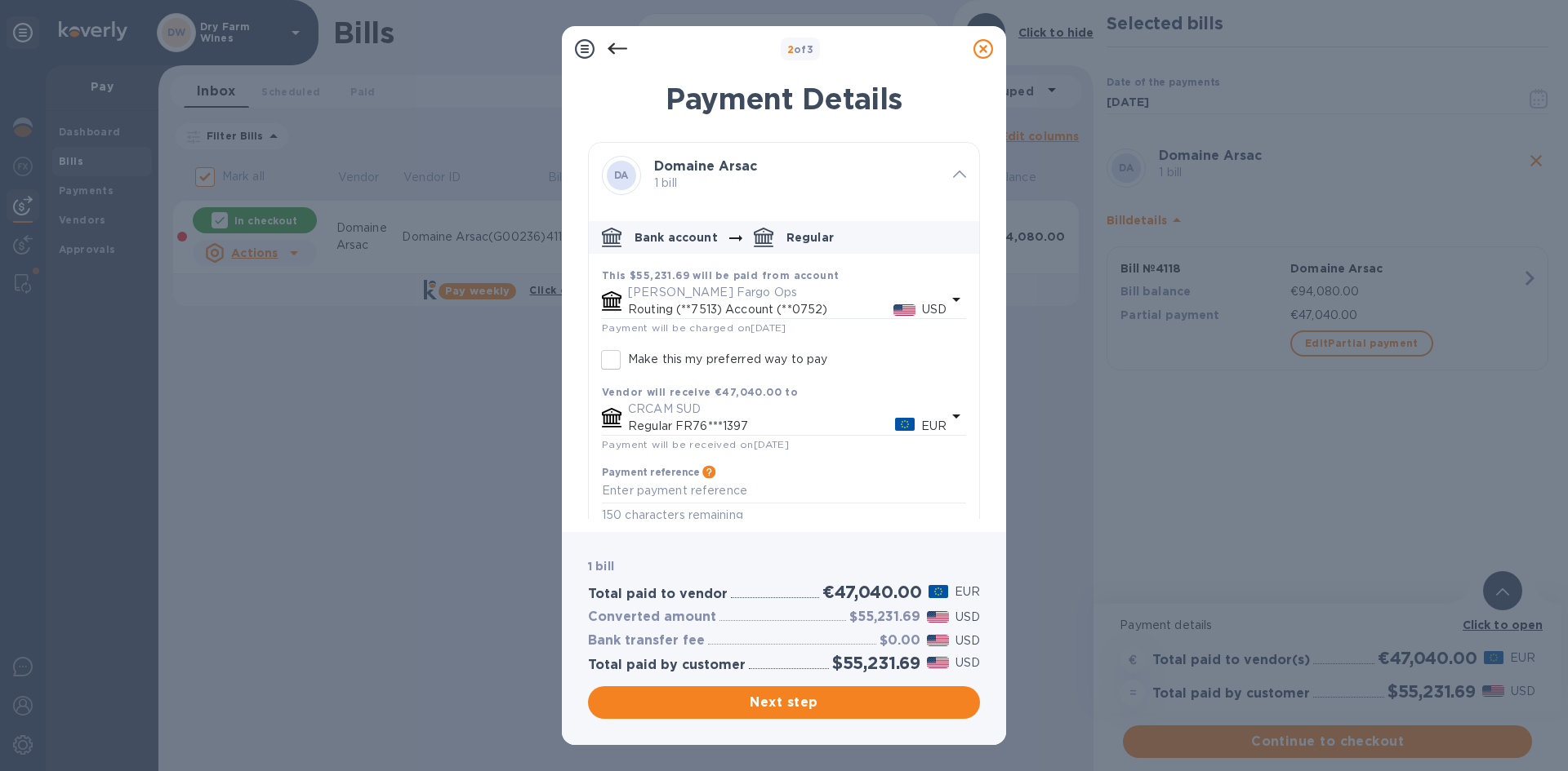
scroll to position [20, 0]
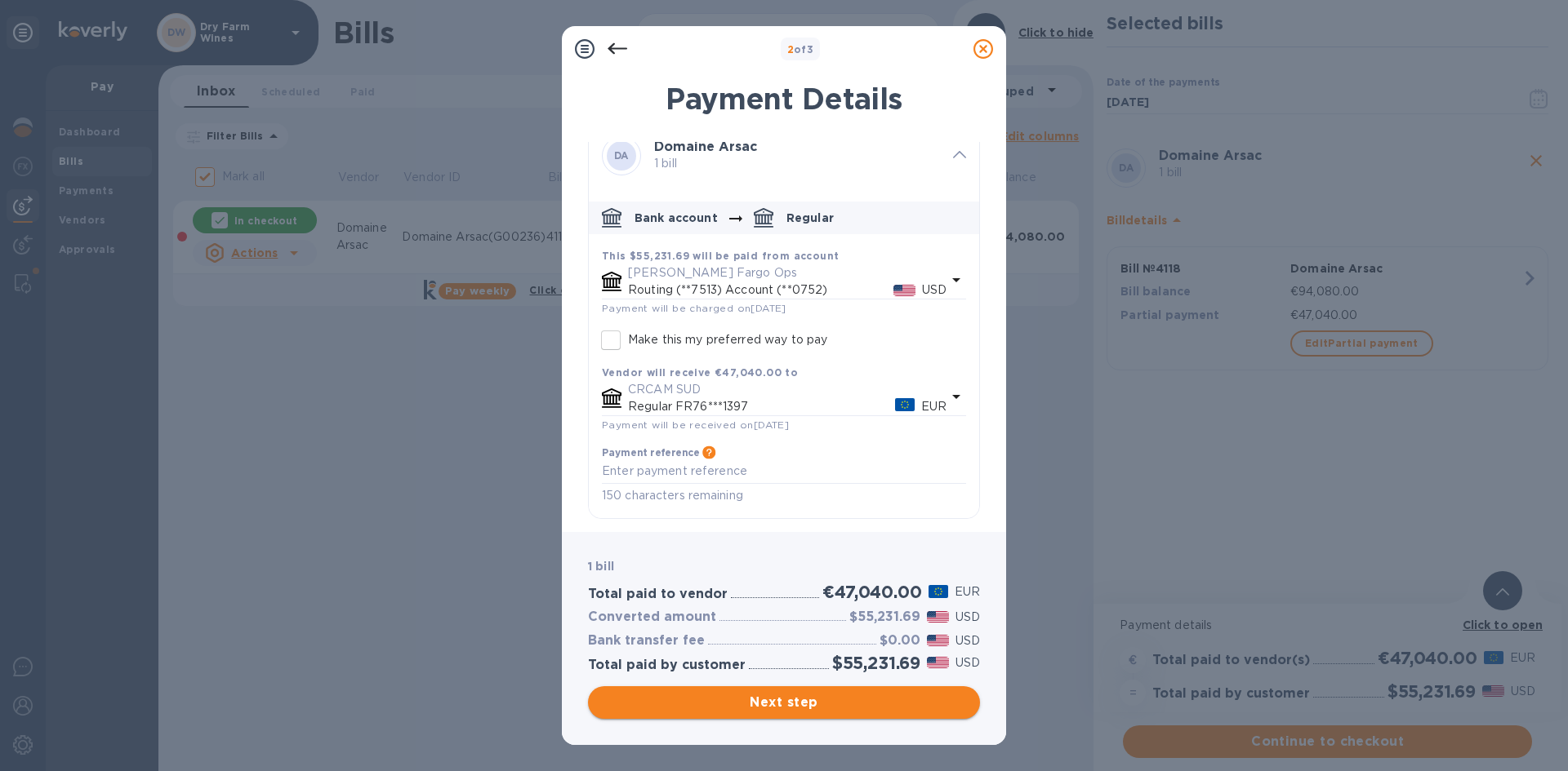
click at [685, 693] on button "Next step" at bounding box center [784, 702] width 392 height 33
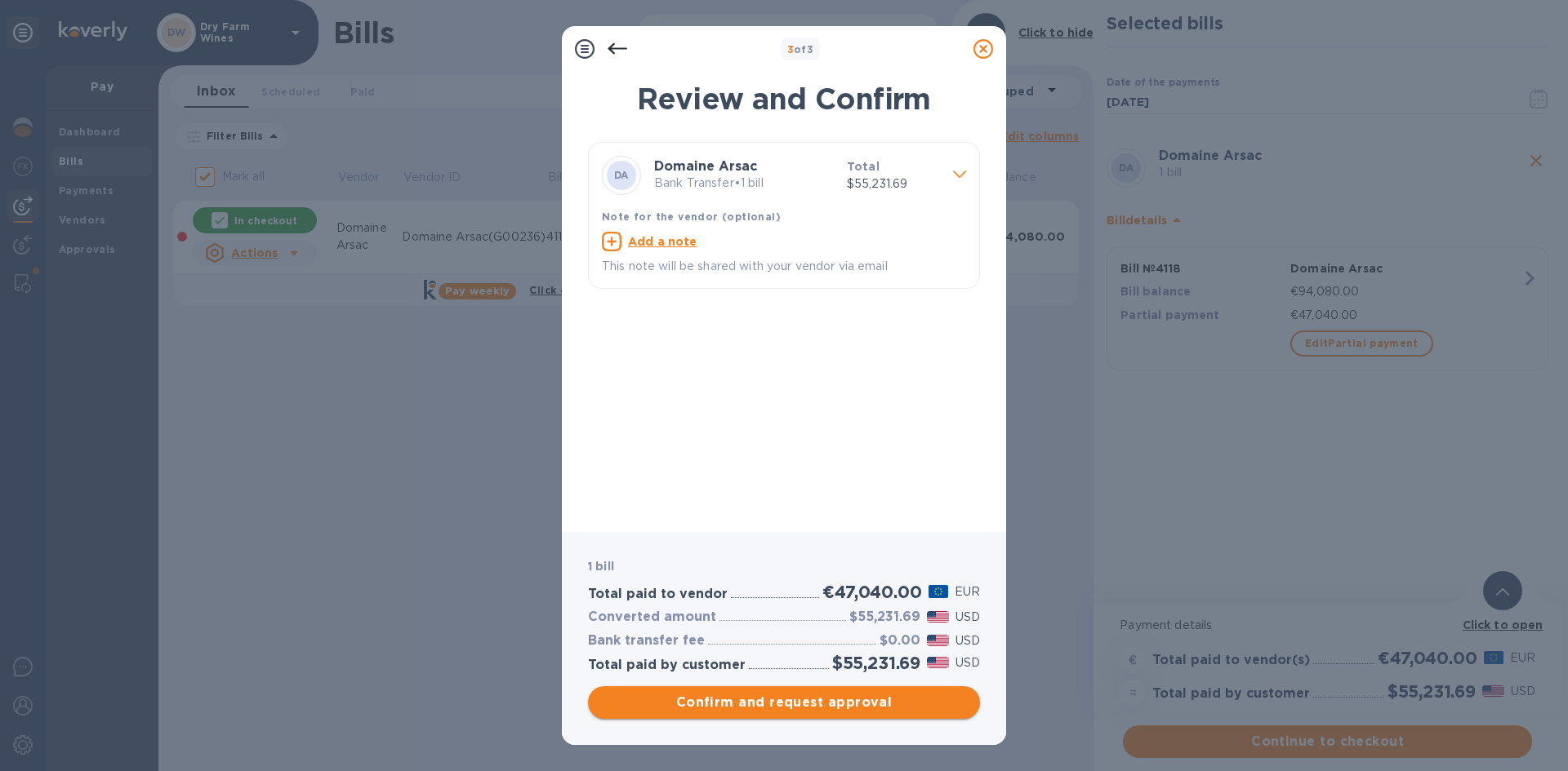
click at [685, 693] on button "Confirm and request approval" at bounding box center [784, 702] width 392 height 33
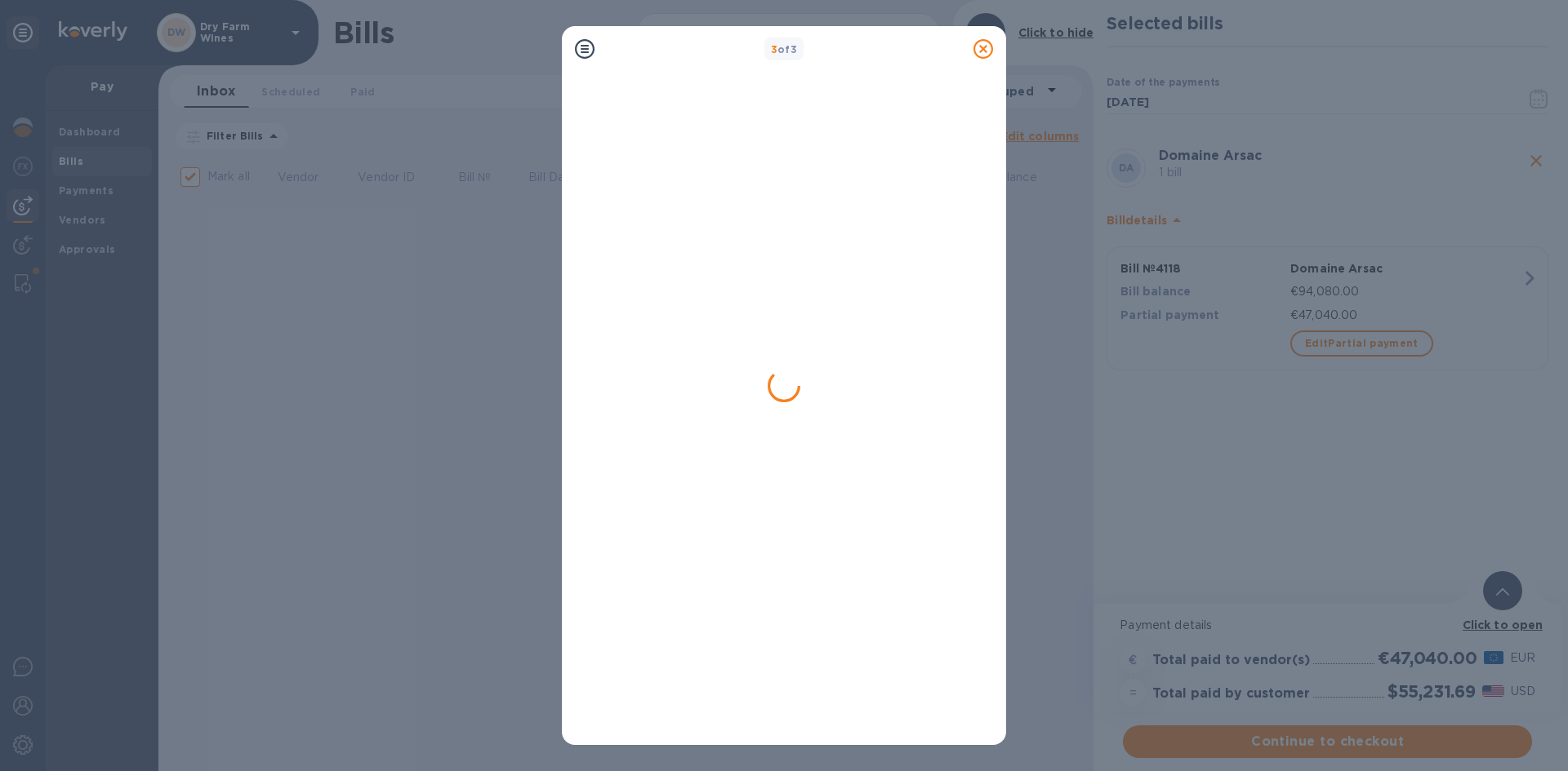
checkbox input "false"
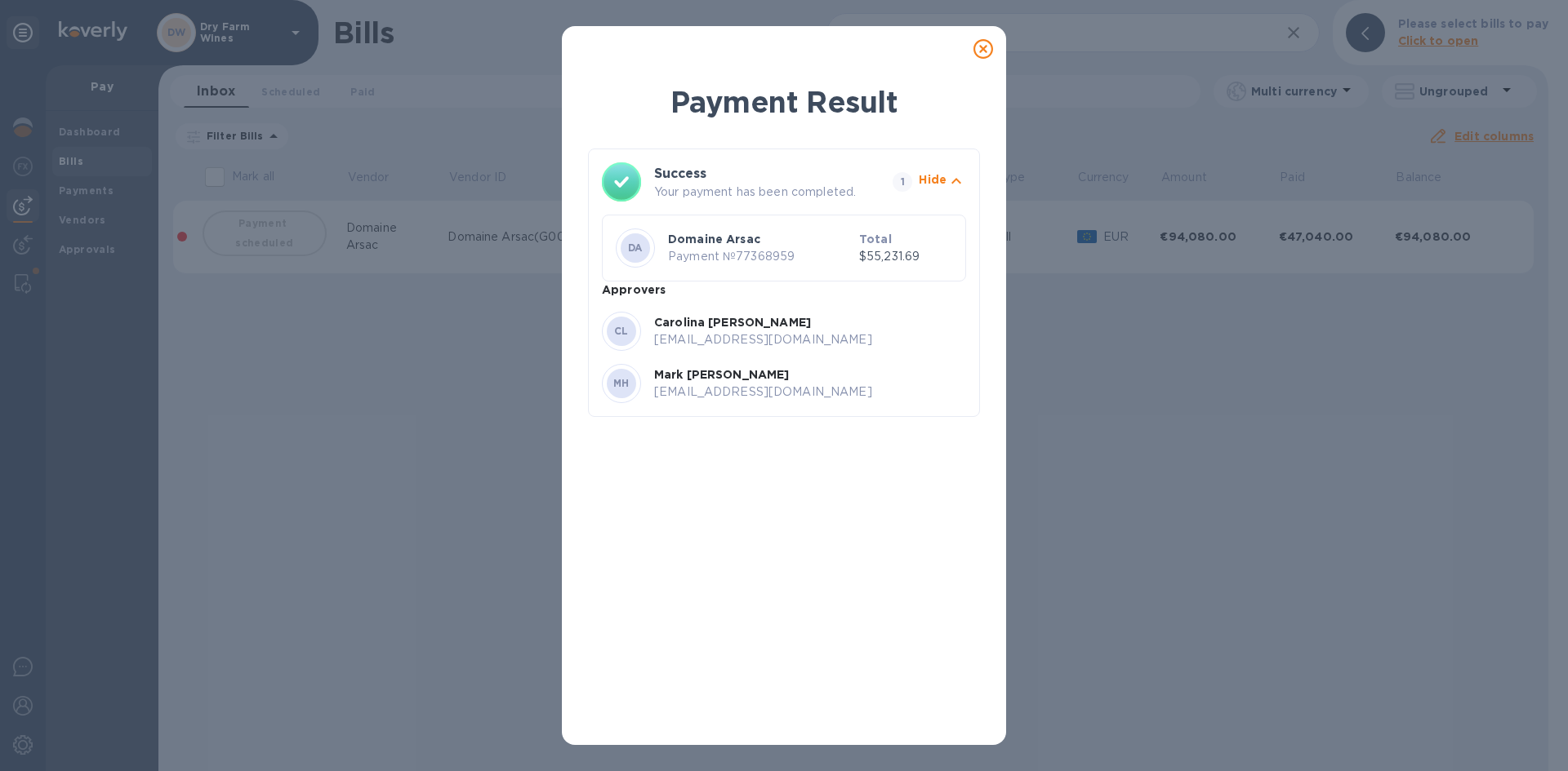
click at [974, 50] on icon at bounding box center [982, 49] width 20 height 20
